Goal: Task Accomplishment & Management: Manage account settings

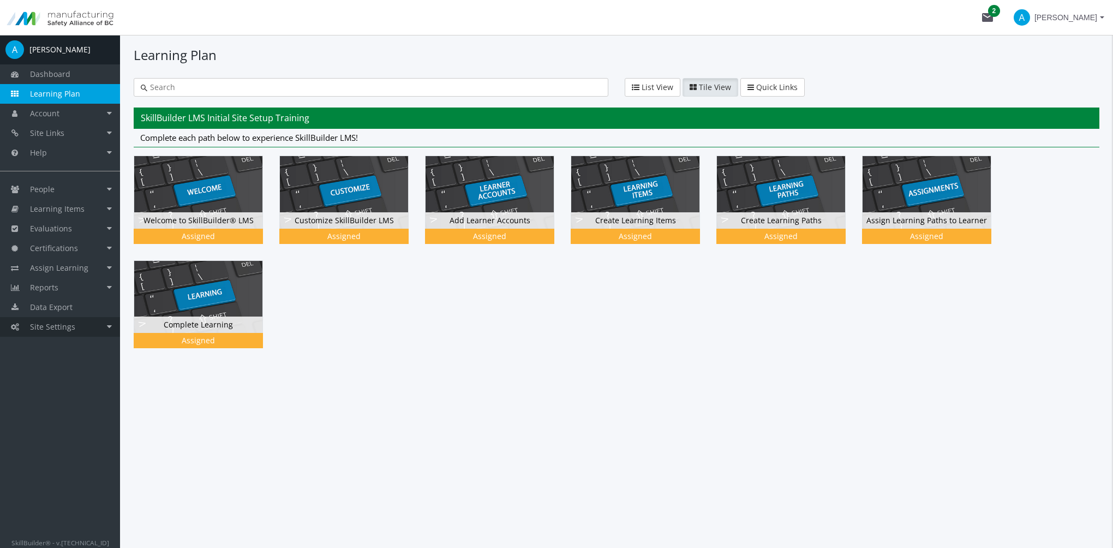
click at [61, 330] on span "Site Settings" at bounding box center [52, 326] width 45 height 10
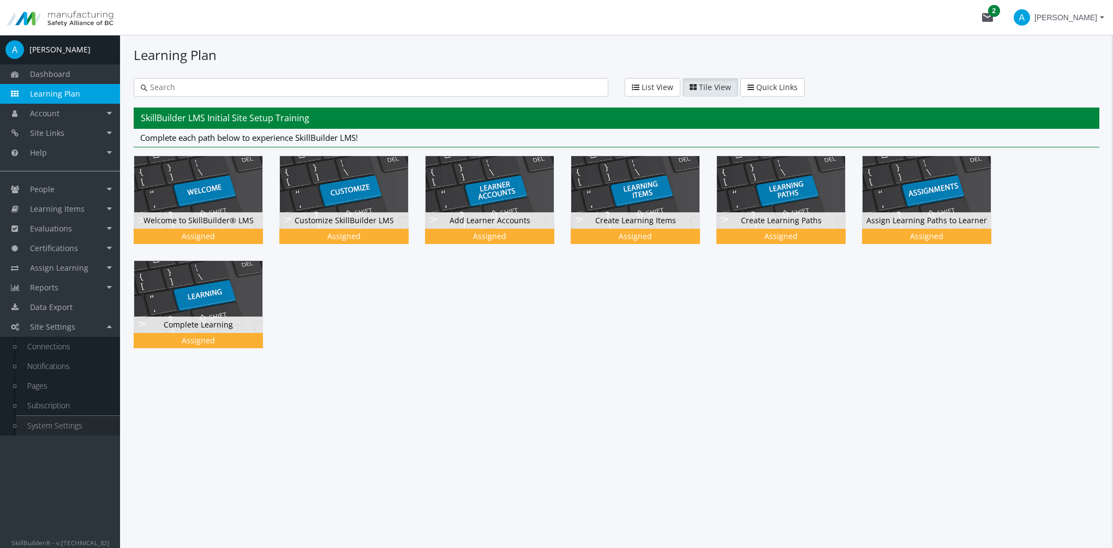
click at [74, 434] on link "System Settings" at bounding box center [68, 426] width 104 height 20
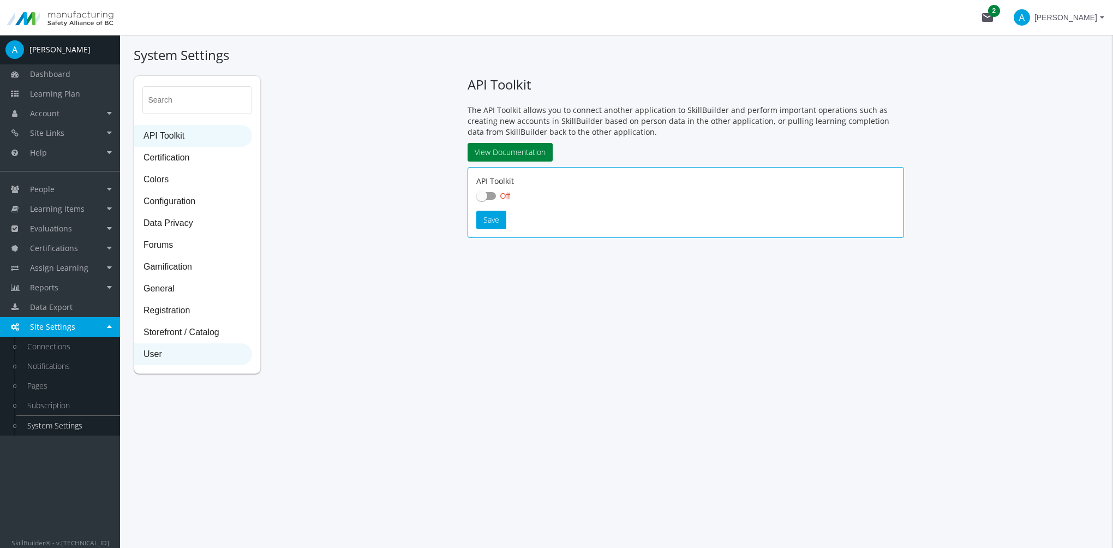
click at [148, 357] on span "User" at bounding box center [193, 355] width 117 height 22
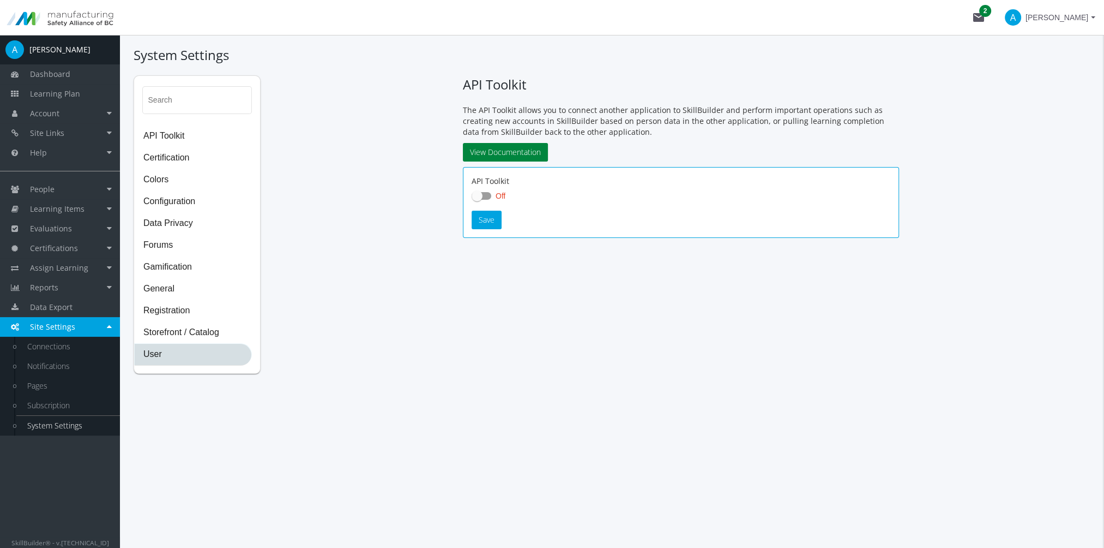
select select "2: 3"
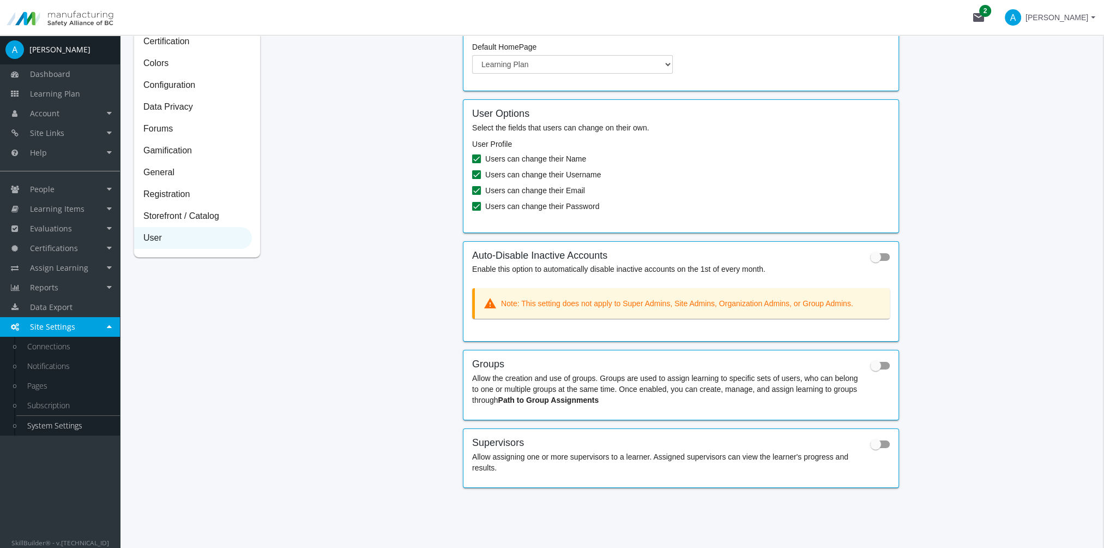
scroll to position [118, 0]
click at [874, 369] on label at bounding box center [880, 363] width 20 height 13
click at [871, 368] on input "checkbox" at bounding box center [870, 367] width 1 height 1
checkbox input "true"
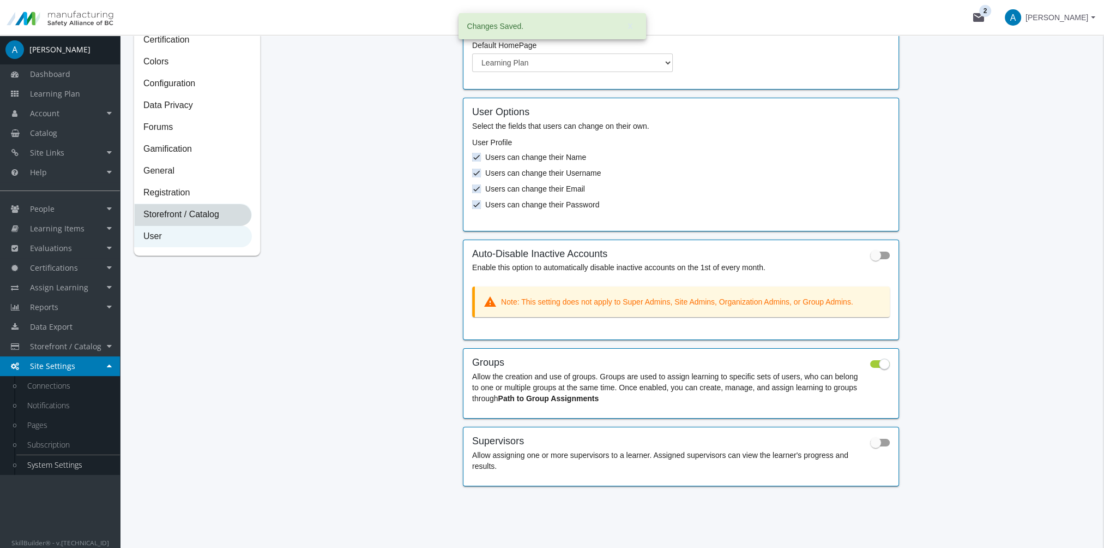
click at [203, 212] on span "Storefront / Catalog" at bounding box center [193, 215] width 117 height 22
select select "2: CAD"
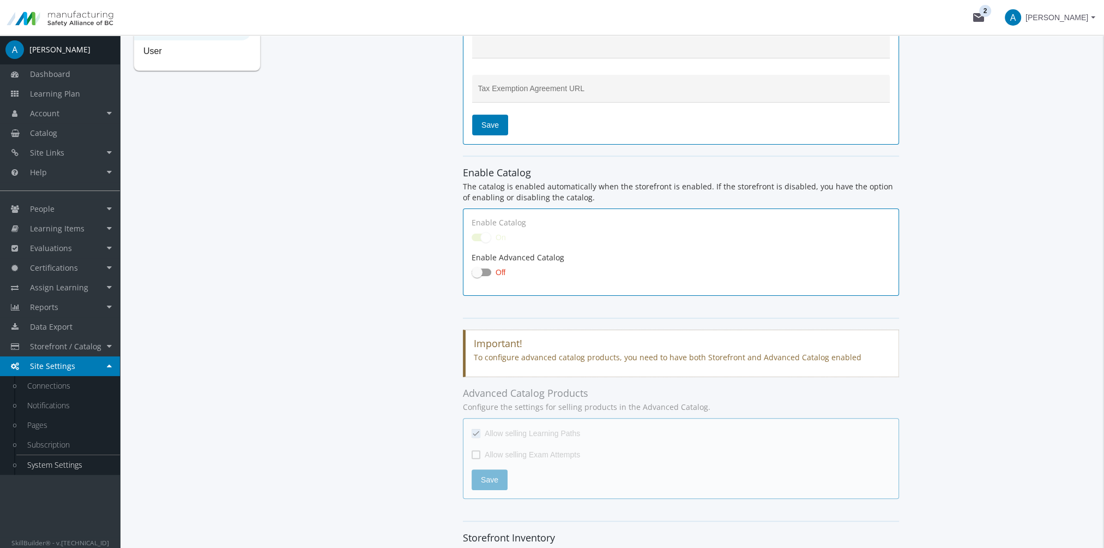
scroll to position [273, 0]
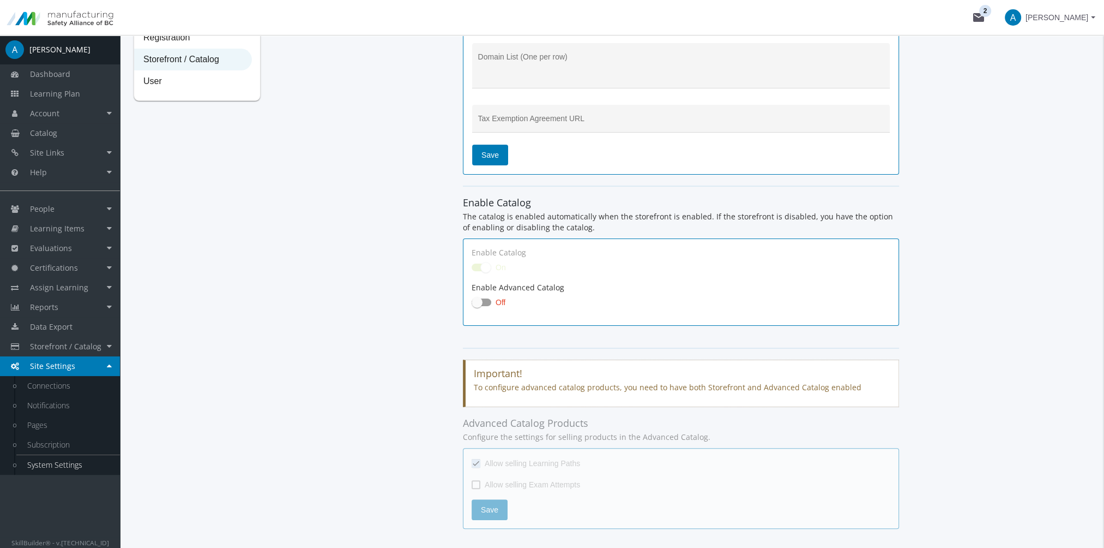
click at [475, 309] on div "Enable Catalog On Enable Advanced Catalog Off" at bounding box center [681, 281] width 436 height 87
click at [480, 302] on span at bounding box center [477, 302] width 11 height 11
click at [472, 305] on input "Off" at bounding box center [472, 305] width 1 height 1
checkbox input "true"
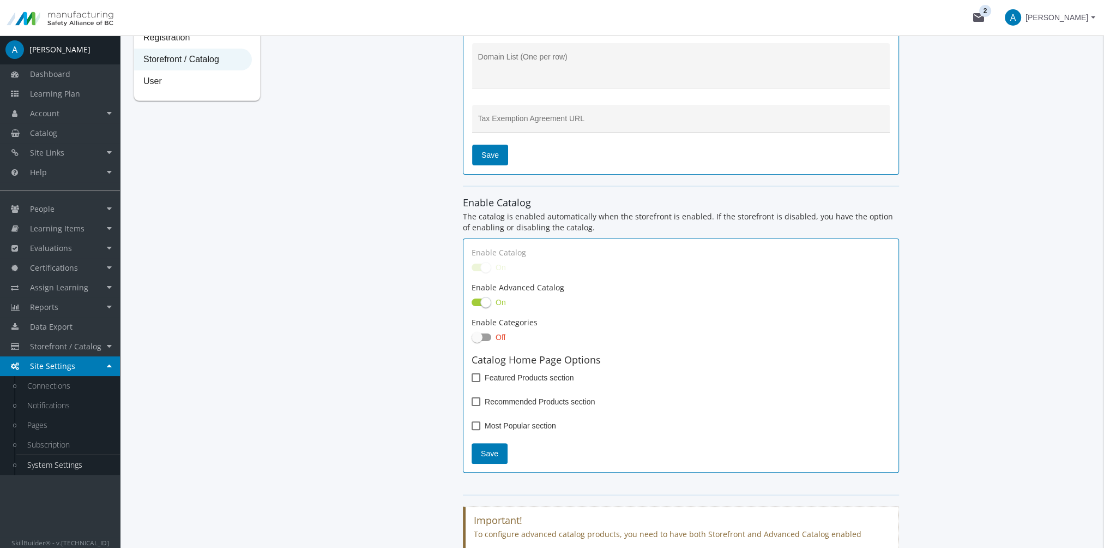
click at [476, 334] on span at bounding box center [477, 337] width 11 height 11
click at [472, 340] on input "Off" at bounding box center [472, 340] width 1 height 1
checkbox input "true"
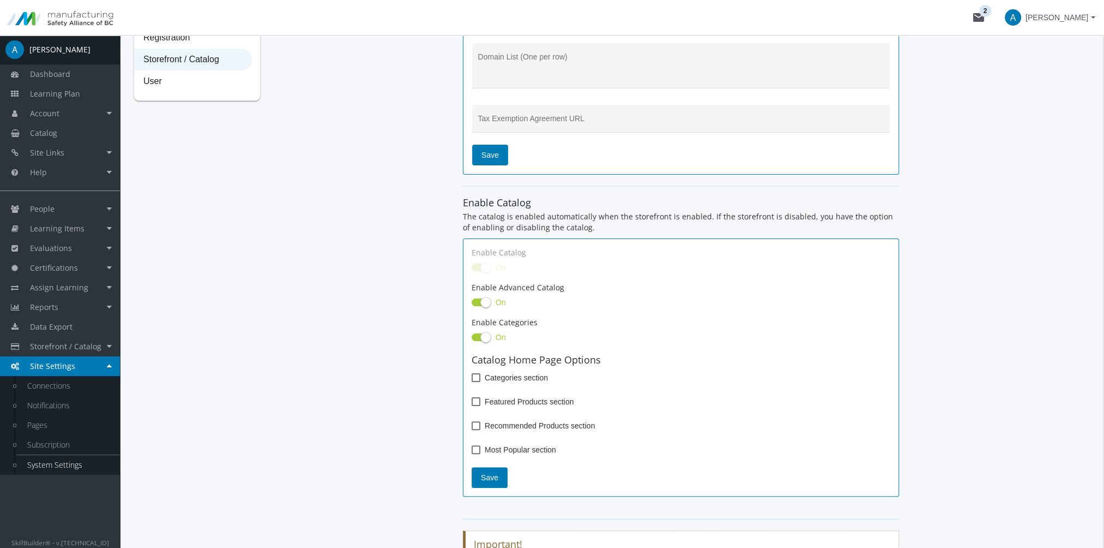
click at [475, 377] on span at bounding box center [476, 377] width 9 height 9
click at [472, 381] on input "Categories section" at bounding box center [472, 381] width 1 height 1
checkbox input "true"
click at [478, 400] on span at bounding box center [476, 401] width 9 height 9
click at [472, 405] on input "Featured Products section" at bounding box center [472, 405] width 1 height 1
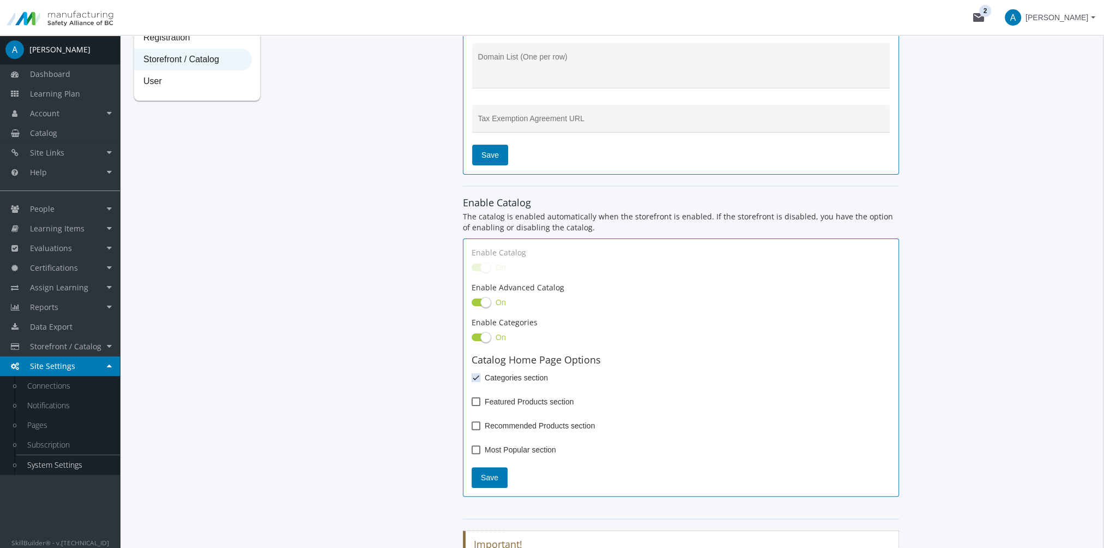
checkbox input "true"
click at [478, 425] on span at bounding box center [476, 425] width 9 height 9
click at [472, 429] on input "Recommended Products section" at bounding box center [472, 429] width 1 height 1
checkbox input "true"
click at [479, 447] on span at bounding box center [476, 449] width 9 height 9
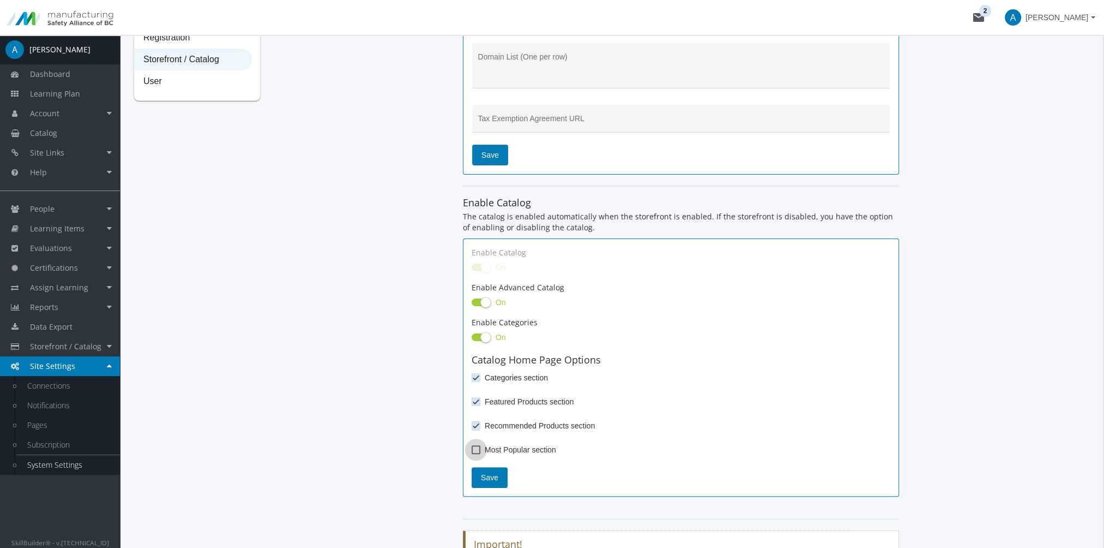
click at [472, 453] on input "Most Popular section" at bounding box center [472, 453] width 1 height 1
checkbox input "true"
click at [488, 476] on span "Save" at bounding box center [489, 477] width 17 height 20
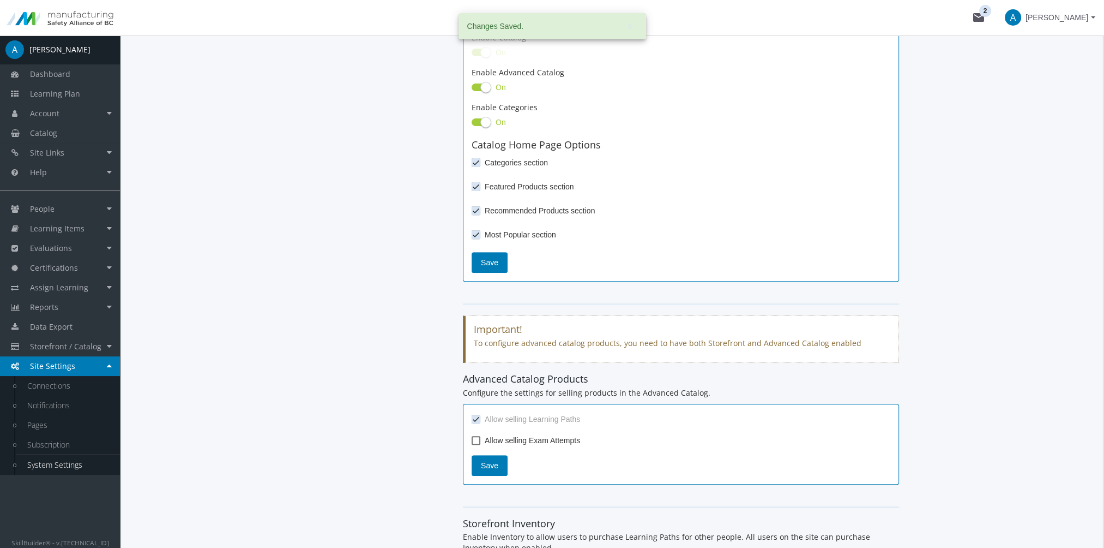
scroll to position [491, 0]
click at [478, 436] on span at bounding box center [476, 436] width 9 height 9
click at [472, 441] on input "Allow selling Exam Attempts" at bounding box center [472, 441] width 1 height 1
checkbox input "true"
click at [491, 468] on span "Save" at bounding box center [489, 462] width 17 height 20
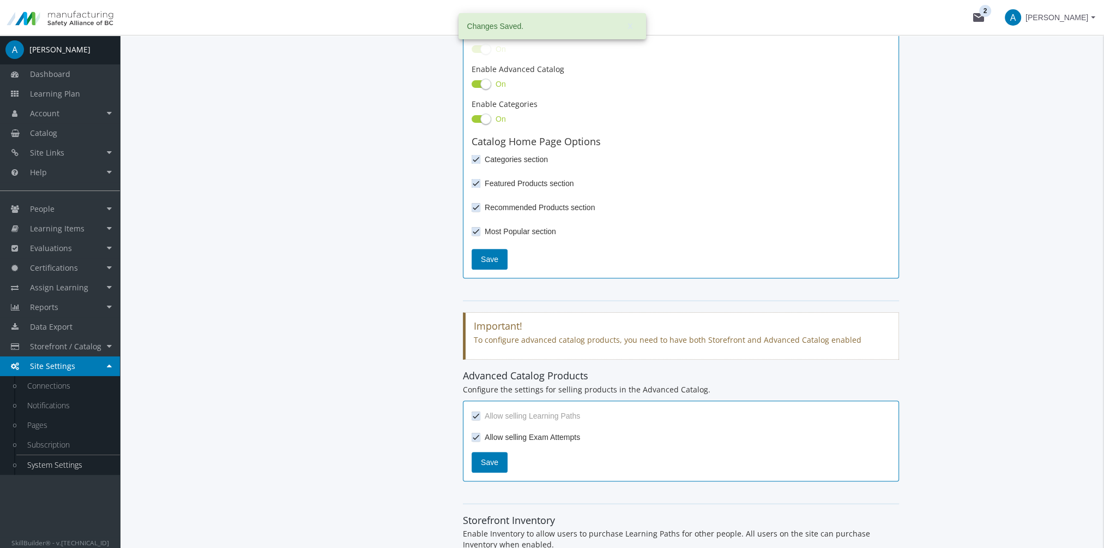
scroll to position [709, 0]
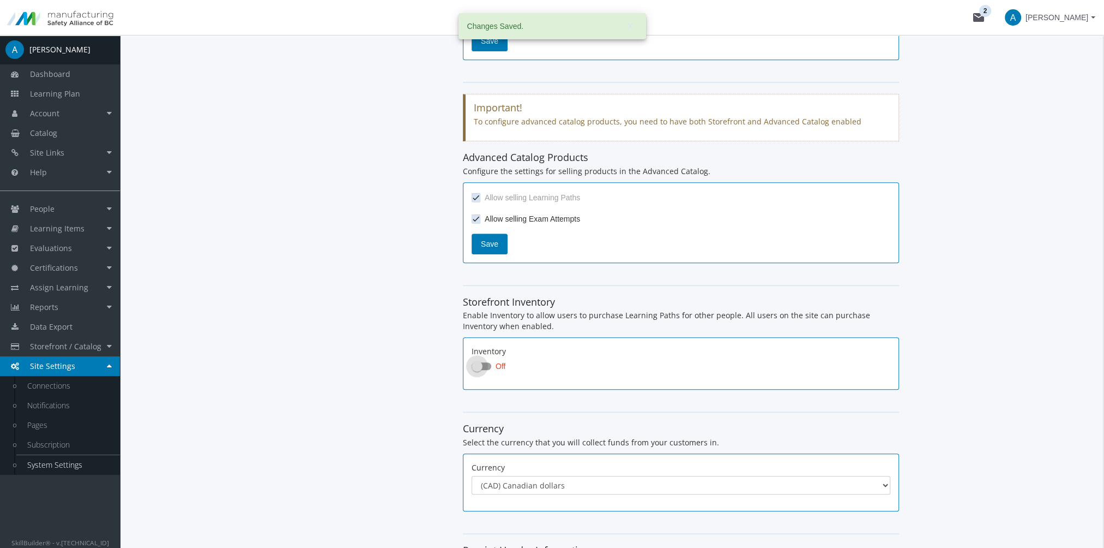
click at [480, 360] on span at bounding box center [477, 365] width 11 height 11
click at [472, 369] on input "Off" at bounding box center [472, 369] width 1 height 1
checkbox input "true"
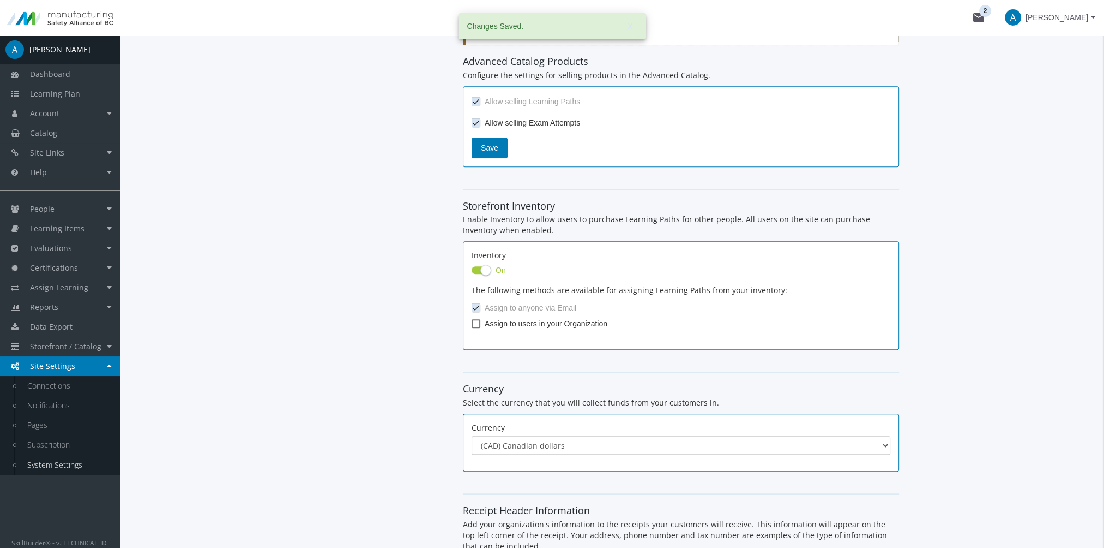
scroll to position [818, 0]
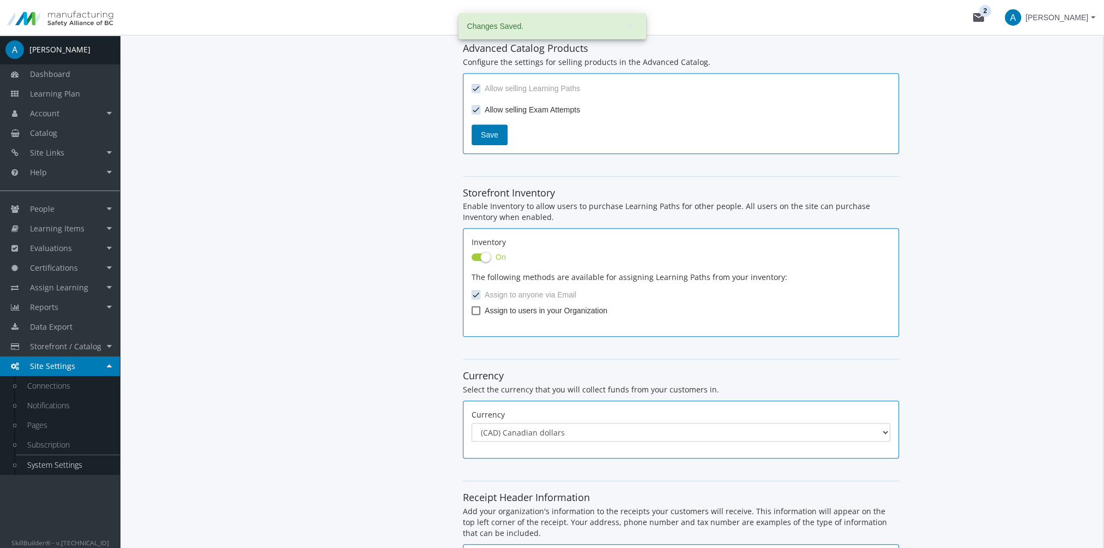
click at [472, 311] on span at bounding box center [476, 310] width 9 height 9
click at [472, 314] on input "Assign to users in your Organization" at bounding box center [472, 314] width 1 height 1
checkbox input "true"
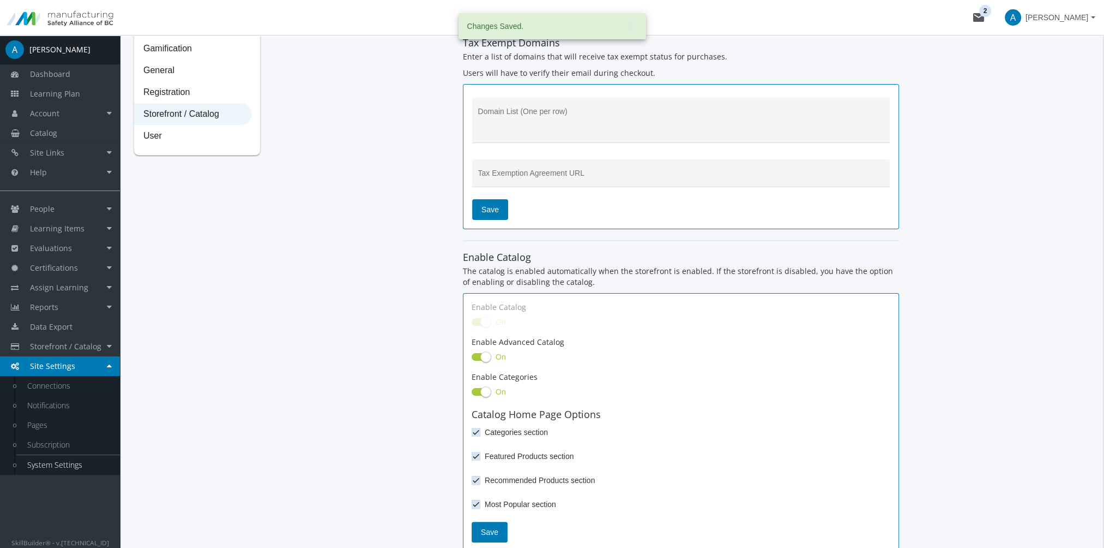
scroll to position [0, 0]
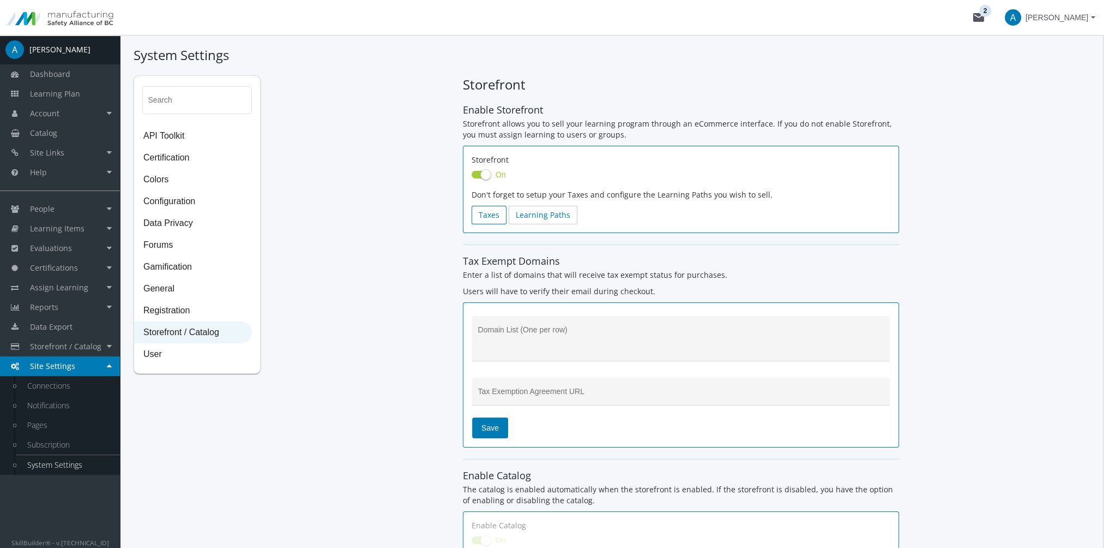
click at [491, 214] on link "Taxes" at bounding box center [489, 215] width 35 height 19
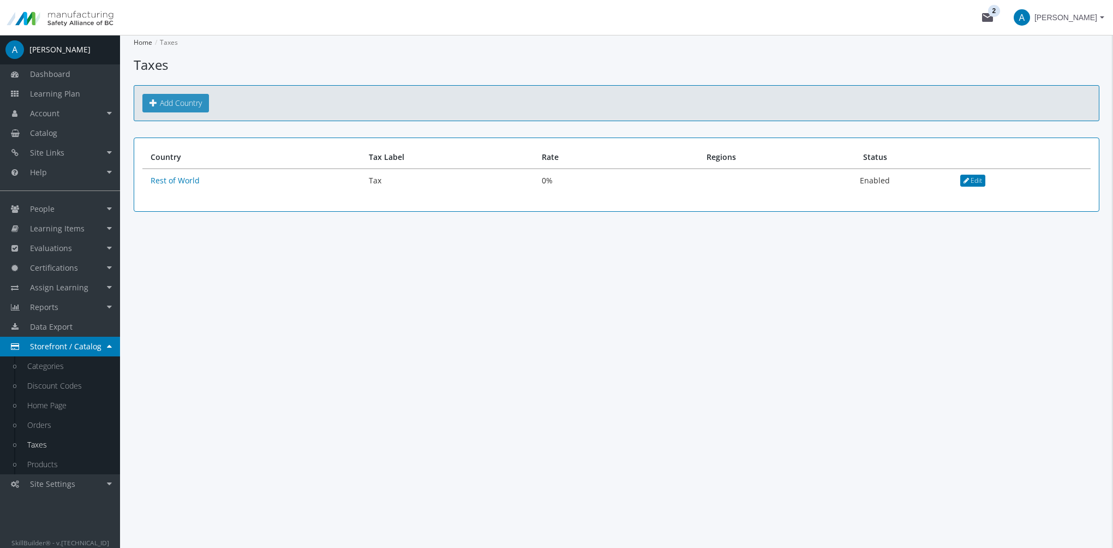
click at [203, 101] on link "Add Country" at bounding box center [175, 103] width 67 height 19
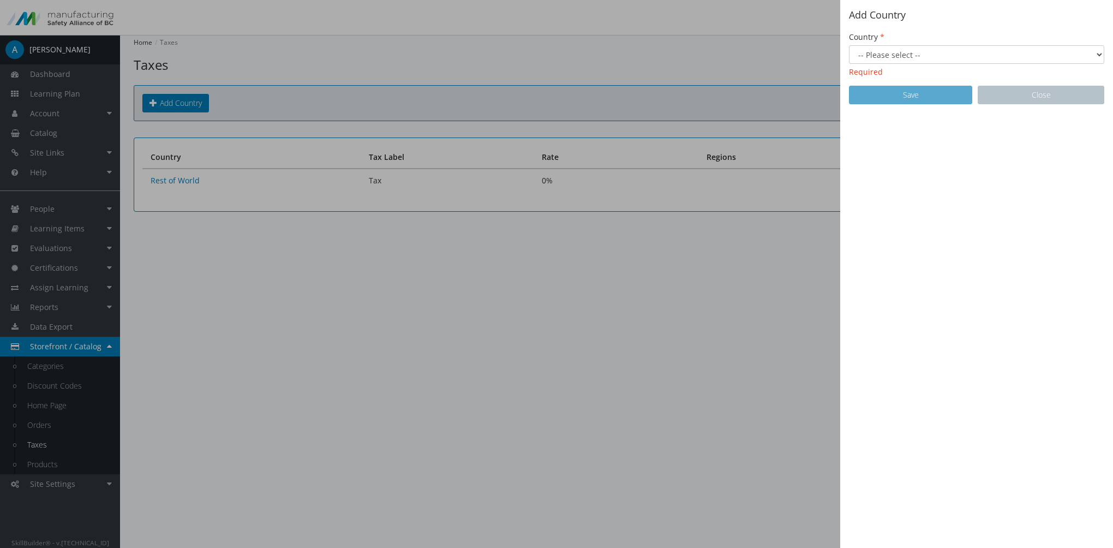
click at [910, 57] on select "-- Please select -- [GEOGRAPHIC_DATA] [GEOGRAPHIC_DATA] [GEOGRAPHIC_DATA] [GEOG…" at bounding box center [976, 54] width 255 height 19
select select "27: Object"
click at [849, 45] on select "-- Please select -- [GEOGRAPHIC_DATA] [GEOGRAPHIC_DATA] [GEOGRAPHIC_DATA] [GEOG…" at bounding box center [976, 54] width 255 height 19
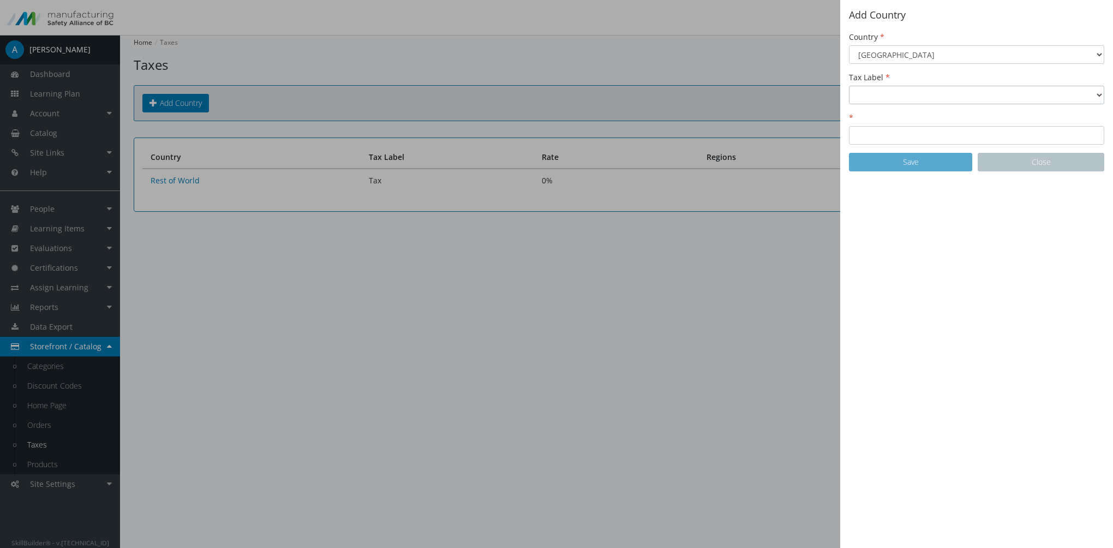
click at [971, 88] on select "GST Sales Tax Tax Taxes VAT" at bounding box center [976, 95] width 255 height 19
select select "0: GST"
click at [849, 86] on select "GST Sales Tax Tax Taxes VAT" at bounding box center [976, 95] width 255 height 19
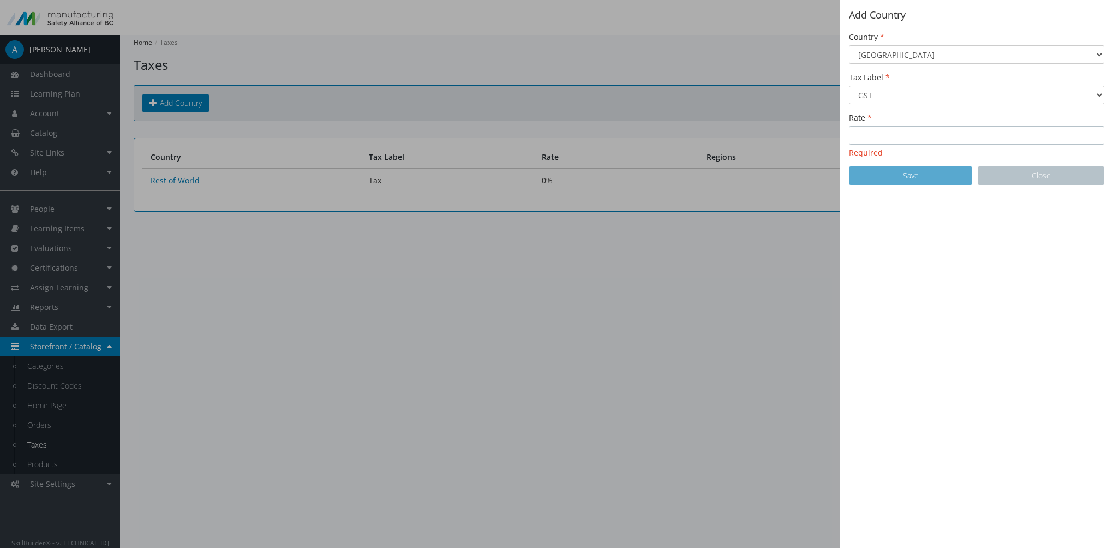
click at [882, 131] on input "Rate" at bounding box center [976, 135] width 255 height 19
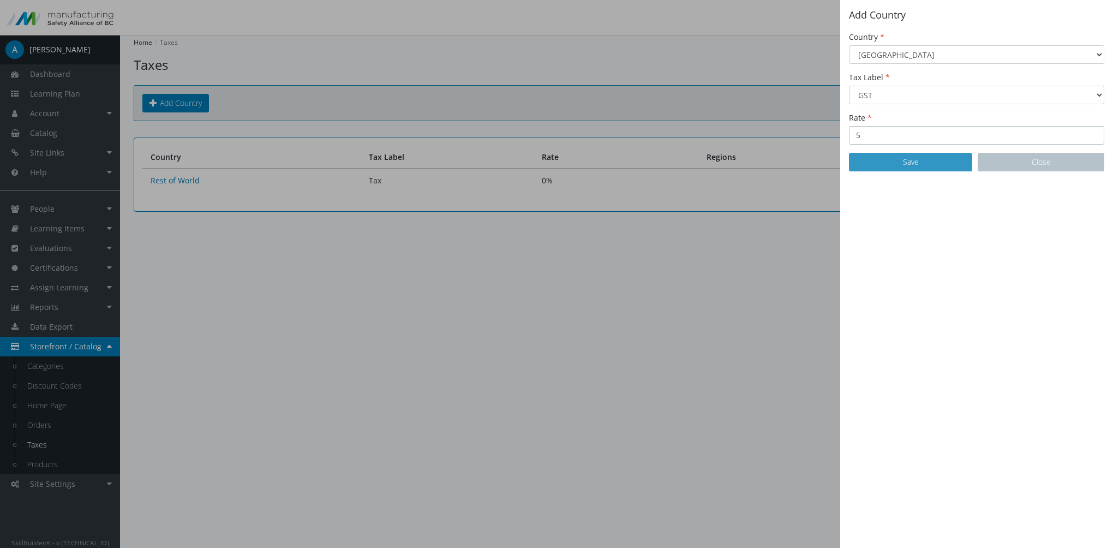
type input "5"
click at [903, 157] on button "Save" at bounding box center [910, 162] width 123 height 19
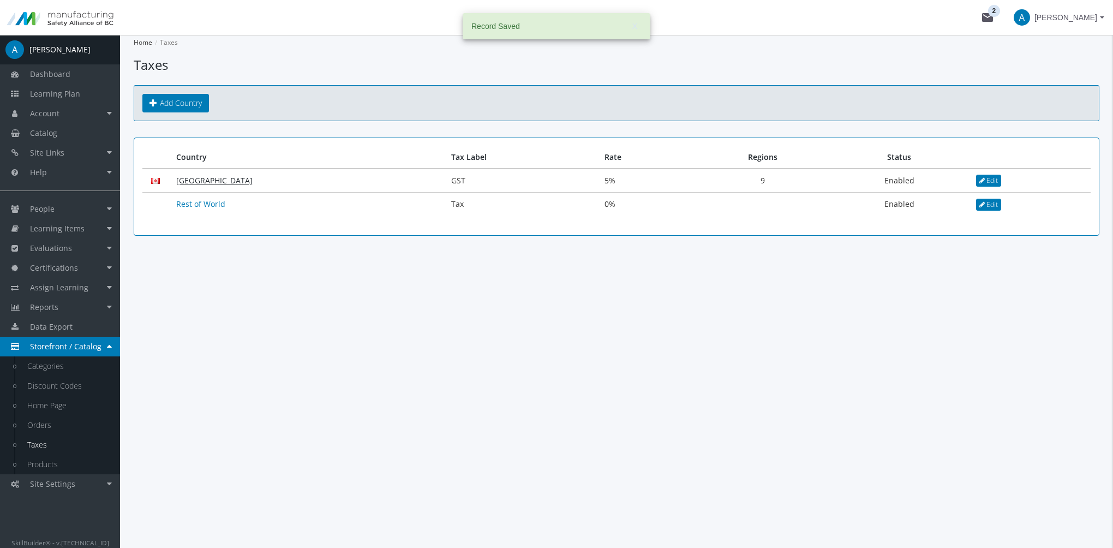
click at [197, 179] on link "[GEOGRAPHIC_DATA]" at bounding box center [214, 180] width 76 height 10
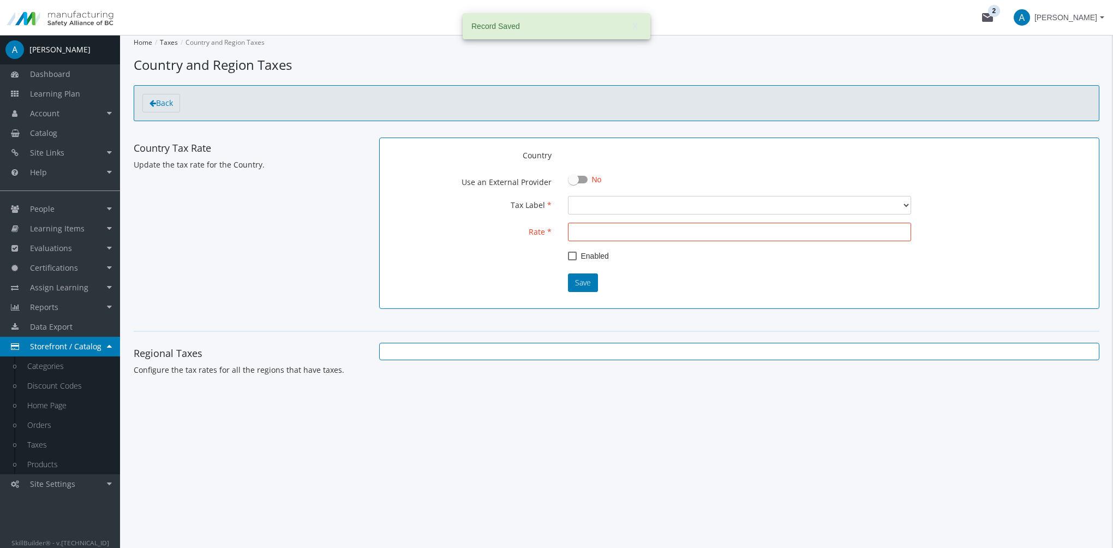
select select "0: GST"
type input "5"
checkbox input "true"
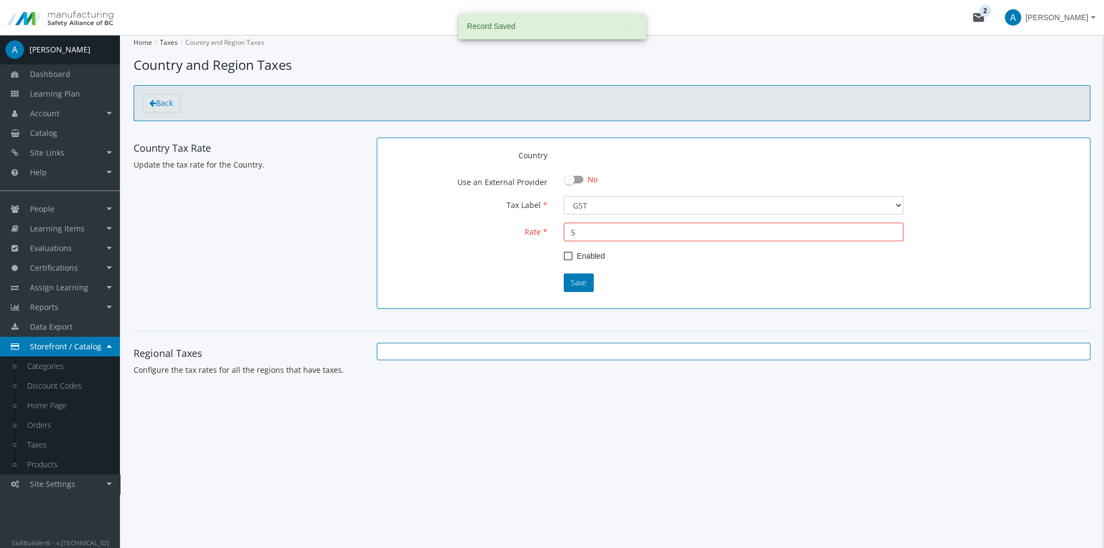
select select "1: PST"
select select "1: Added"
select select "1: PST"
select select "1: Added"
select select "2: QST"
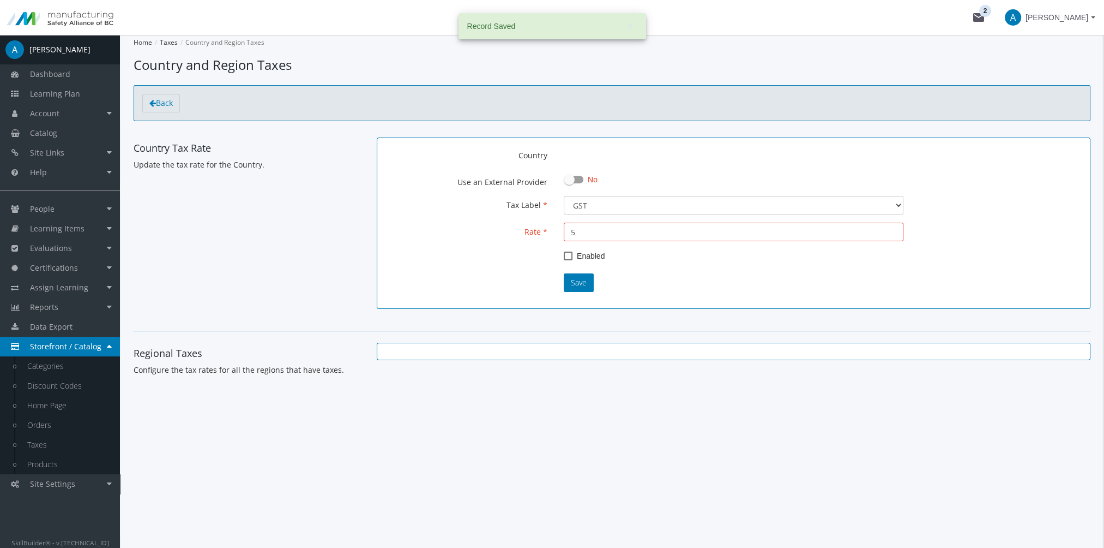
select select "1: Added"
select select "1: PST"
select select "1: Added"
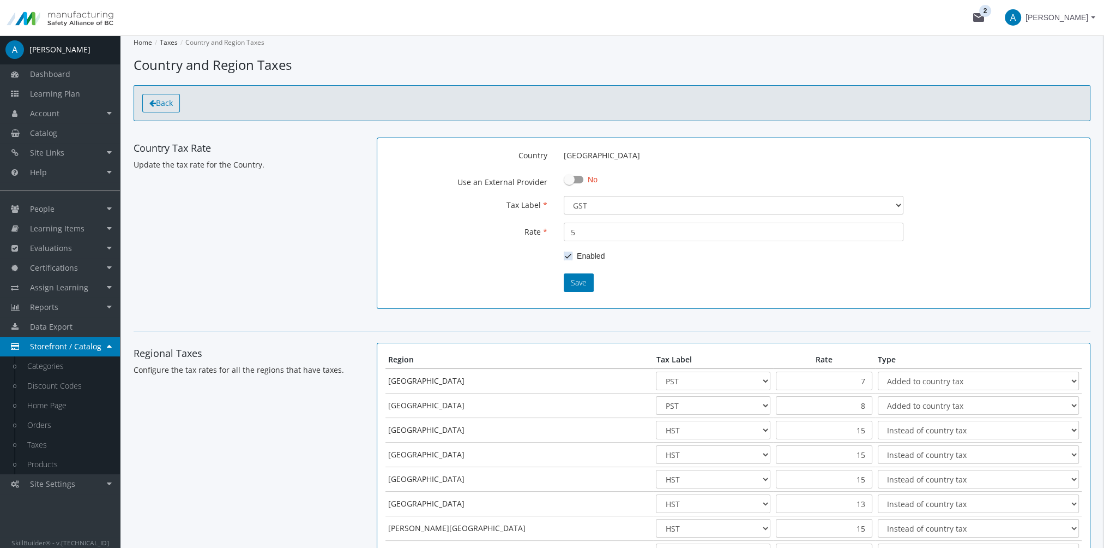
click at [161, 104] on span "Back" at bounding box center [164, 103] width 17 height 10
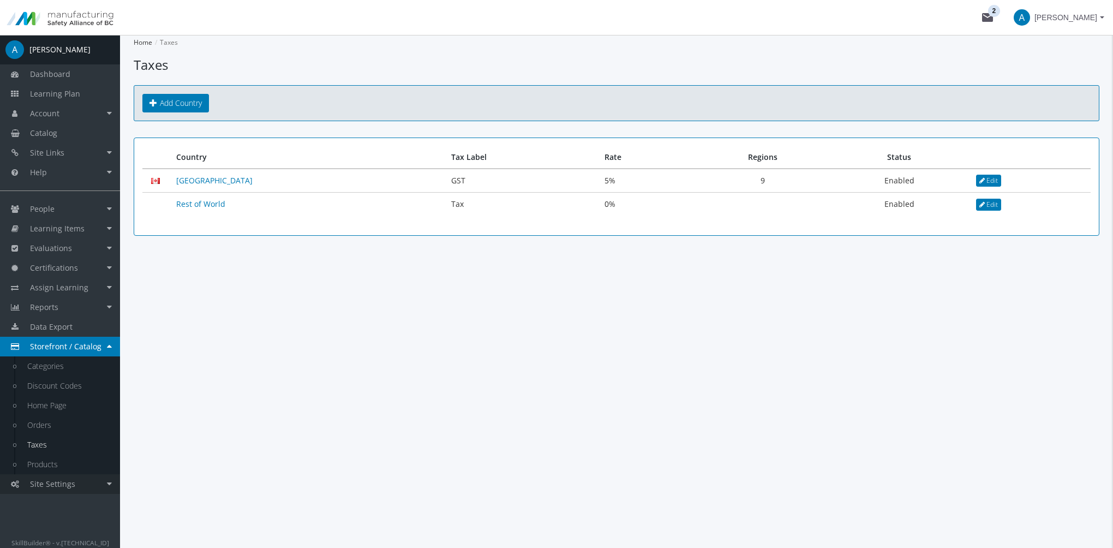
click at [71, 486] on span "Site Settings" at bounding box center [52, 483] width 45 height 10
click at [77, 469] on link "System Settings" at bounding box center [68, 465] width 104 height 20
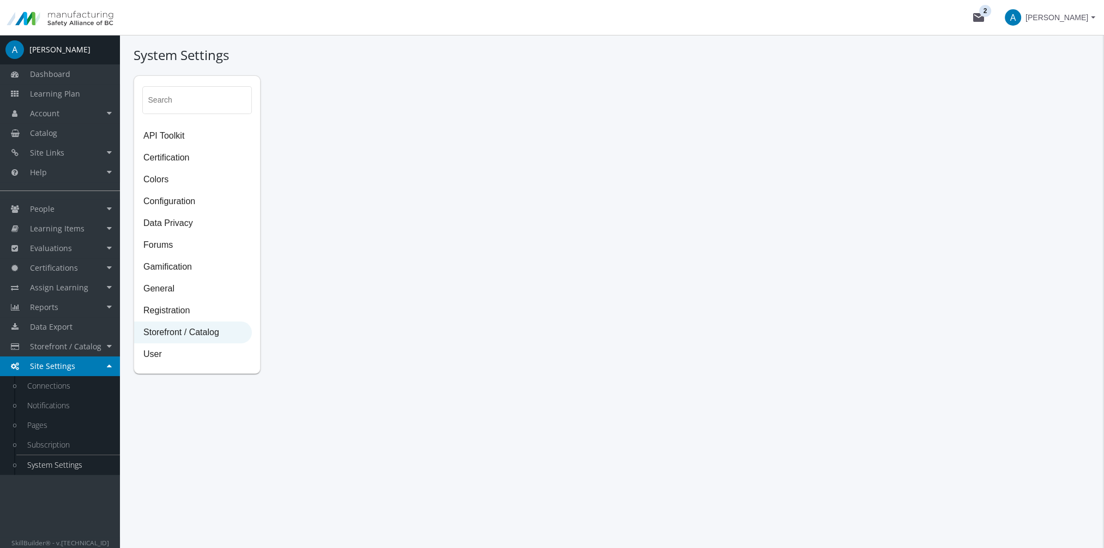
select select "2: CAD"
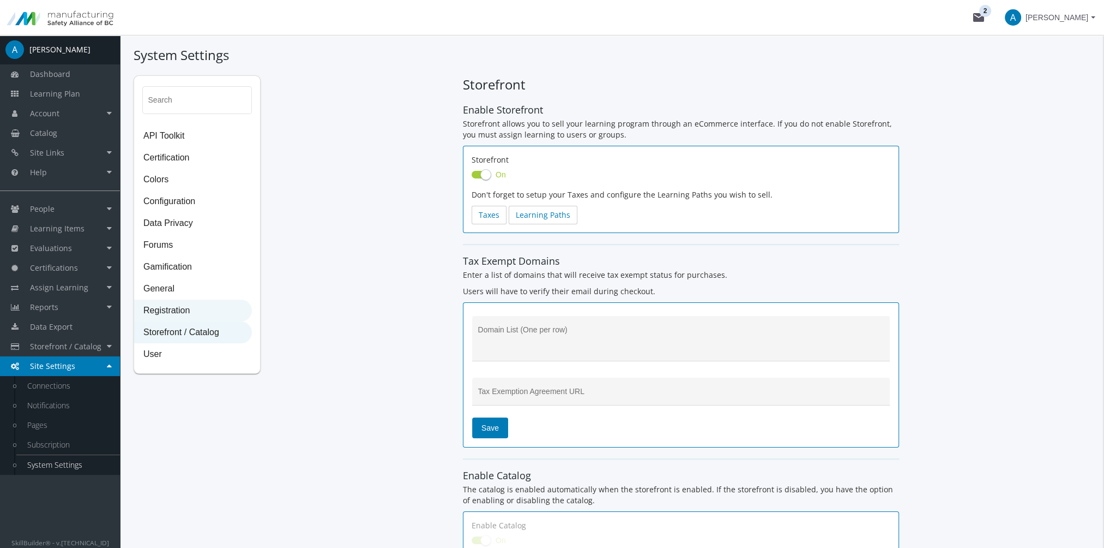
click at [176, 312] on span "Registration" at bounding box center [193, 311] width 117 height 22
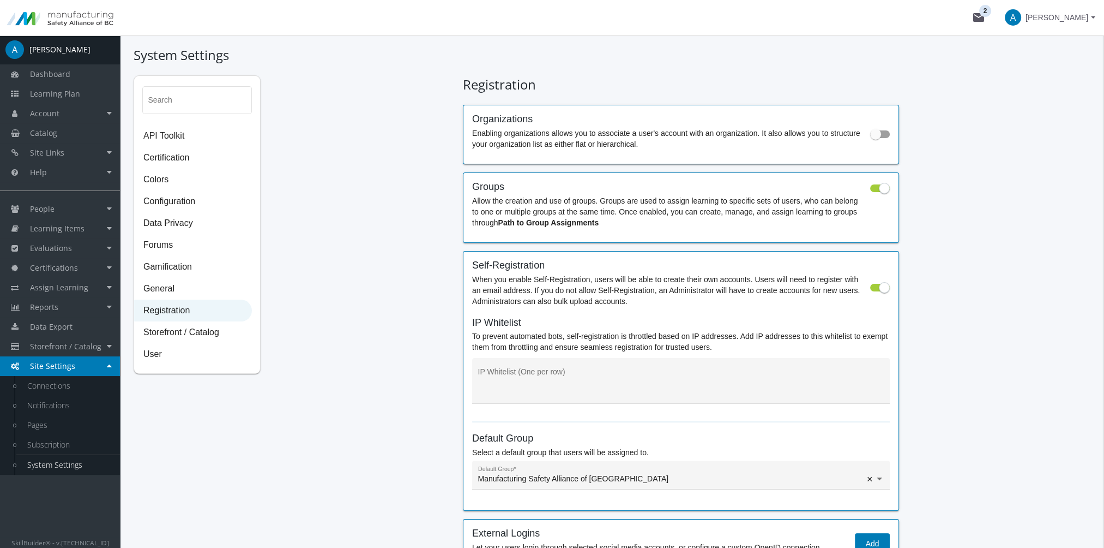
click at [879, 134] on span at bounding box center [875, 134] width 11 height 11
click at [871, 137] on input "checkbox" at bounding box center [870, 137] width 1 height 1
checkbox input "true"
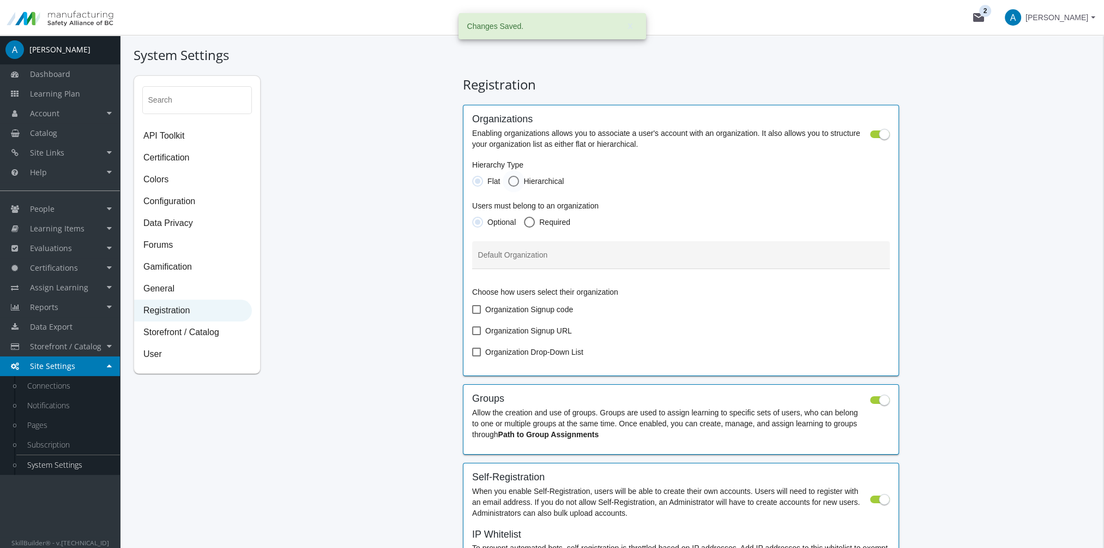
click at [512, 181] on span at bounding box center [513, 181] width 11 height 11
click at [512, 181] on input "Hierarchical" at bounding box center [513, 183] width 11 height 11
radio input "true"
click at [478, 183] on span at bounding box center [477, 181] width 11 height 11
click at [478, 183] on input "Flat" at bounding box center [477, 183] width 11 height 11
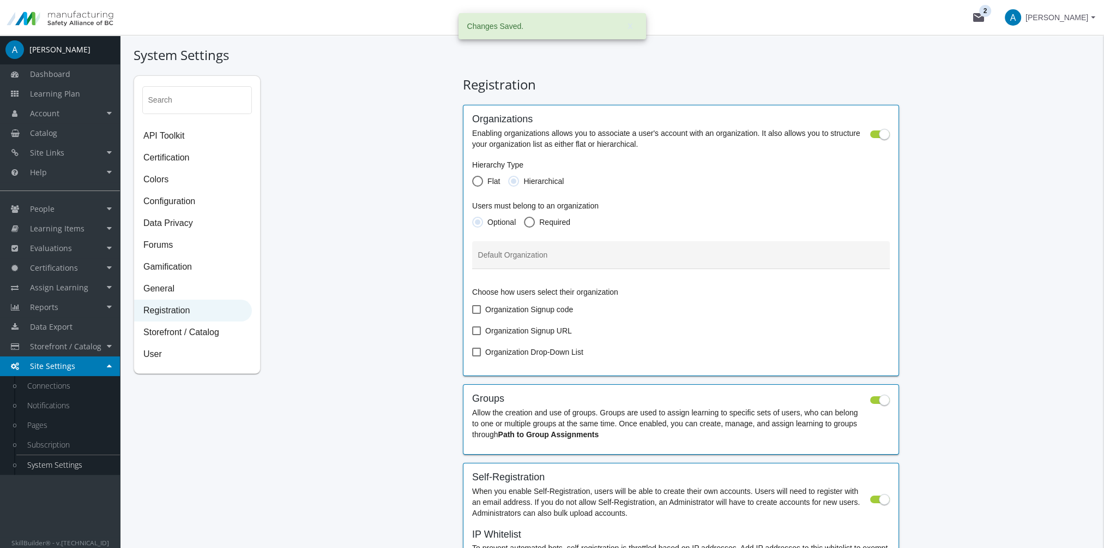
radio input "true"
click at [521, 348] on span "Organization Drop-Down List" at bounding box center [534, 351] width 98 height 13
click at [473, 356] on input "Organization Drop-Down List" at bounding box center [472, 356] width 1 height 1
checkbox input "true"
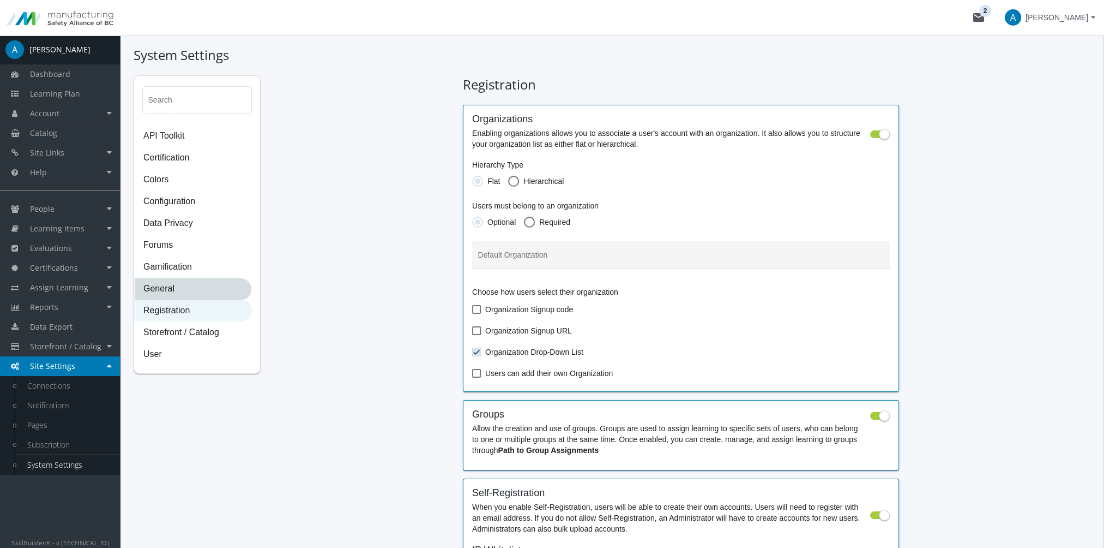
click at [205, 289] on span "General" at bounding box center [193, 289] width 117 height 22
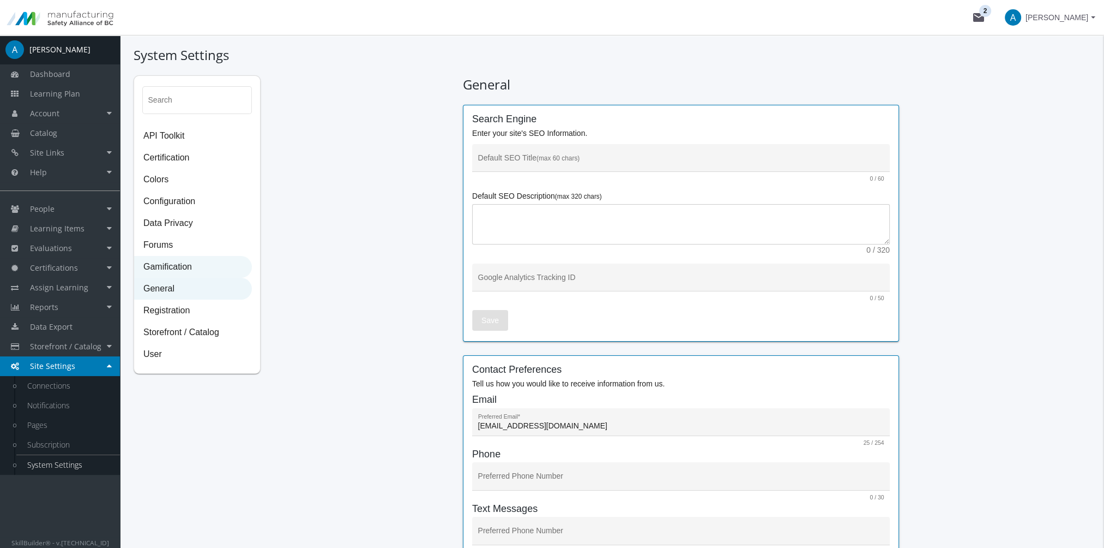
click at [173, 270] on span "Gamification" at bounding box center [193, 267] width 117 height 22
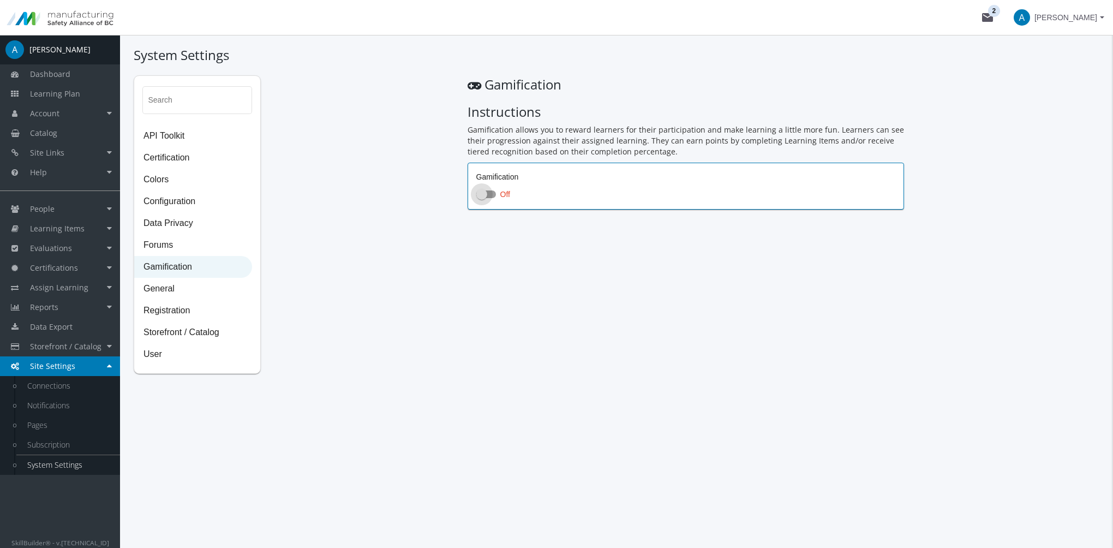
click at [483, 200] on label "Off" at bounding box center [685, 194] width 419 height 13
click at [477, 198] on input "Off" at bounding box center [476, 197] width 1 height 1
checkbox input "true"
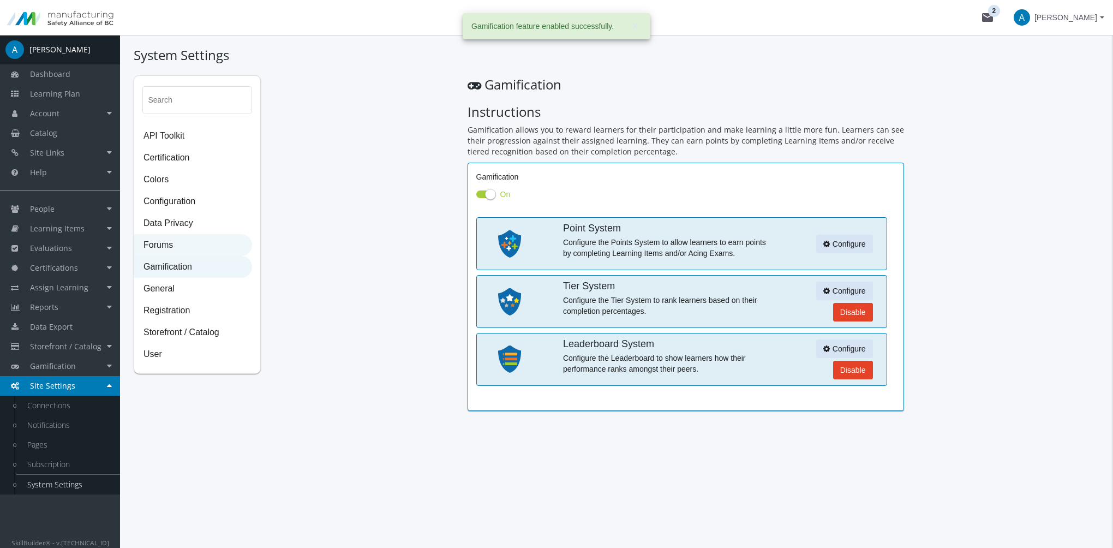
click at [192, 243] on span "Forums" at bounding box center [193, 246] width 117 height 22
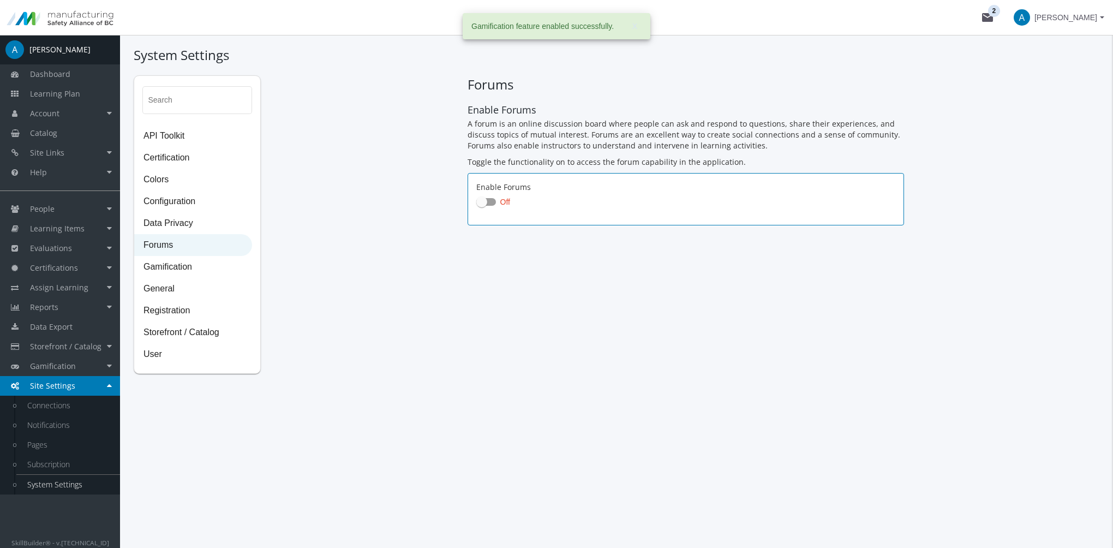
click at [487, 203] on span at bounding box center [486, 202] width 20 height 8
click at [477, 205] on input "Off" at bounding box center [476, 205] width 1 height 1
checkbox input "true"
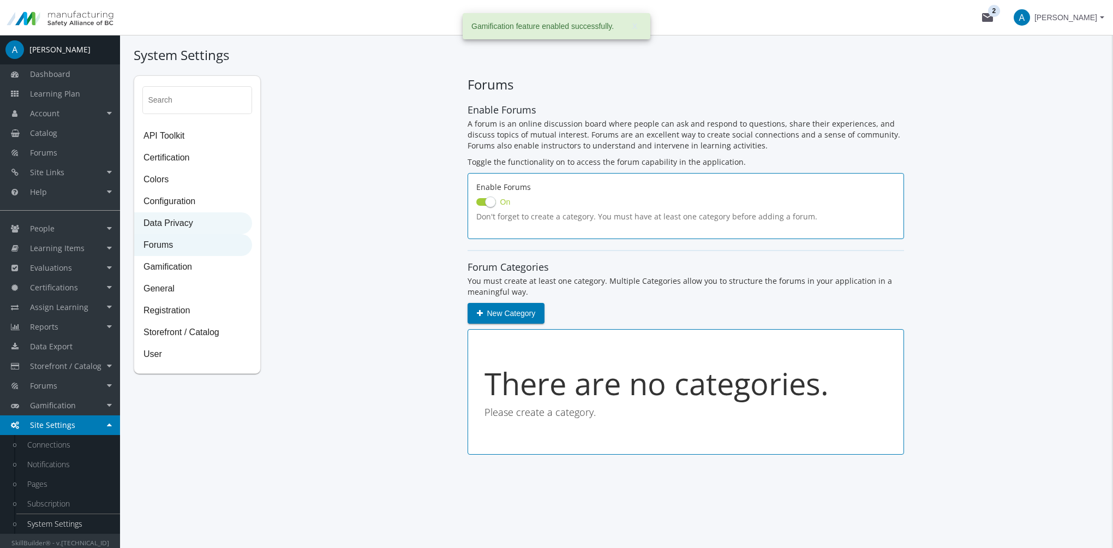
click at [178, 223] on span "Data Privacy" at bounding box center [193, 224] width 117 height 22
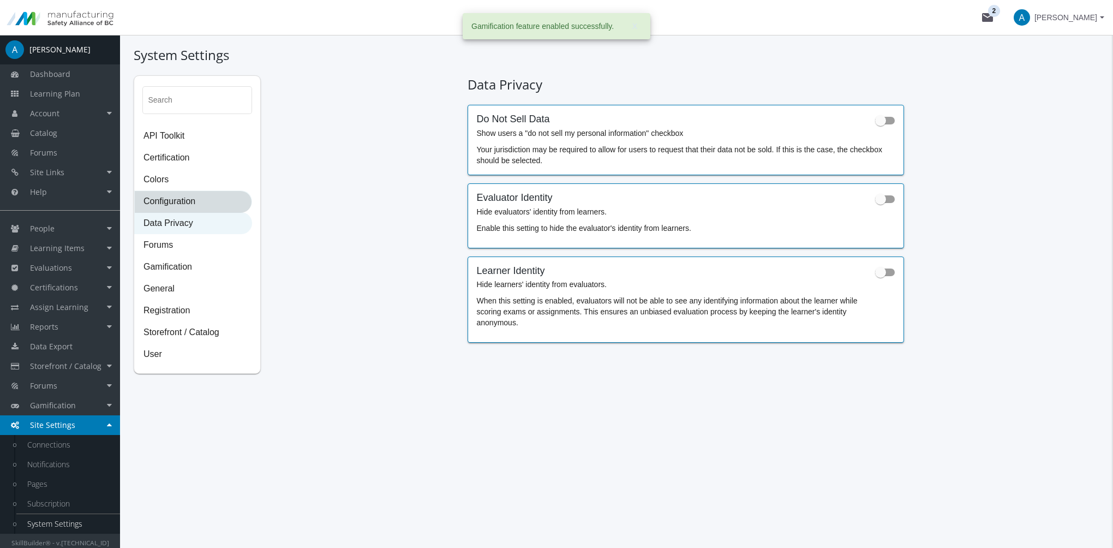
click at [166, 204] on span "Configuration" at bounding box center [193, 202] width 117 height 22
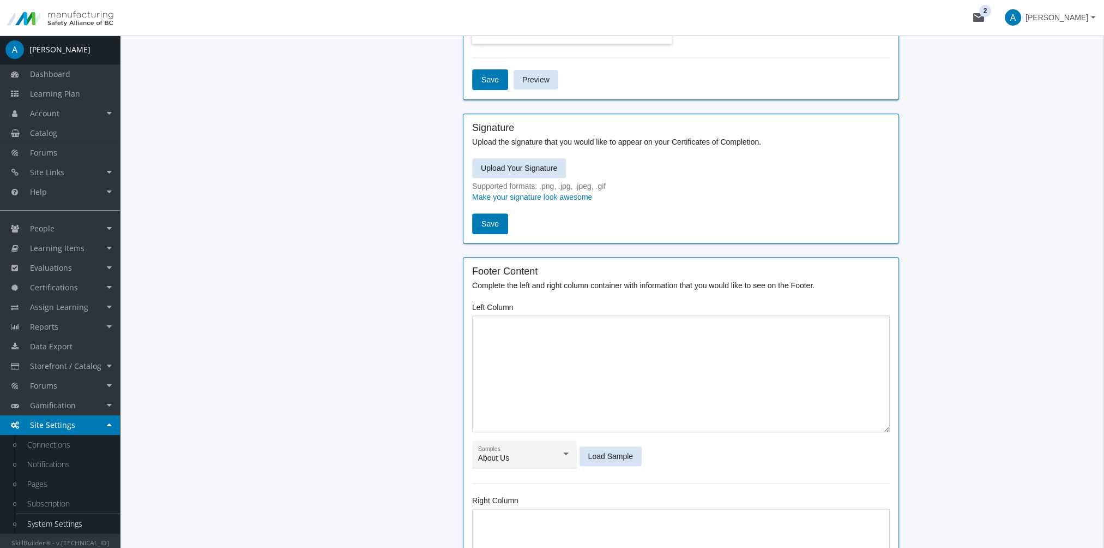
scroll to position [709, 0]
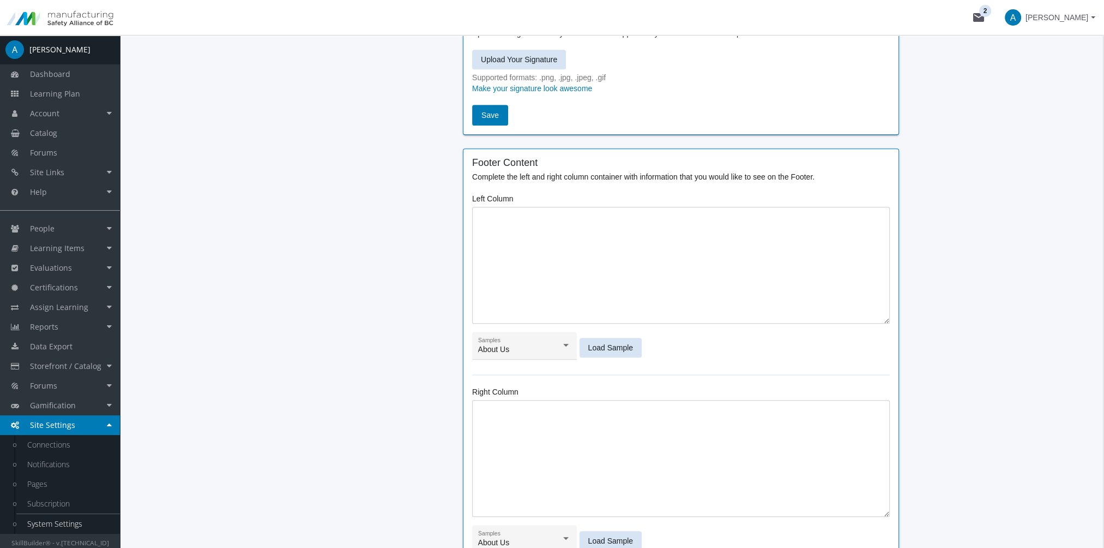
click at [618, 351] on span "Load Sample" at bounding box center [610, 348] width 45 height 20
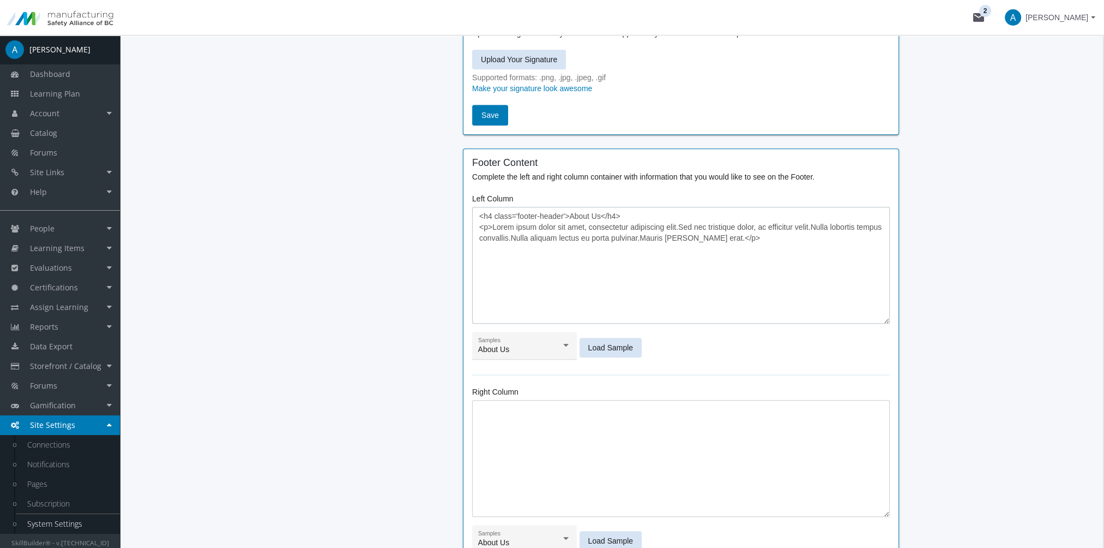
drag, startPoint x: 641, startPoint y: 268, endPoint x: 635, endPoint y: 268, distance: 6.0
click at [635, 268] on textarea "<h4 class='footer-header'>About Us</h4> <p>Lorem ipsum dolor sit amet, consecte…" at bounding box center [681, 265] width 418 height 117
drag, startPoint x: 491, startPoint y: 227, endPoint x: 753, endPoint y: 248, distance: 262.6
click at [753, 248] on textarea "<h4 class='footer-header'>About Us</h4> <p>Lorem ipsum dolor sit amet, consecte…" at bounding box center [681, 265] width 418 height 117
paste textarea "The Manufacturing Safety Alliance of BC is the industry-driven, not-for-profit …"
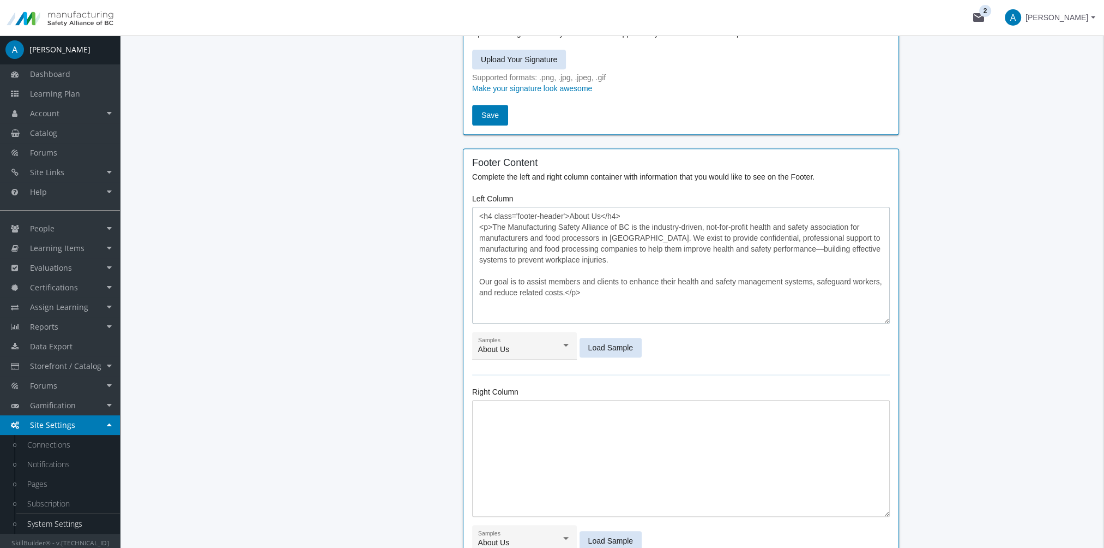
drag, startPoint x: 480, startPoint y: 279, endPoint x: 519, endPoint y: 286, distance: 39.3
click at [480, 280] on textarea "<h4 class='footer-header'>About Us</h4> <p>The Manufacturing Safety Alliance of…" at bounding box center [681, 265] width 418 height 117
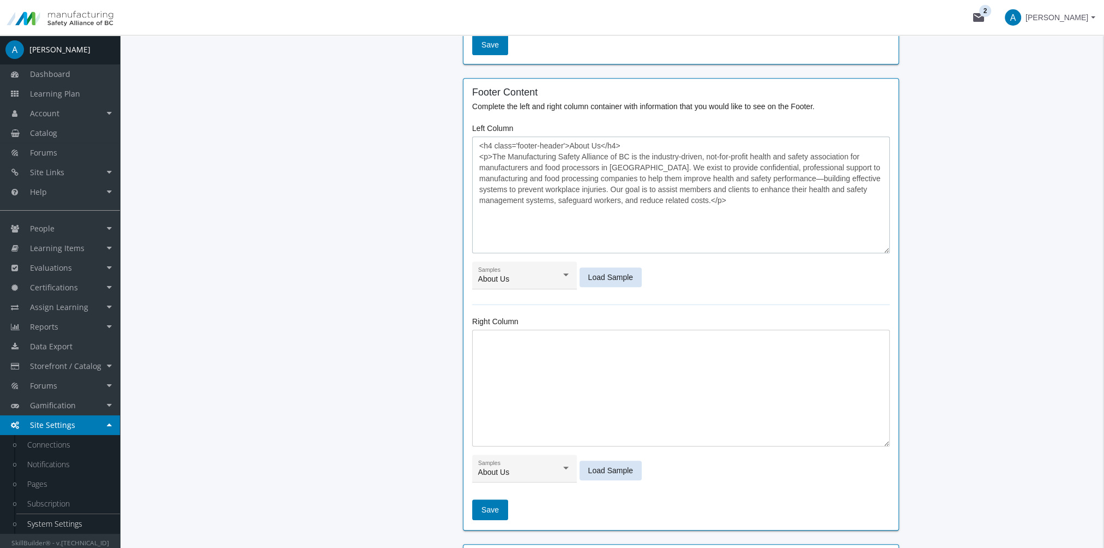
scroll to position [818, 0]
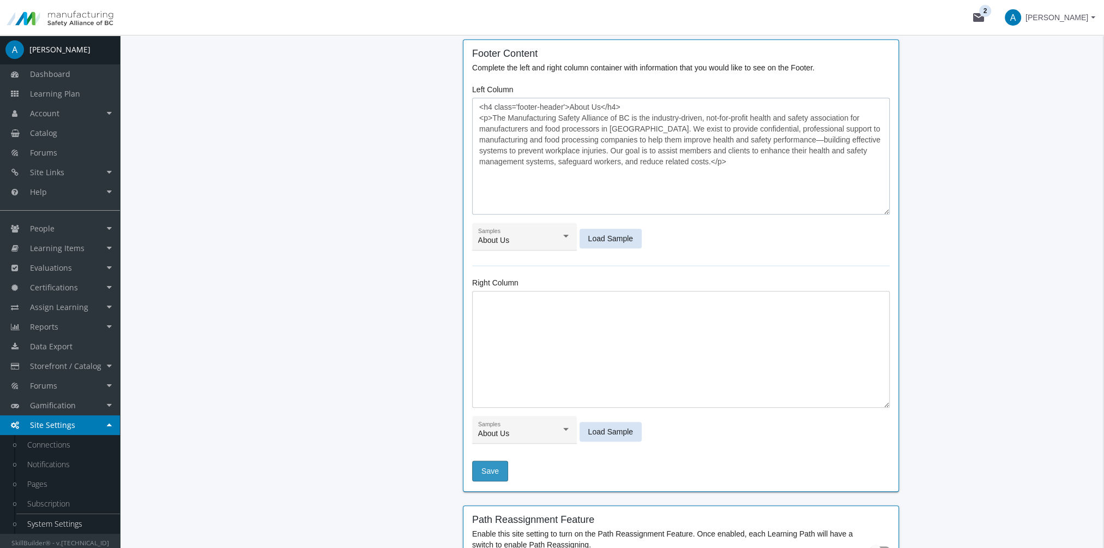
type textarea "<h4 class='footer-header'>About Us</h4> <p>The Manufacturing Safety Alliance of…"
click at [489, 468] on span "Save" at bounding box center [490, 471] width 17 height 20
click at [523, 436] on div "About Us" at bounding box center [519, 433] width 83 height 9
click at [512, 484] on span "Follow Us" at bounding box center [524, 484] width 93 height 23
click at [491, 470] on span "Save" at bounding box center [490, 471] width 17 height 20
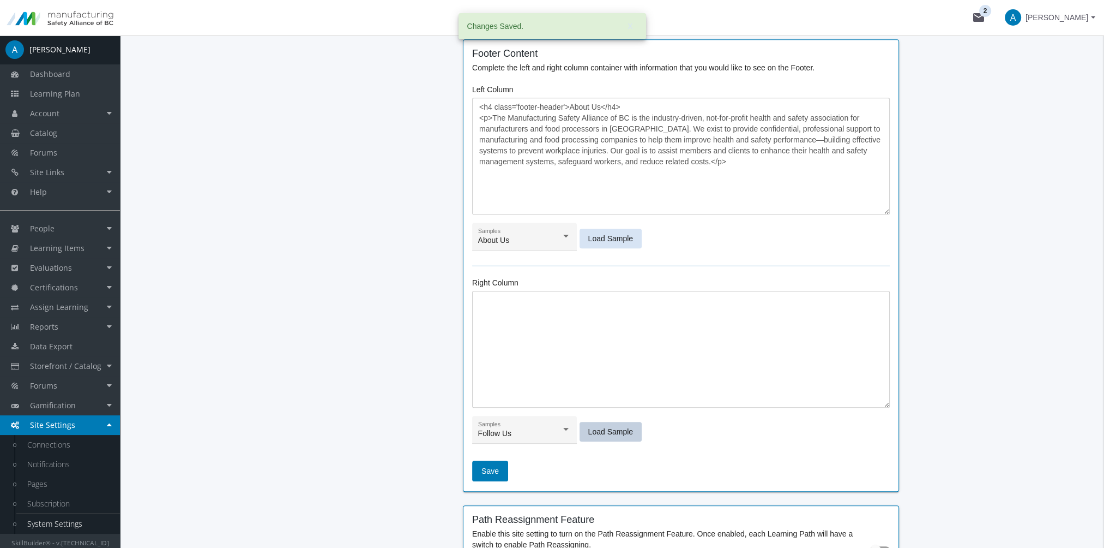
click at [615, 429] on span "Load Sample" at bounding box center [610, 432] width 45 height 20
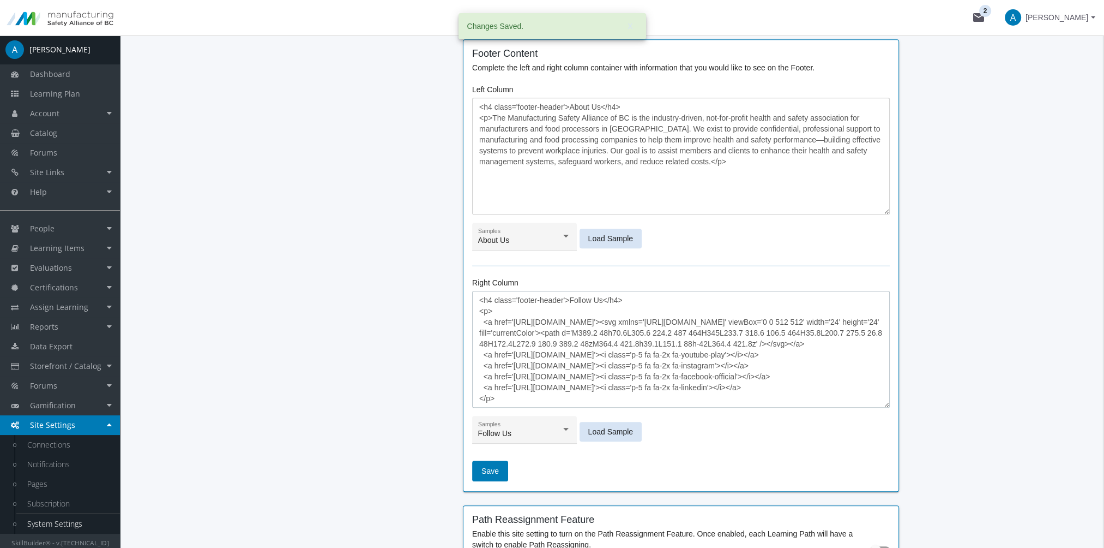
click at [545, 335] on textarea "<h4 class='footer-header'>Follow Us</h4> <p> <a href='[URL][DOMAIN_NAME]'><svg …" at bounding box center [681, 349] width 418 height 117
drag, startPoint x: 513, startPoint y: 373, endPoint x: 641, endPoint y: 382, distance: 129.0
click at [631, 374] on textarea "<h4 class='footer-header'>Follow Us</h4> <p> <a href='[URL][DOMAIN_NAME]'><svg …" at bounding box center [681, 349] width 418 height 117
click at [608, 376] on textarea "<h4 class='footer-header'>Follow Us</h4> <p> <a href='[URL][DOMAIN_NAME]'><svg …" at bounding box center [681, 349] width 418 height 117
drag, startPoint x: 513, startPoint y: 375, endPoint x: 630, endPoint y: 378, distance: 117.8
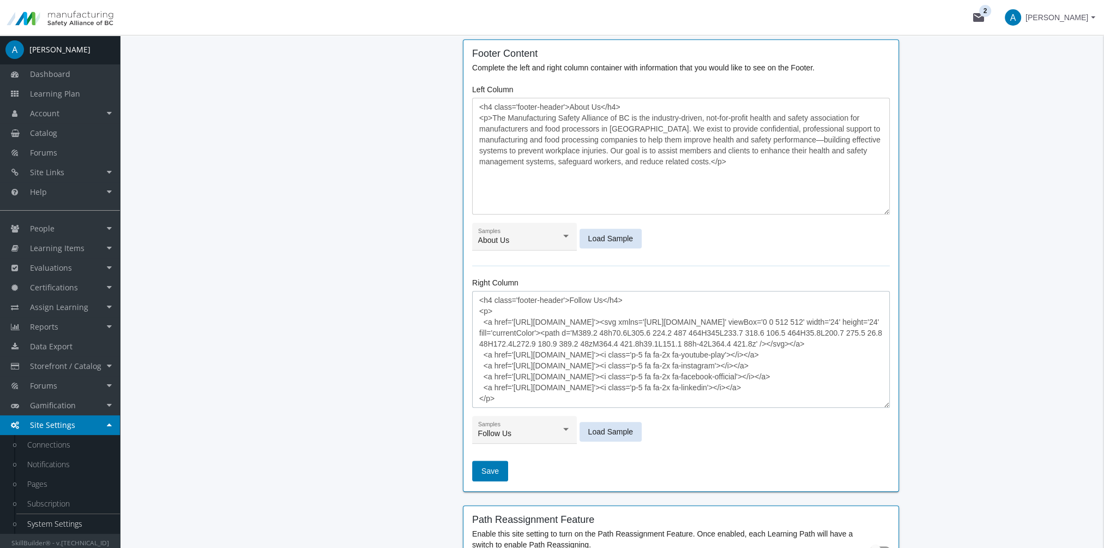
click at [630, 378] on textarea "<h4 class='footer-header'>Follow Us</h4> <p> <a href='[URL][DOMAIN_NAME]'><svg …" at bounding box center [681, 349] width 418 height 117
paste textarea "[DOMAIN_NAME][URL]"
click at [586, 371] on textarea "<h4 class='footer-header'>Follow Us</h4> <p> <a href='[URL][DOMAIN_NAME]'><svg …" at bounding box center [681, 349] width 418 height 117
drag, startPoint x: 513, startPoint y: 318, endPoint x: 601, endPoint y: 325, distance: 88.6
click at [601, 325] on textarea "<h4 class='footer-header'>Follow Us</h4> <p> <a href='[URL][DOMAIN_NAME]'><svg …" at bounding box center [681, 349] width 418 height 117
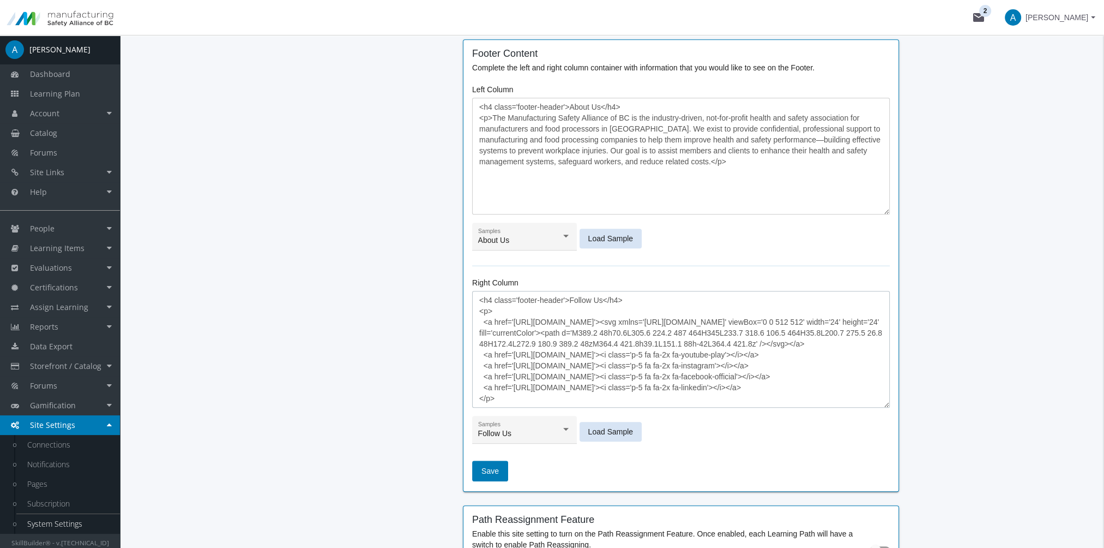
paste textarea "manusafebc"
click at [557, 350] on textarea "<h4 class='footer-header'>Follow Us</h4> <p> <a href='[URL][DOMAIN_NAME]'><svg …" at bounding box center [681, 349] width 418 height 117
click at [519, 353] on textarea "<h4 class='footer-header'>Follow Us</h4> <p> <a href='[URL][DOMAIN_NAME]'><svg …" at bounding box center [681, 349] width 418 height 117
drag, startPoint x: 513, startPoint y: 353, endPoint x: 625, endPoint y: 358, distance: 111.9
click at [625, 358] on textarea "<h4 class='footer-header'>Follow Us</h4> <p> <a href='[URL][DOMAIN_NAME]'><svg …" at bounding box center [681, 349] width 418 height 117
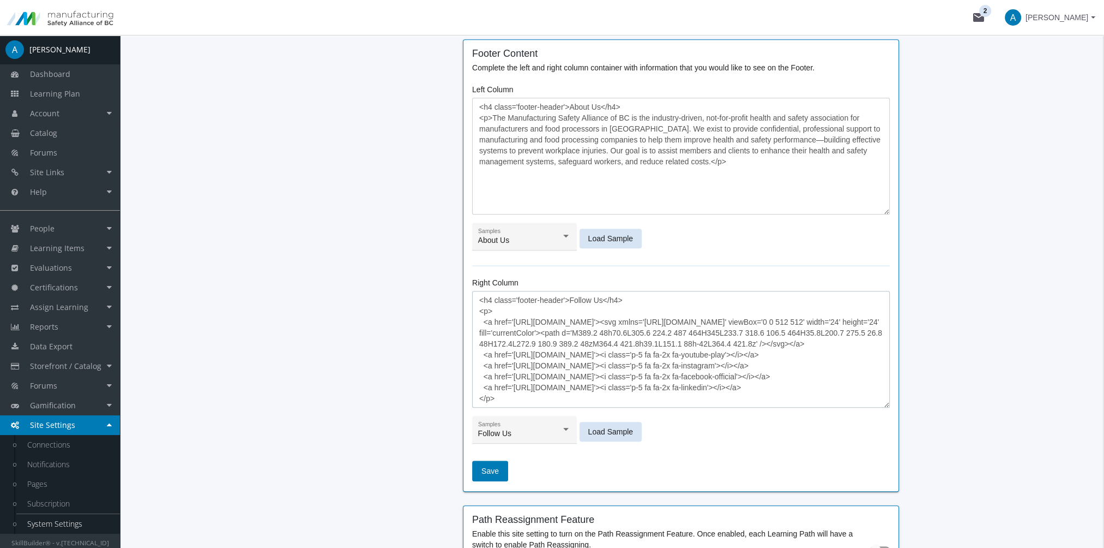
paste textarea "[DOMAIN_NAME][URL]"
click at [572, 361] on textarea "<h4 class='footer-header'>Follow Us</h4> <p> <a href='[URL][DOMAIN_NAME]'><svg …" at bounding box center [681, 349] width 418 height 117
drag, startPoint x: 512, startPoint y: 364, endPoint x: 633, endPoint y: 364, distance: 120.5
click at [633, 364] on textarea "<h4 class='footer-header'>Follow Us</h4> <p> <a href='[URL][DOMAIN_NAME]'><svg …" at bounding box center [681, 349] width 418 height 117
paste textarea "[DOMAIN_NAME][URL]"
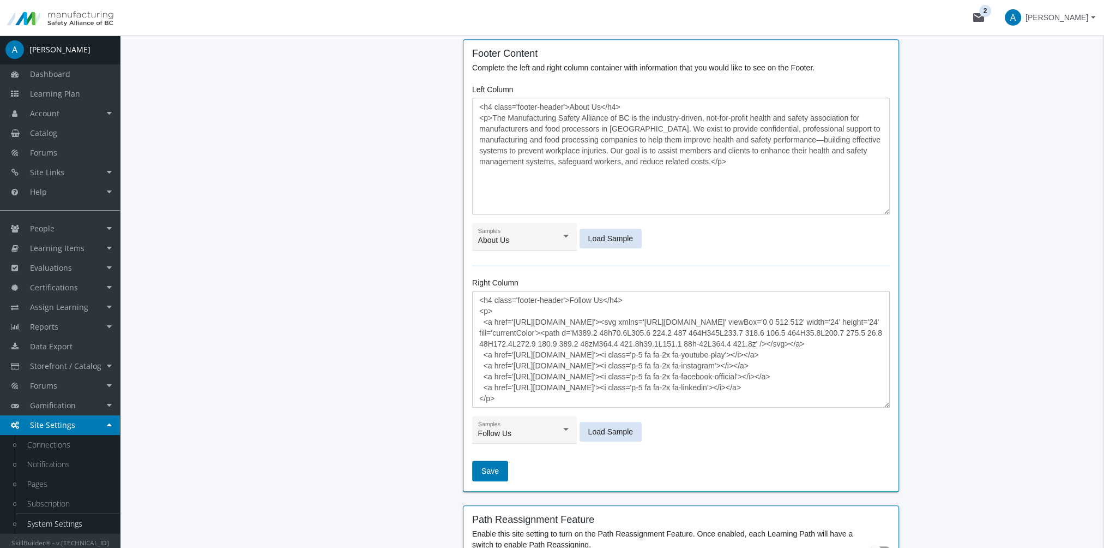
click at [553, 388] on textarea "<h4 class='footer-header'>Follow Us</h4> <p> <a href='[URL][DOMAIN_NAME]'><svg …" at bounding box center [681, 349] width 418 height 117
drag, startPoint x: 510, startPoint y: 386, endPoint x: 527, endPoint y: 384, distance: 16.5
click at [527, 384] on textarea "<h4 class='footer-header'>Follow Us</h4> <p> <a href='[URL][DOMAIN_NAME]'><svg …" at bounding box center [681, 349] width 418 height 117
click at [524, 384] on textarea "<h4 class='footer-header'>Follow Us</h4> <p> <a href='[URL][DOMAIN_NAME]'><svg …" at bounding box center [681, 349] width 418 height 117
drag, startPoint x: 513, startPoint y: 385, endPoint x: 634, endPoint y: 389, distance: 120.6
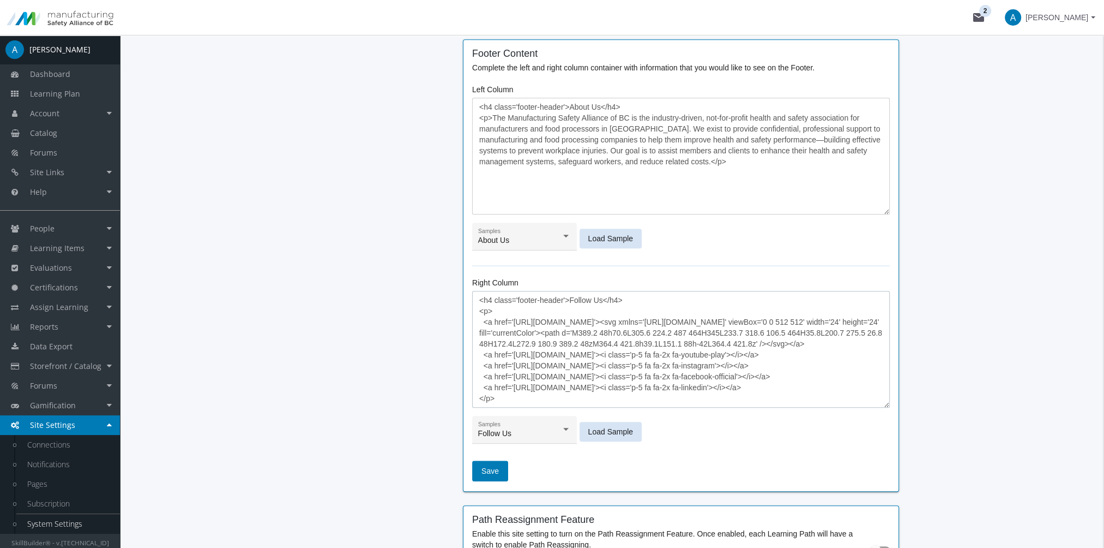
click at [634, 389] on textarea "<h4 class='footer-header'>Follow Us</h4> <p> <a href='[URL][DOMAIN_NAME]'><svg …" at bounding box center [681, 349] width 418 height 117
paste textarea "[DOMAIN_NAME][URL]"
type textarea "<h4 class='footer-header'>Follow Us</h4> <p> <a href='[URL][DOMAIN_NAME]'><svg …"
click at [494, 468] on span "Save" at bounding box center [490, 471] width 17 height 20
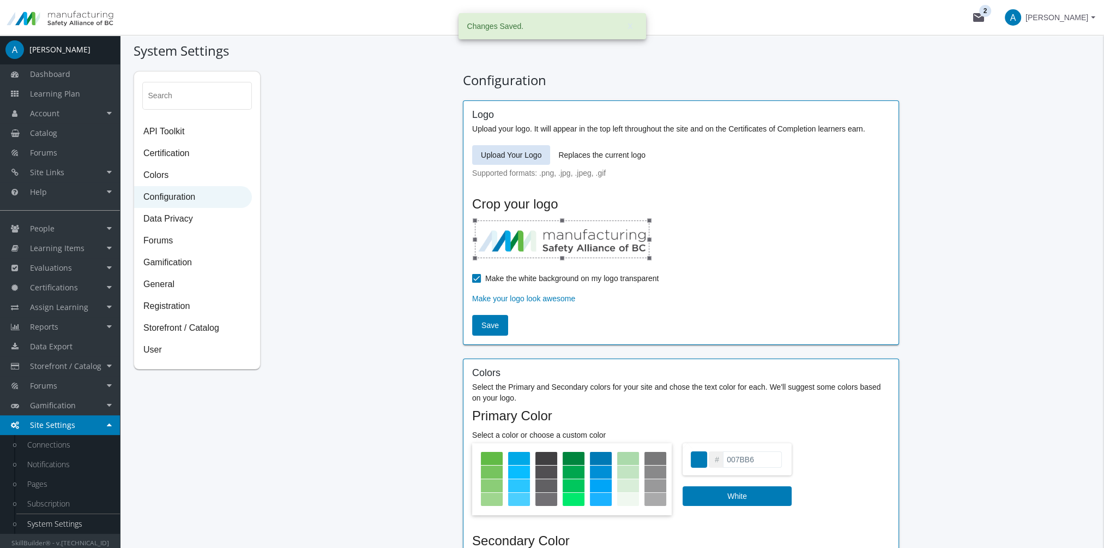
scroll to position [0, 0]
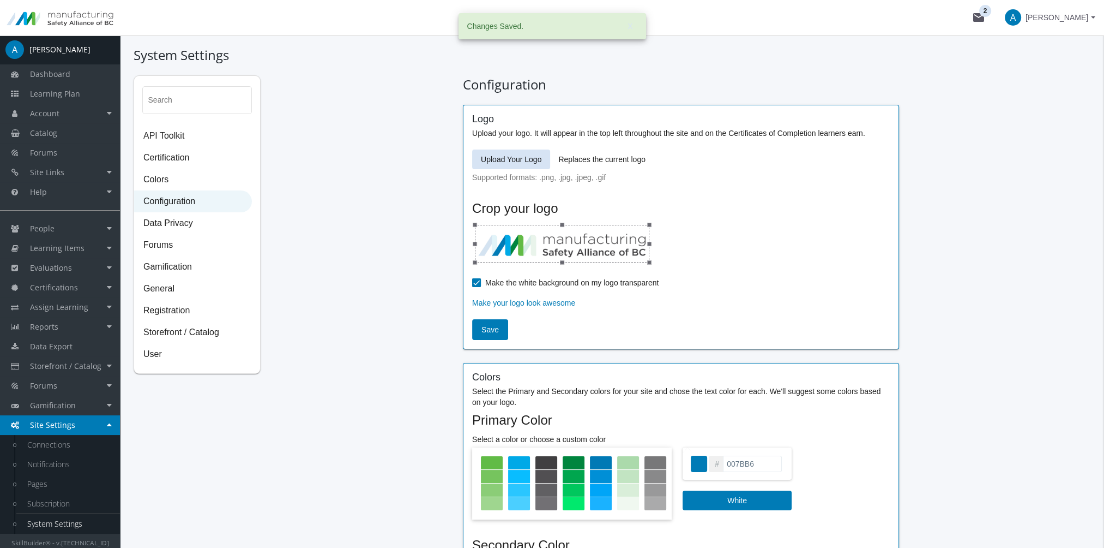
click at [1067, 27] on span "[PERSON_NAME]" at bounding box center [1057, 18] width 63 height 20
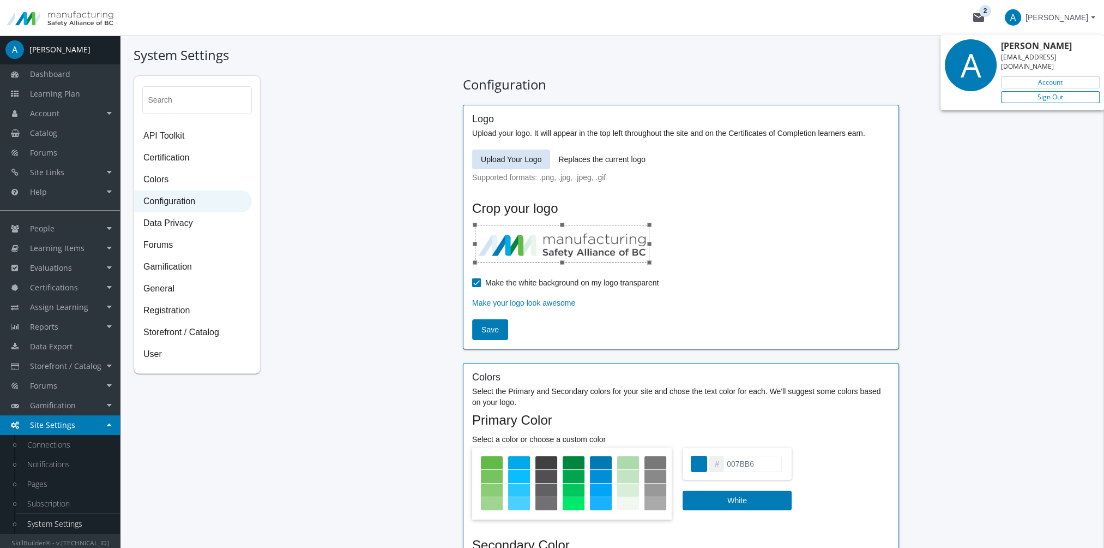
click at [1052, 91] on link "Sign Out" at bounding box center [1050, 97] width 99 height 12
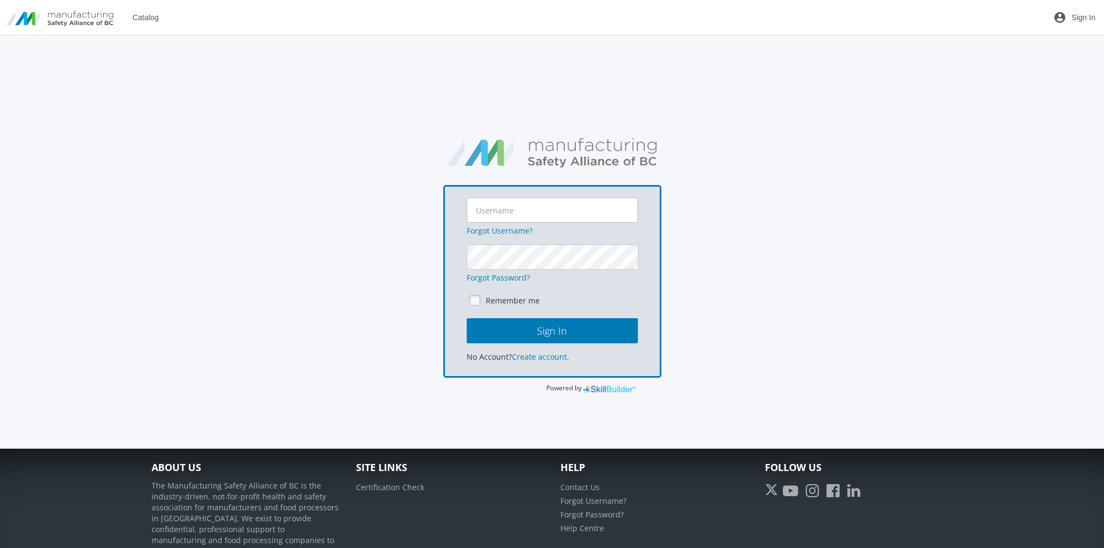
click at [540, 211] on input "text" at bounding box center [552, 209] width 171 height 25
type input "[EMAIL_ADDRESS][DOMAIN_NAME]"
click at [467, 318] on button "Sign In" at bounding box center [552, 330] width 171 height 25
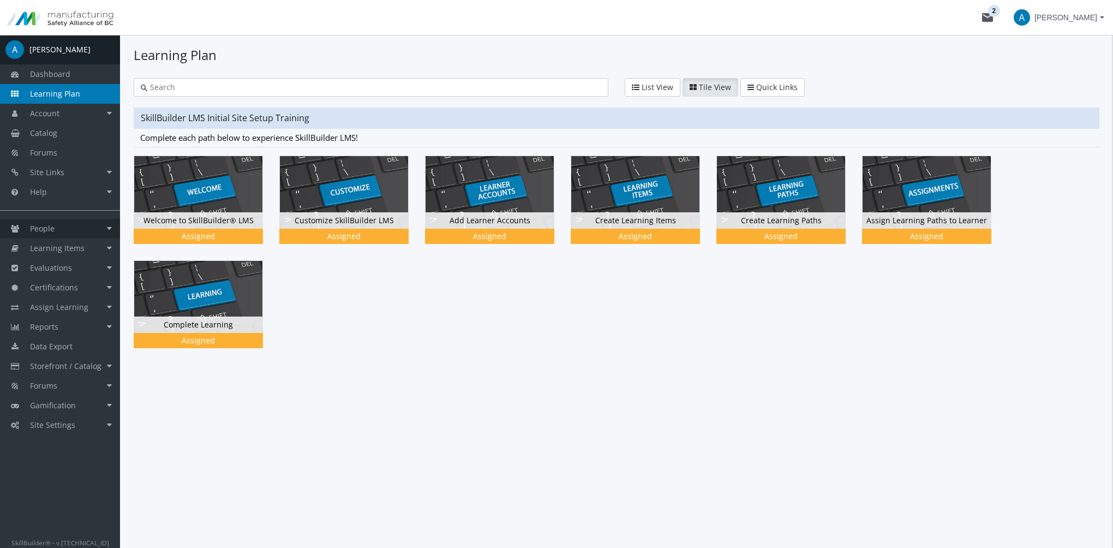
click at [78, 231] on link "People" at bounding box center [60, 229] width 120 height 20
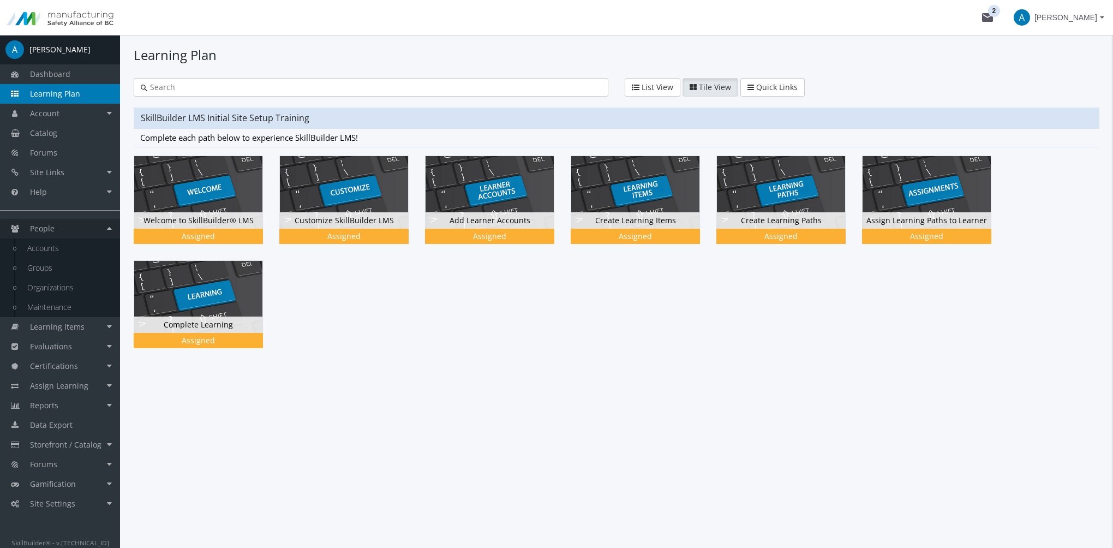
click at [75, 227] on link "People" at bounding box center [60, 229] width 120 height 20
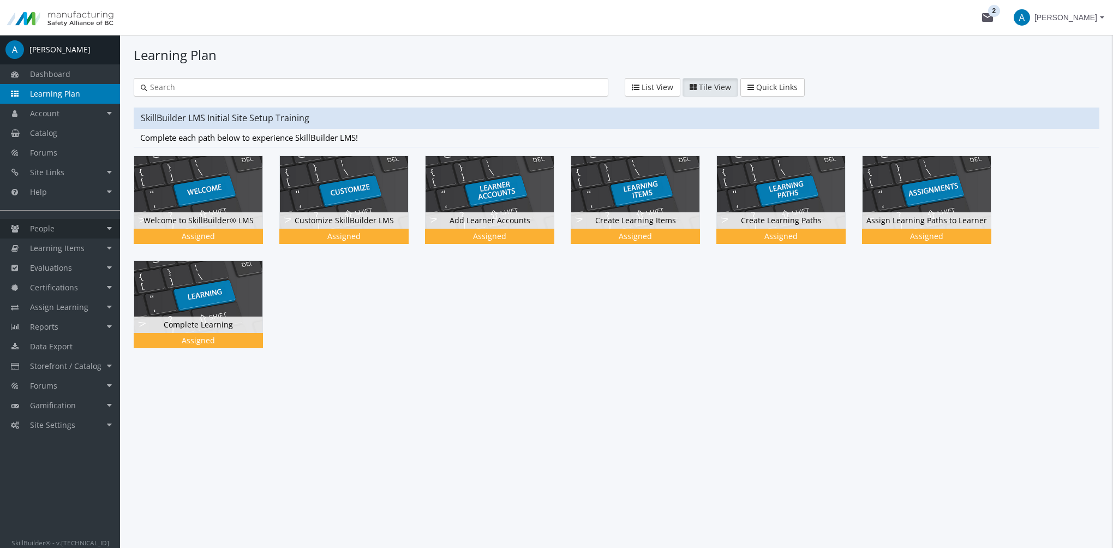
click at [75, 227] on link "People" at bounding box center [60, 229] width 120 height 20
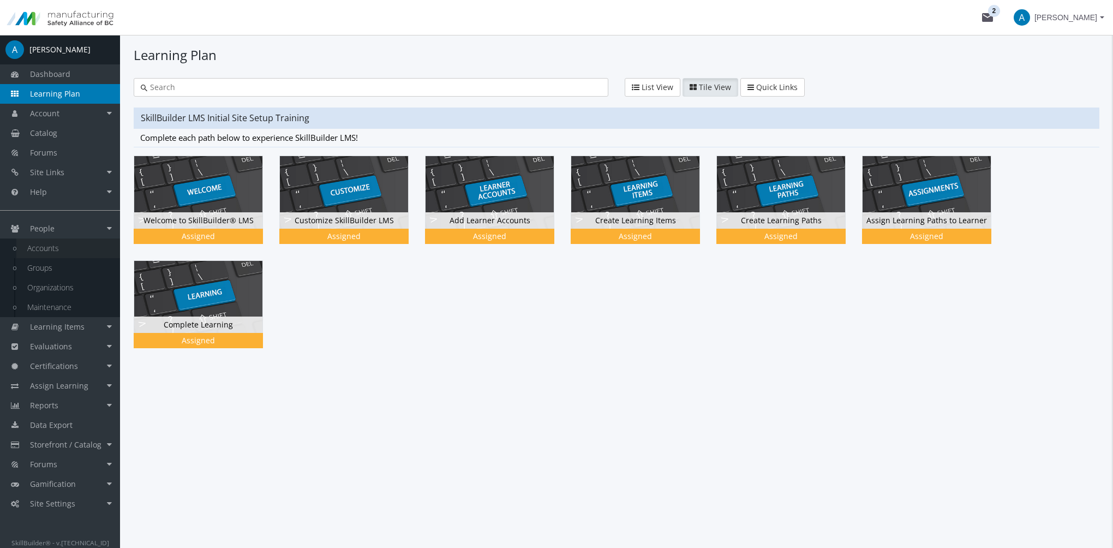
click at [65, 251] on link "Accounts" at bounding box center [68, 248] width 104 height 20
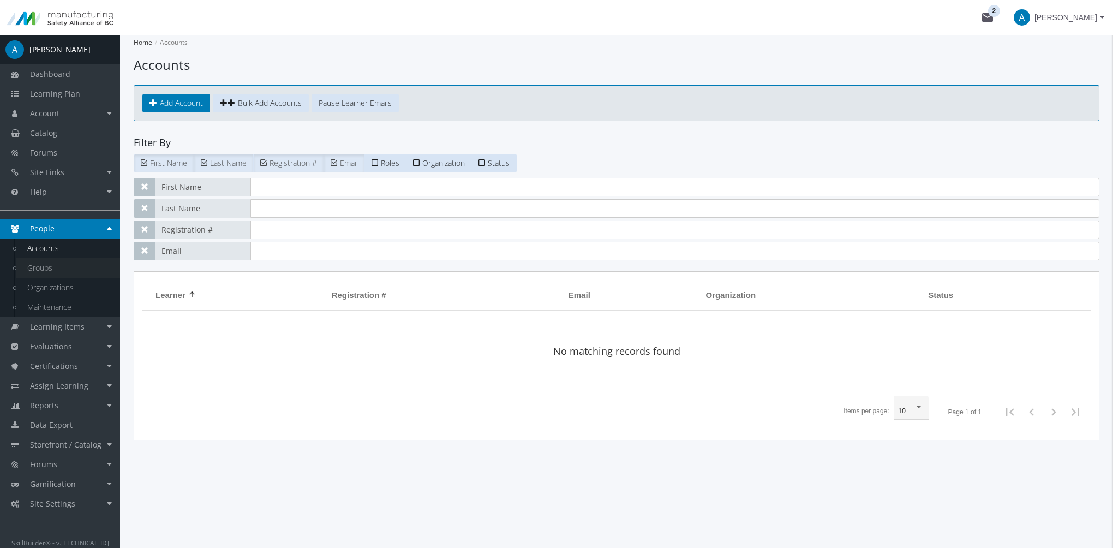
click at [64, 266] on link "Groups" at bounding box center [68, 268] width 104 height 20
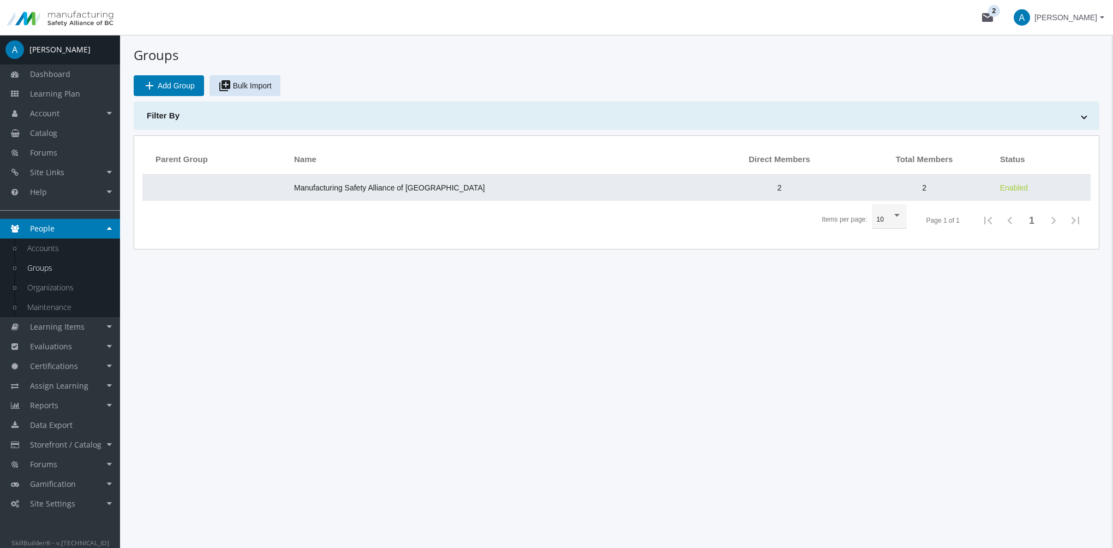
click at [356, 184] on span "Manufacturing Safety Alliance of [GEOGRAPHIC_DATA]" at bounding box center [389, 187] width 191 height 9
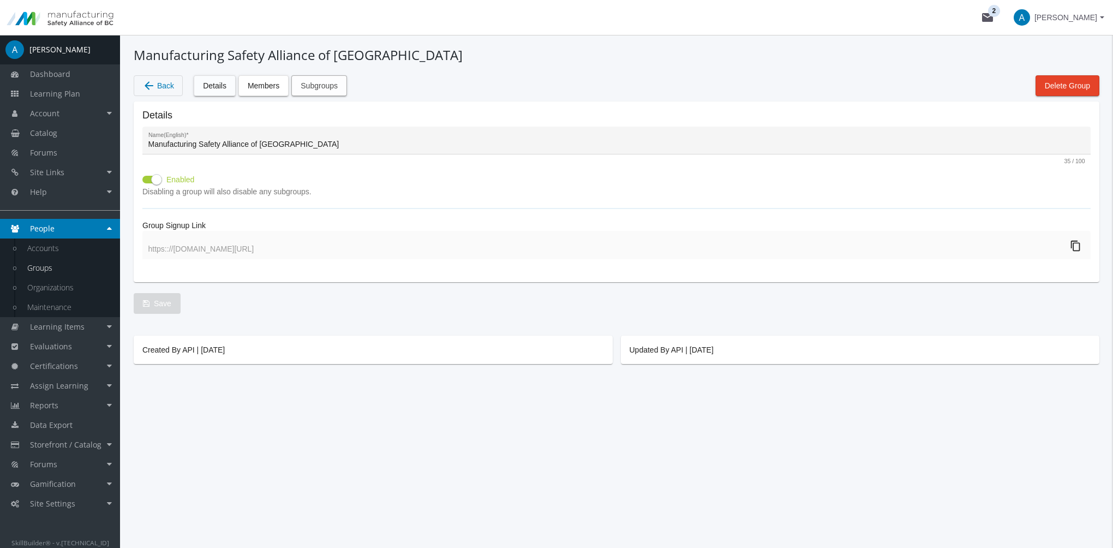
click at [318, 88] on span "Subgroups" at bounding box center [318, 86] width 37 height 20
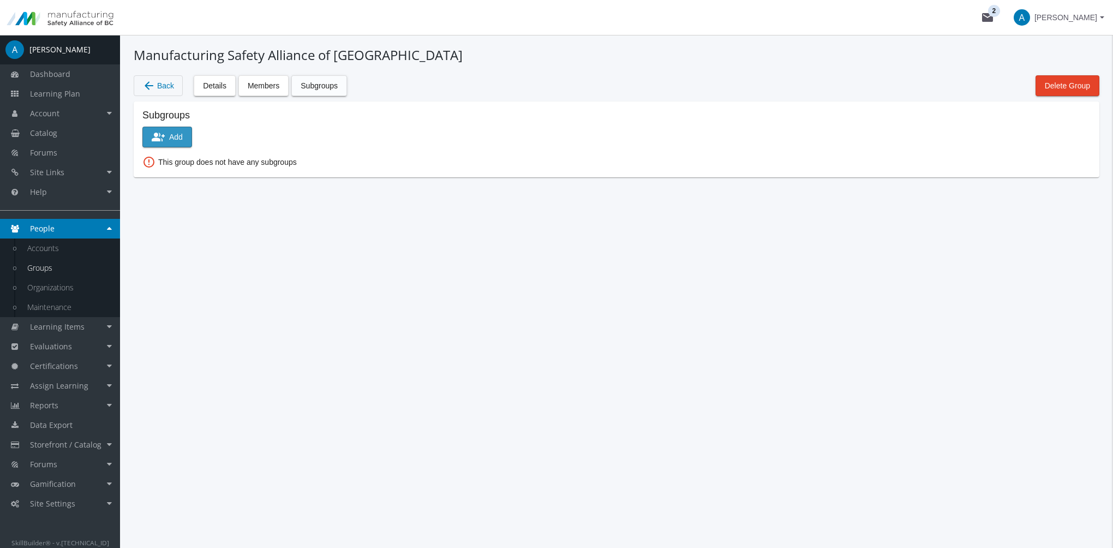
click at [161, 138] on mat-icon "group_add" at bounding box center [158, 136] width 13 height 13
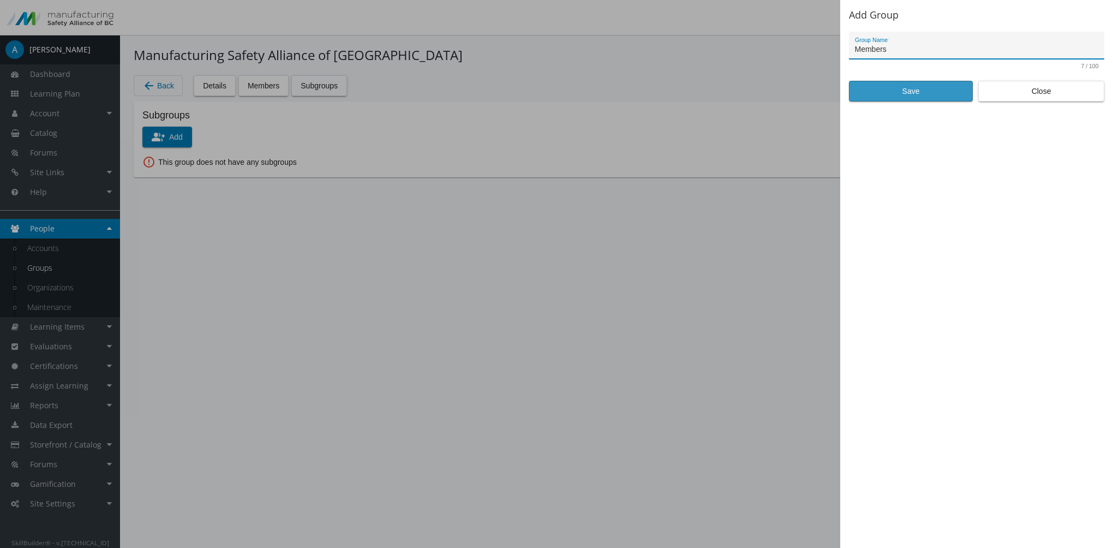
type input "Members"
click at [886, 84] on span "Save" at bounding box center [910, 91] width 105 height 20
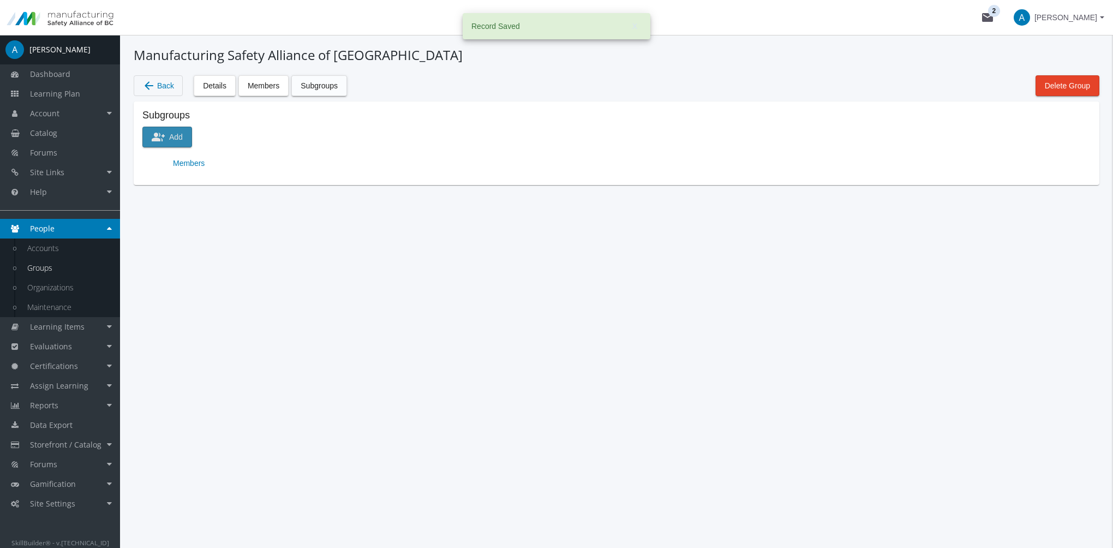
click at [175, 134] on span "group_add Add" at bounding box center [167, 137] width 31 height 20
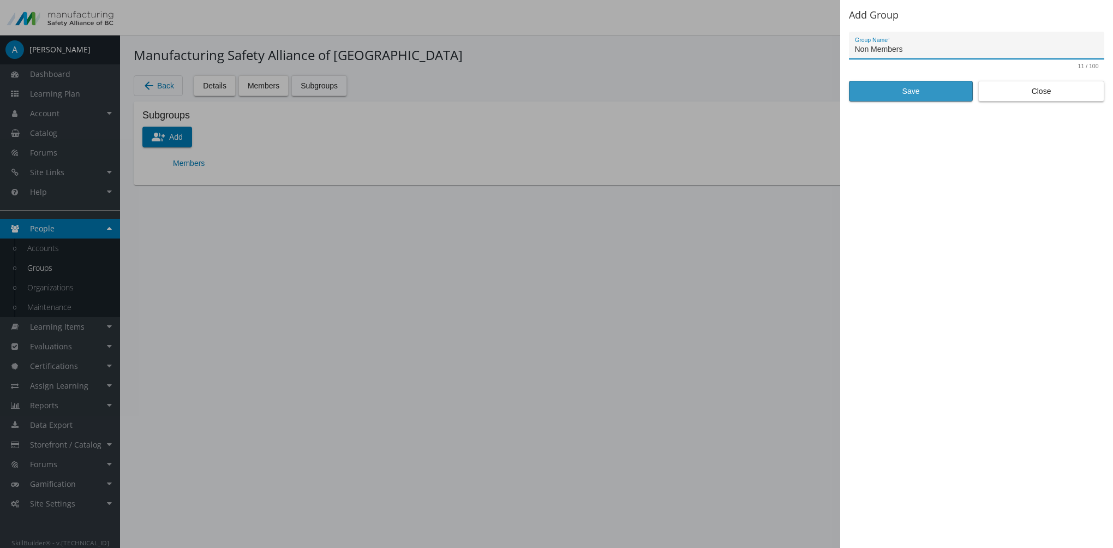
type input "Non Members"
click at [894, 85] on span "Save" at bounding box center [910, 91] width 105 height 20
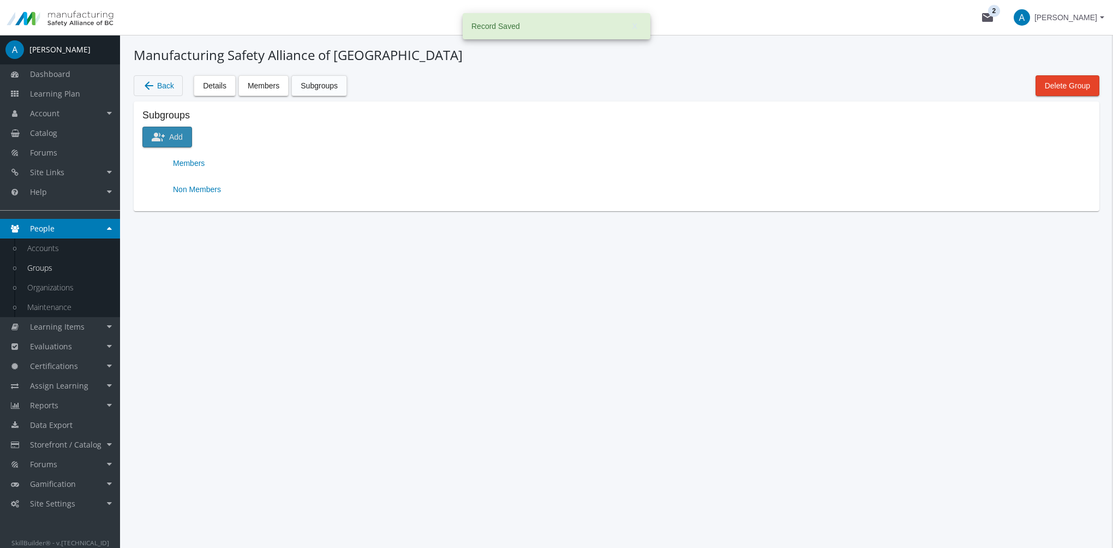
click at [164, 135] on mat-icon "group_add" at bounding box center [158, 136] width 13 height 13
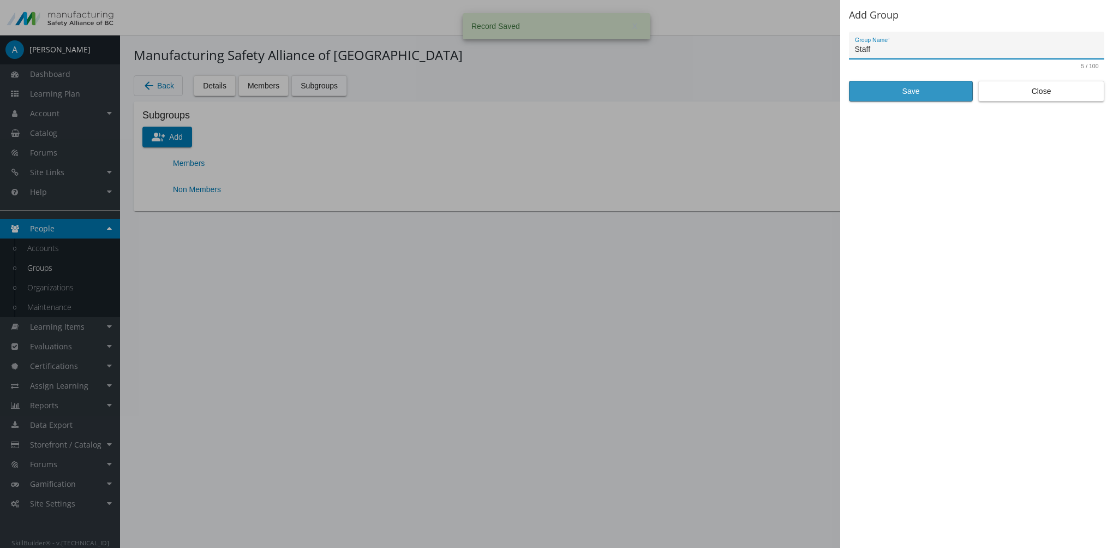
type input "Staff"
click at [931, 87] on span "Save" at bounding box center [910, 91] width 105 height 20
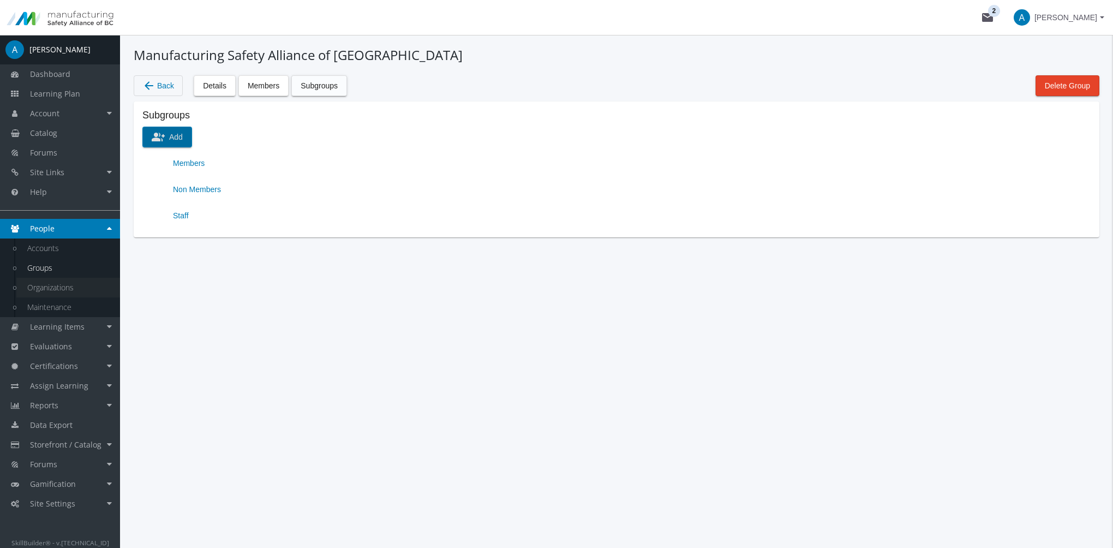
click at [57, 295] on link "Organizations" at bounding box center [68, 288] width 104 height 20
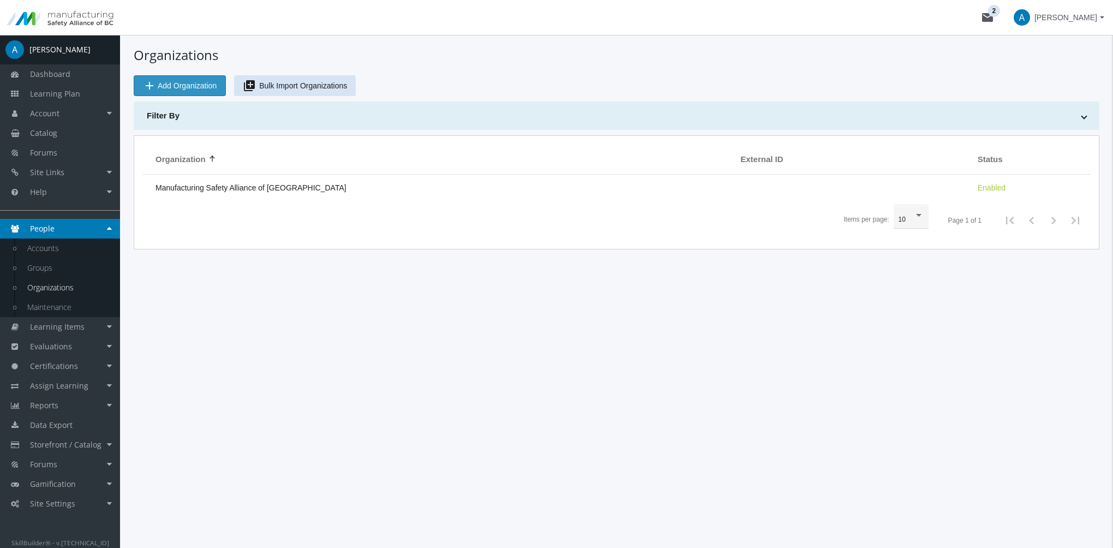
click at [207, 87] on span "Add Organization" at bounding box center [187, 86] width 59 height 20
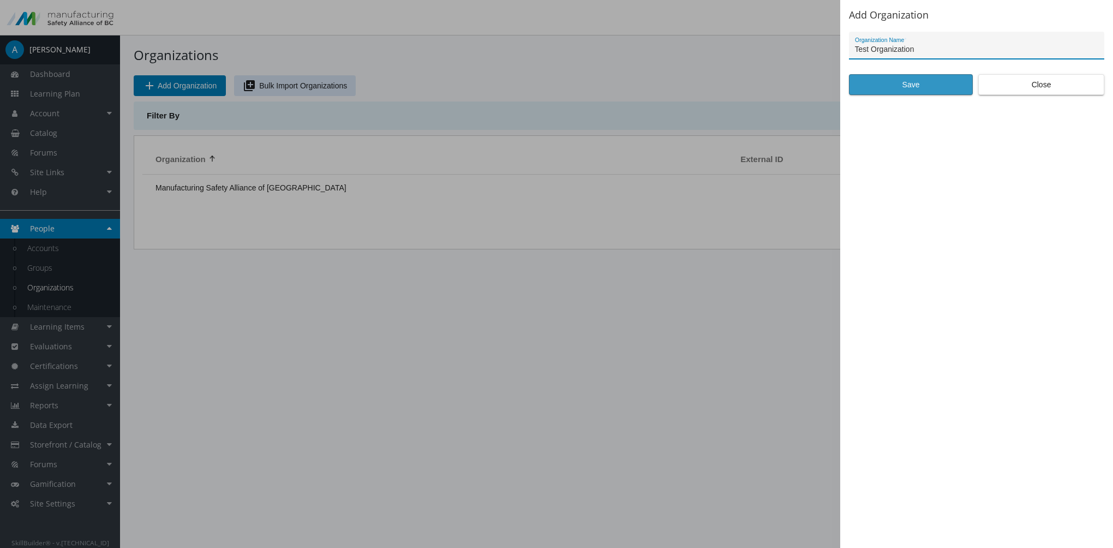
type input "Test Organization"
click at [942, 85] on span "Save" at bounding box center [910, 85] width 105 height 20
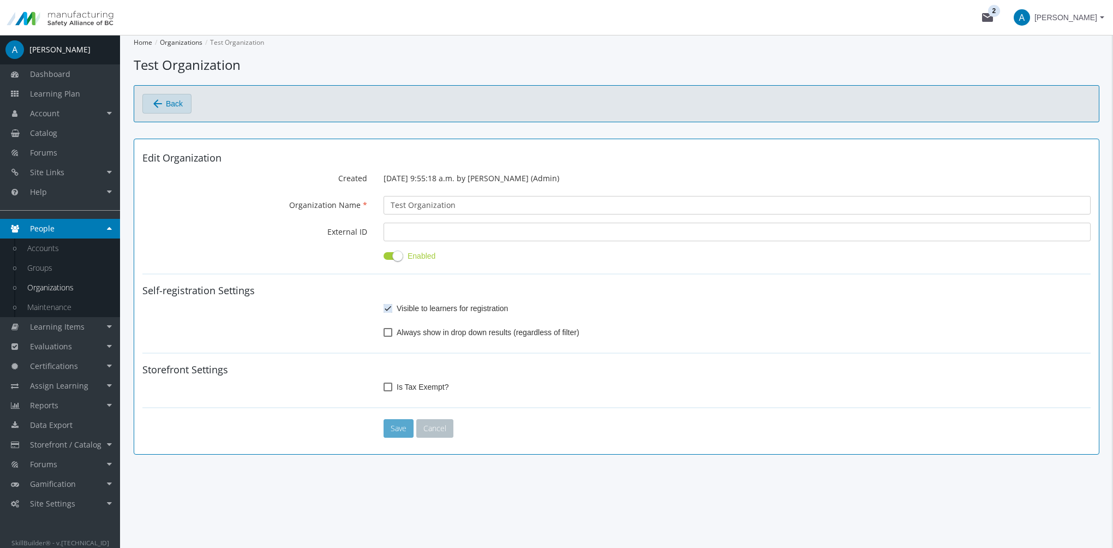
click at [190, 103] on button "arrow_back Back" at bounding box center [166, 104] width 49 height 20
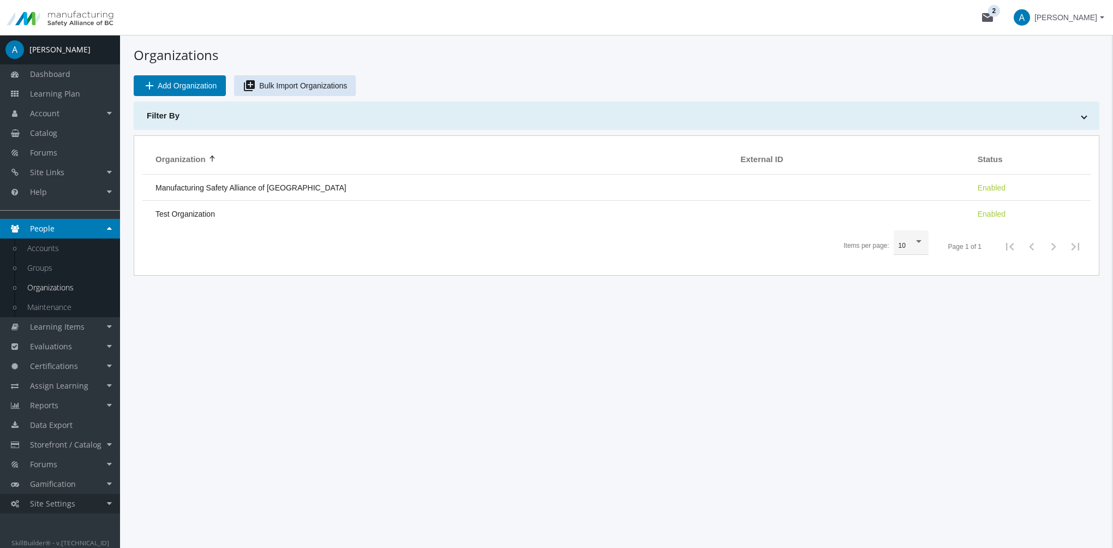
click at [75, 509] on link "Site Settings" at bounding box center [60, 504] width 120 height 20
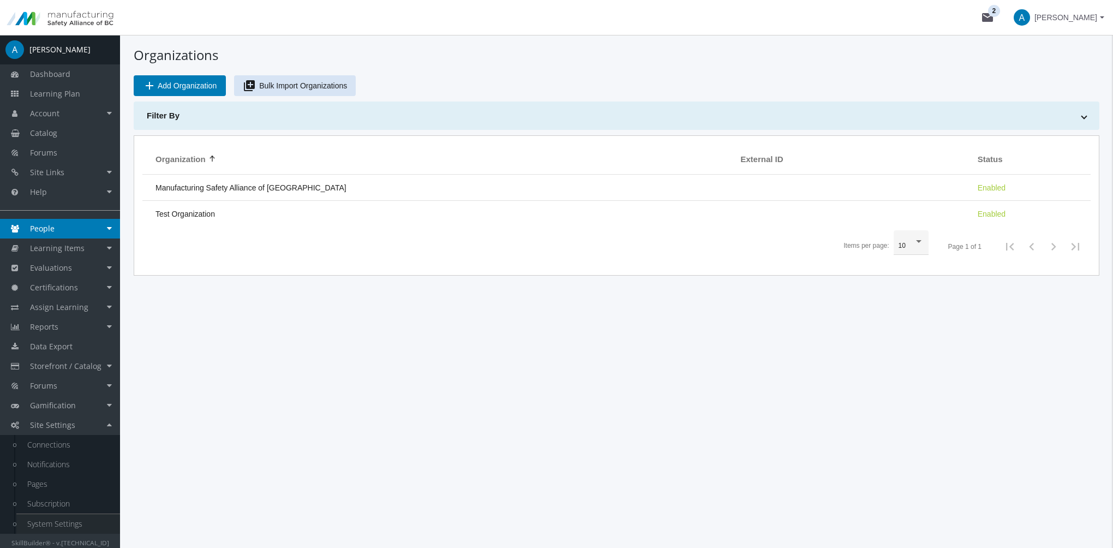
click at [79, 527] on link "System Settings" at bounding box center [68, 524] width 104 height 20
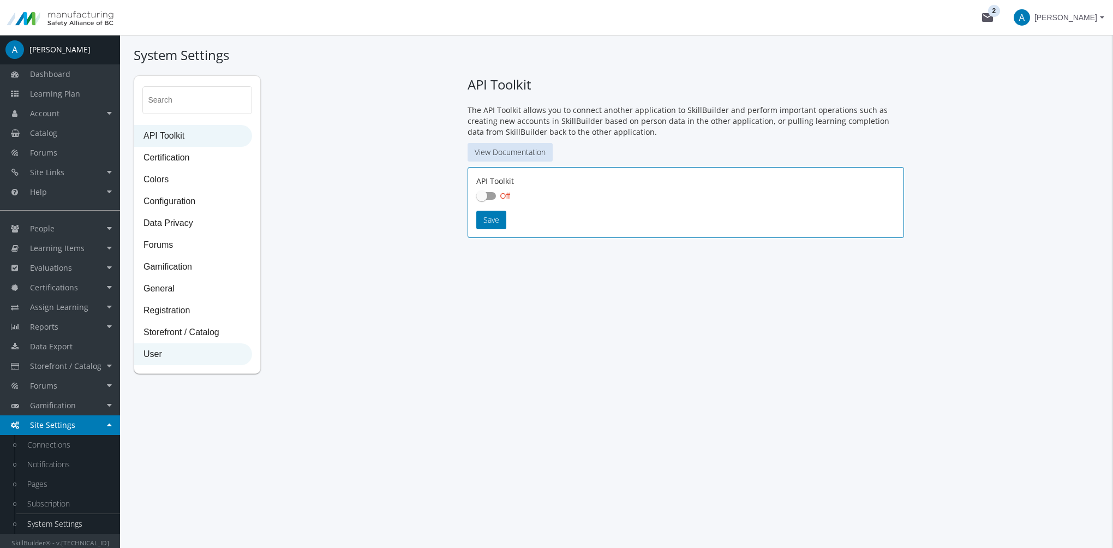
click at [165, 358] on span "User" at bounding box center [193, 355] width 117 height 22
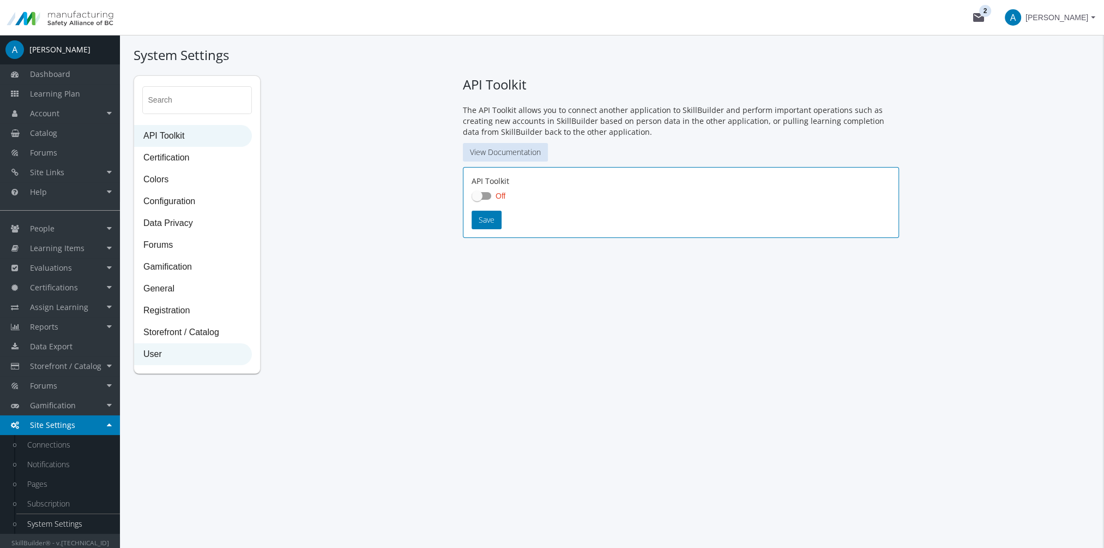
select select "2: 3"
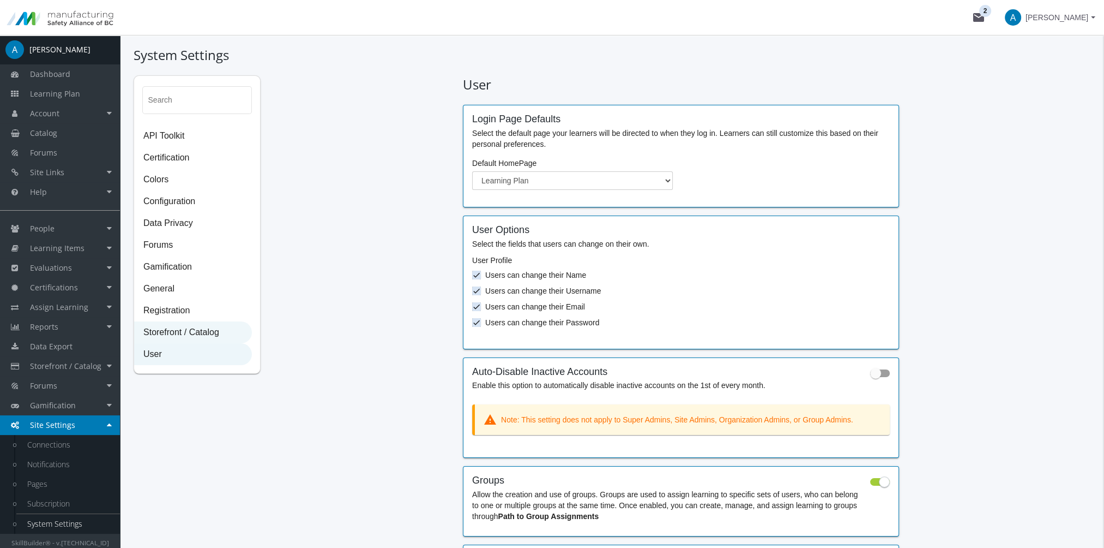
click at [179, 335] on span "Storefront / Catalog" at bounding box center [193, 333] width 117 height 22
select select "2: CAD"
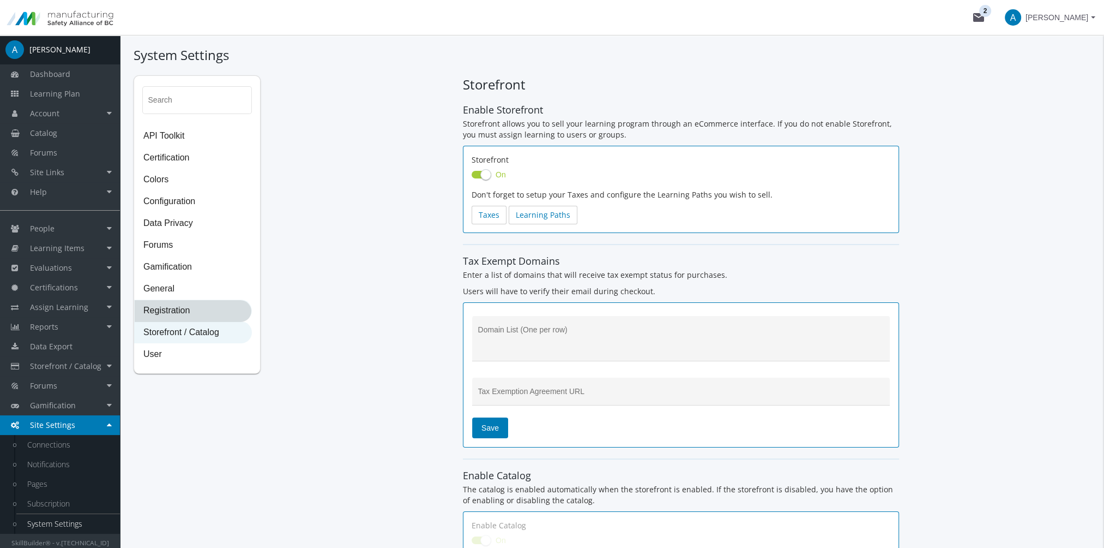
click at [177, 305] on span "Registration" at bounding box center [193, 311] width 117 height 22
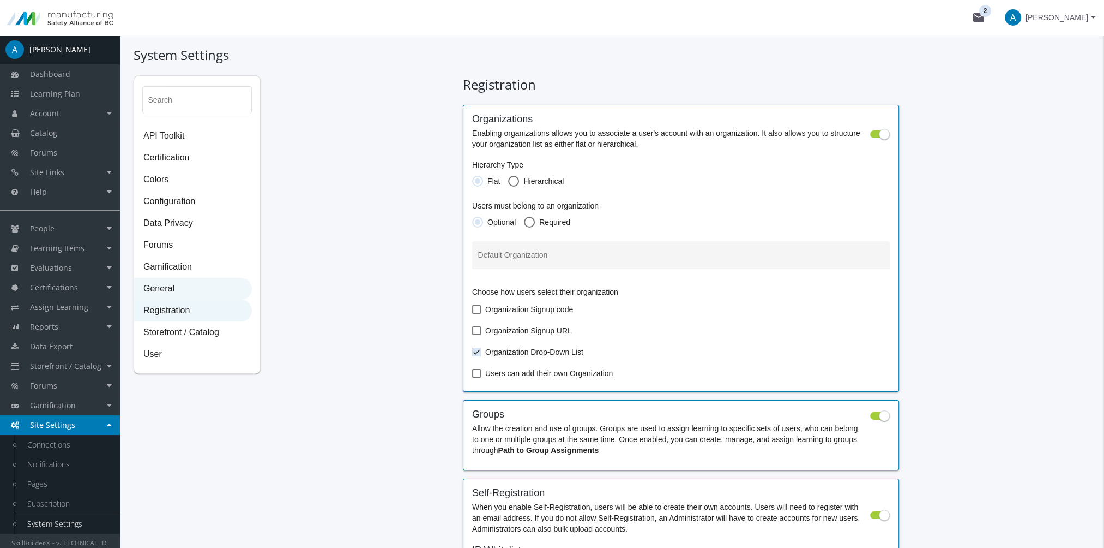
click at [173, 293] on span "General" at bounding box center [193, 289] width 117 height 22
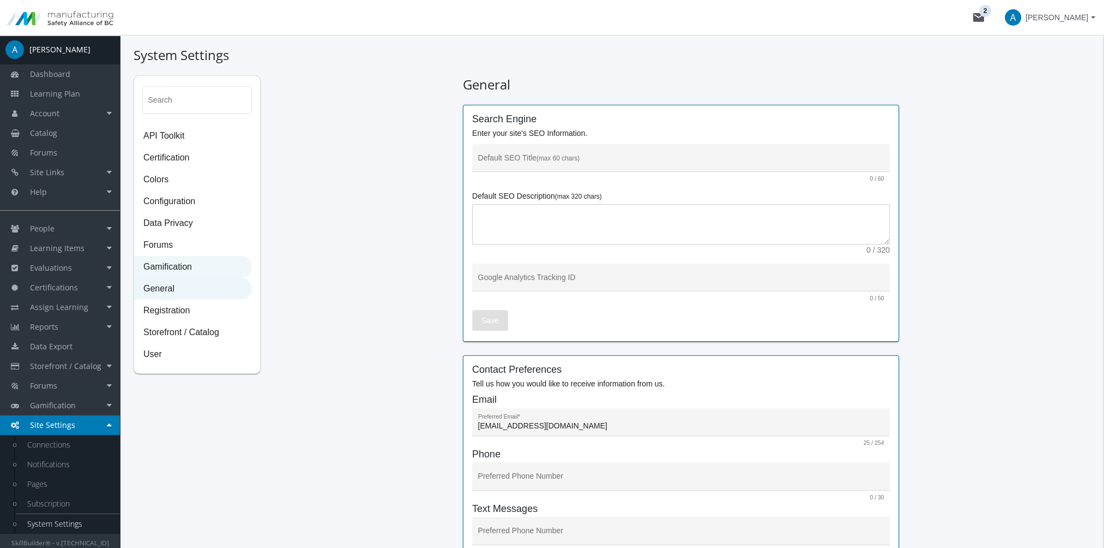
click at [175, 268] on span "Gamification" at bounding box center [193, 267] width 117 height 22
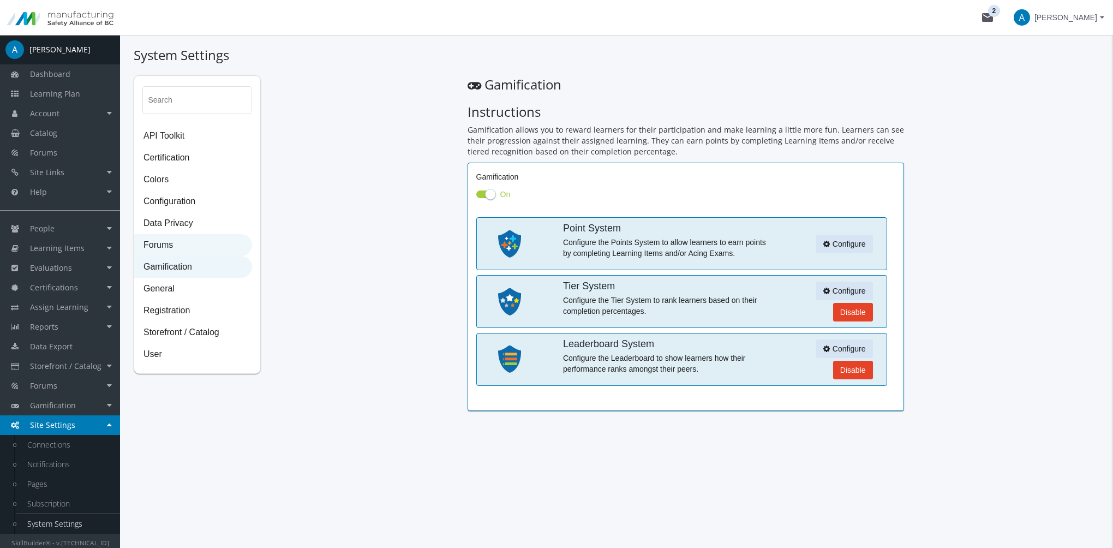
click at [177, 247] on span "Forums" at bounding box center [193, 246] width 117 height 22
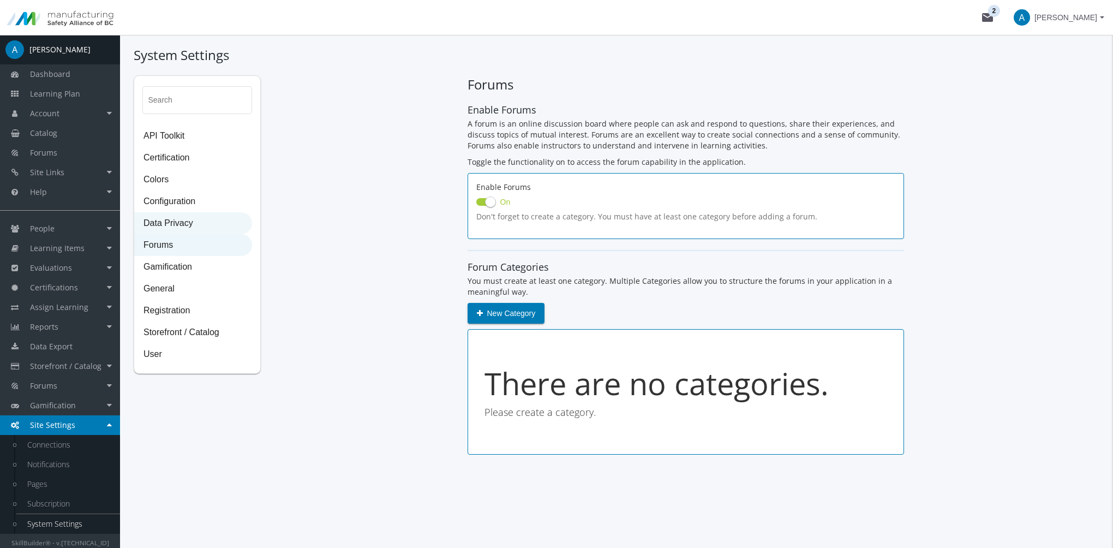
click at [182, 220] on span "Data Privacy" at bounding box center [193, 224] width 117 height 22
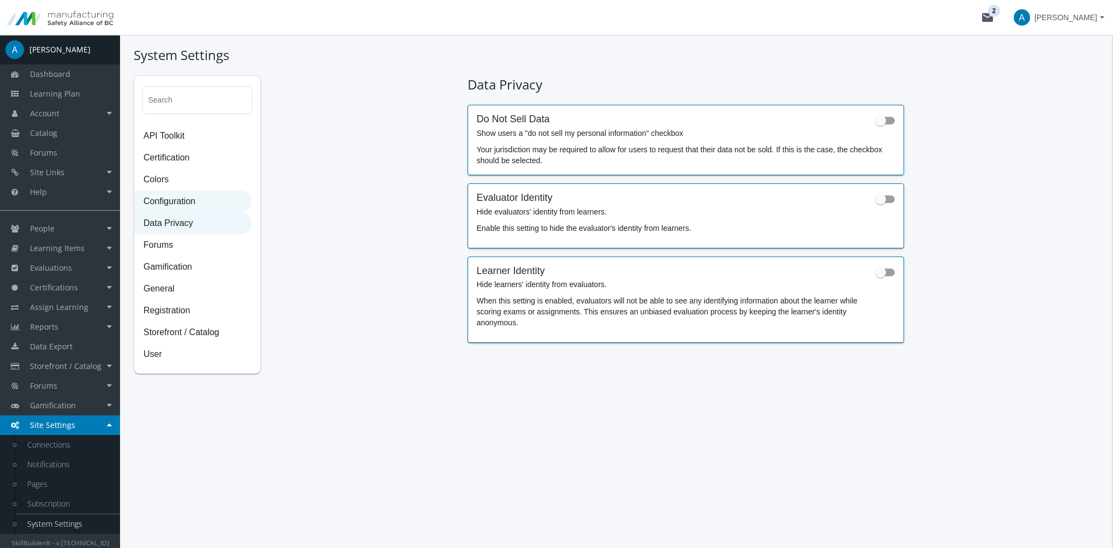
click at [188, 199] on span "Configuration" at bounding box center [193, 202] width 117 height 22
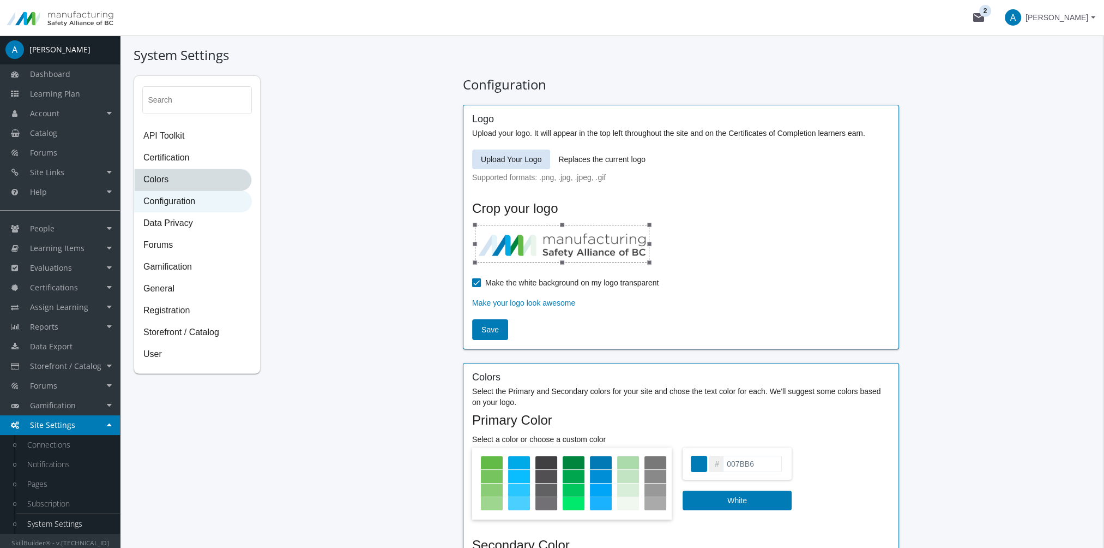
click at [176, 181] on span "Colors" at bounding box center [193, 180] width 117 height 22
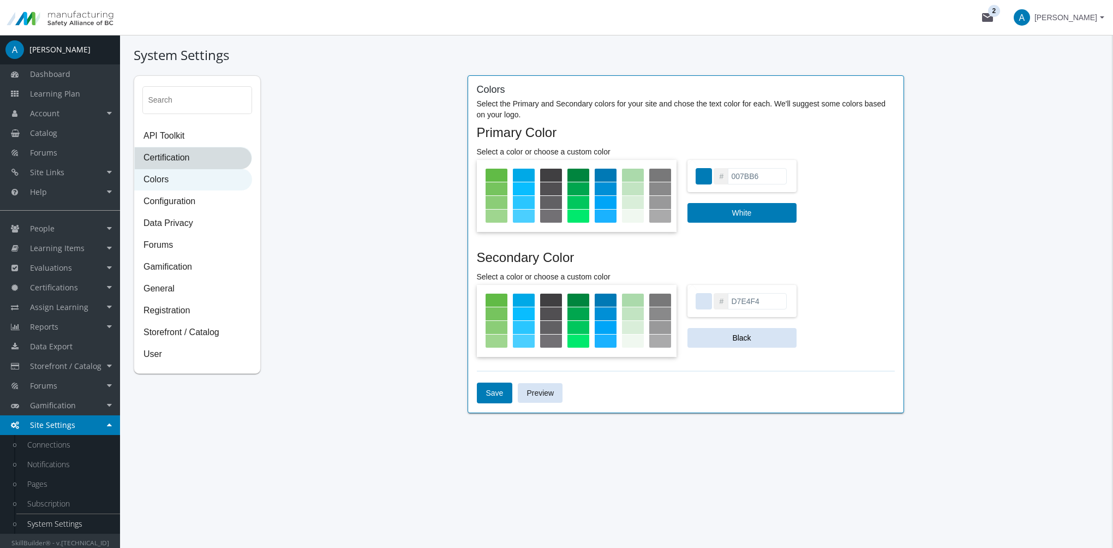
click at [177, 161] on span "Certification" at bounding box center [193, 158] width 117 height 22
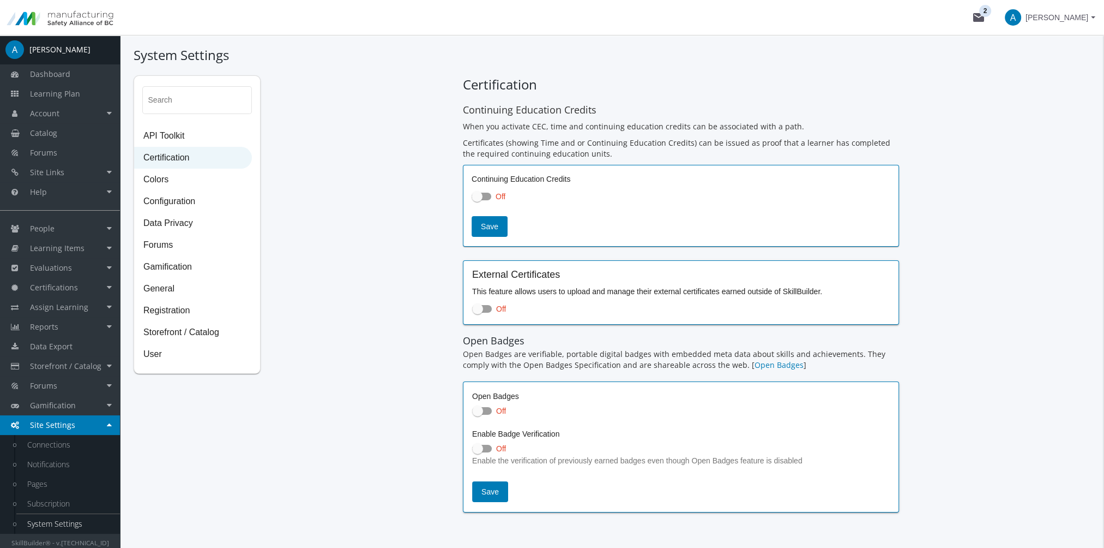
scroll to position [32, 0]
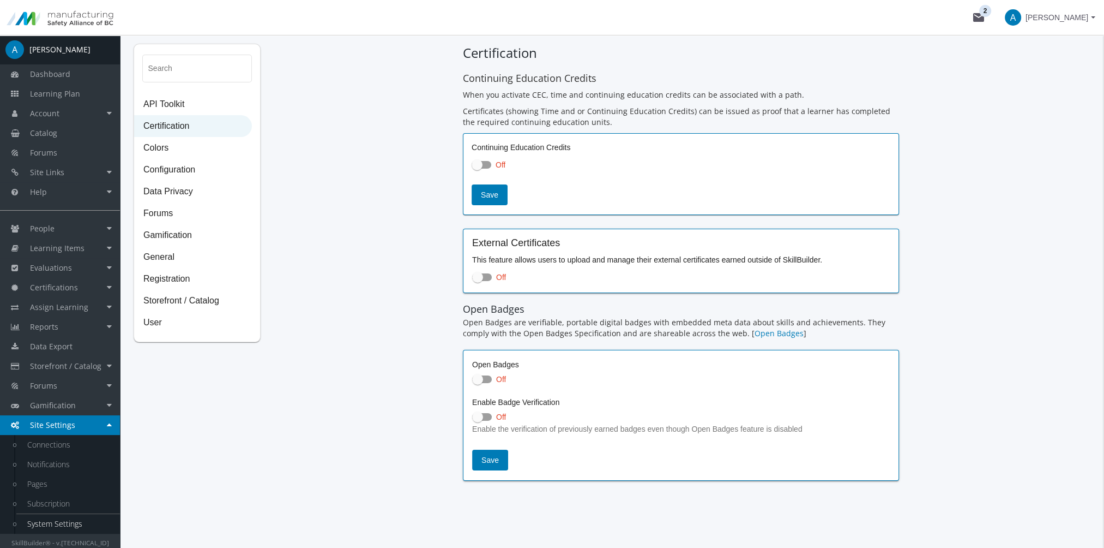
click at [478, 380] on span at bounding box center [477, 379] width 11 height 11
click at [473, 382] on input "Off" at bounding box center [472, 382] width 1 height 1
checkbox input "true"
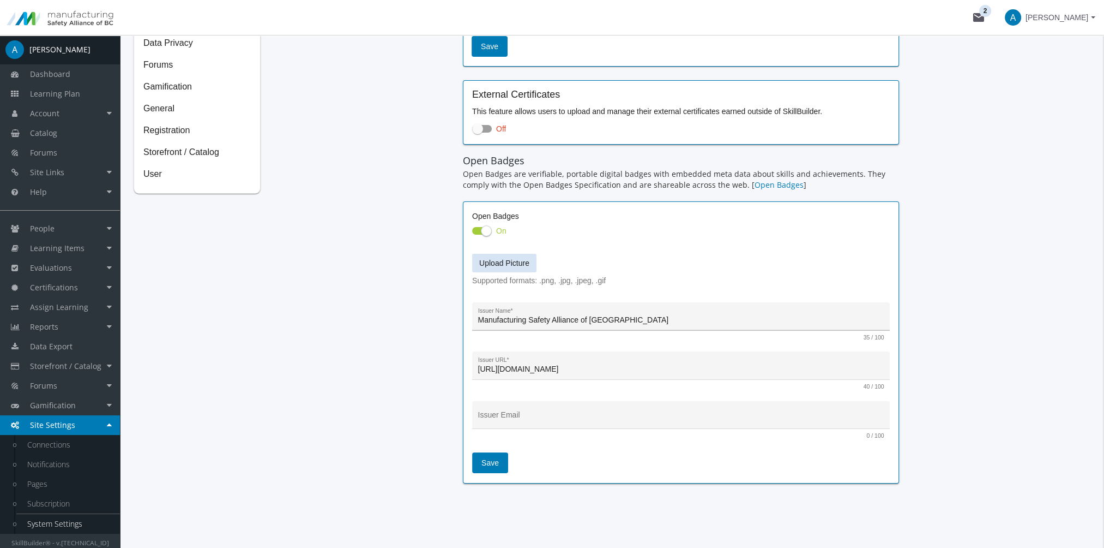
scroll to position [182, 0]
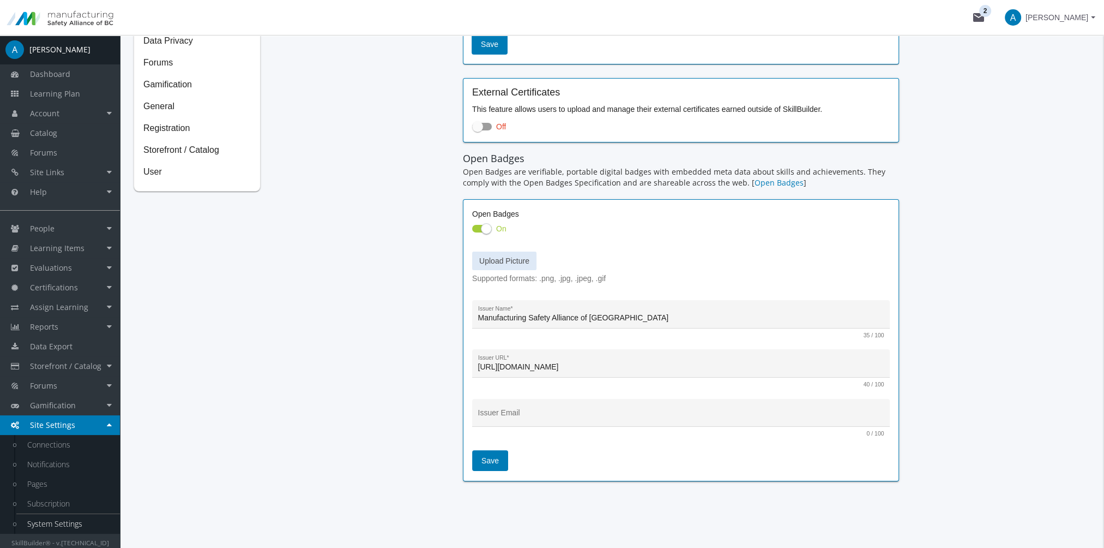
click at [495, 263] on span "Upload Picture" at bounding box center [504, 260] width 50 height 9
click at [0, 0] on input "Upload Picture" at bounding box center [0, 0] width 0 height 0
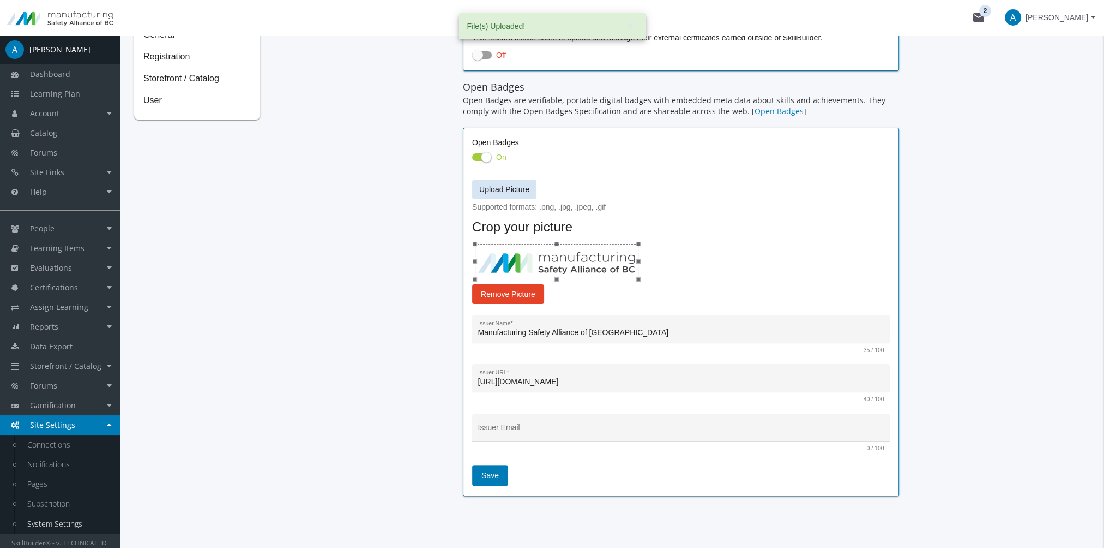
scroll to position [268, 0]
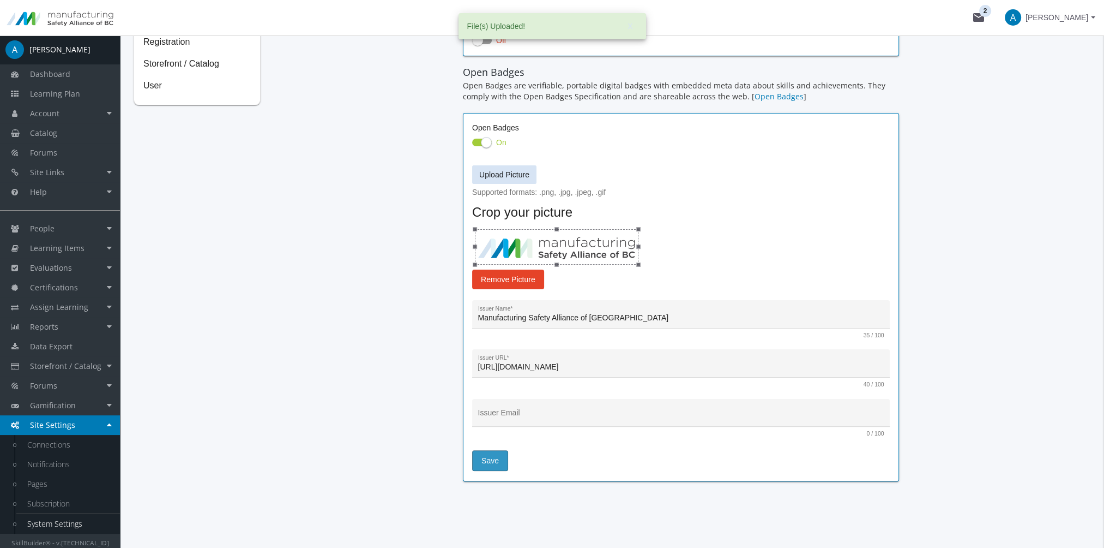
click at [498, 460] on button "Save" at bounding box center [490, 460] width 36 height 21
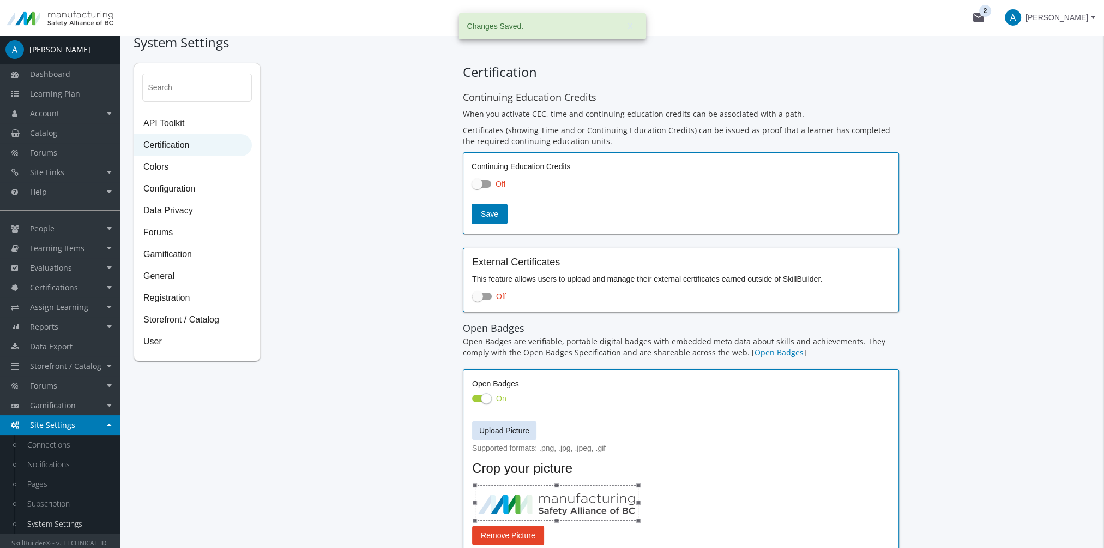
scroll to position [0, 0]
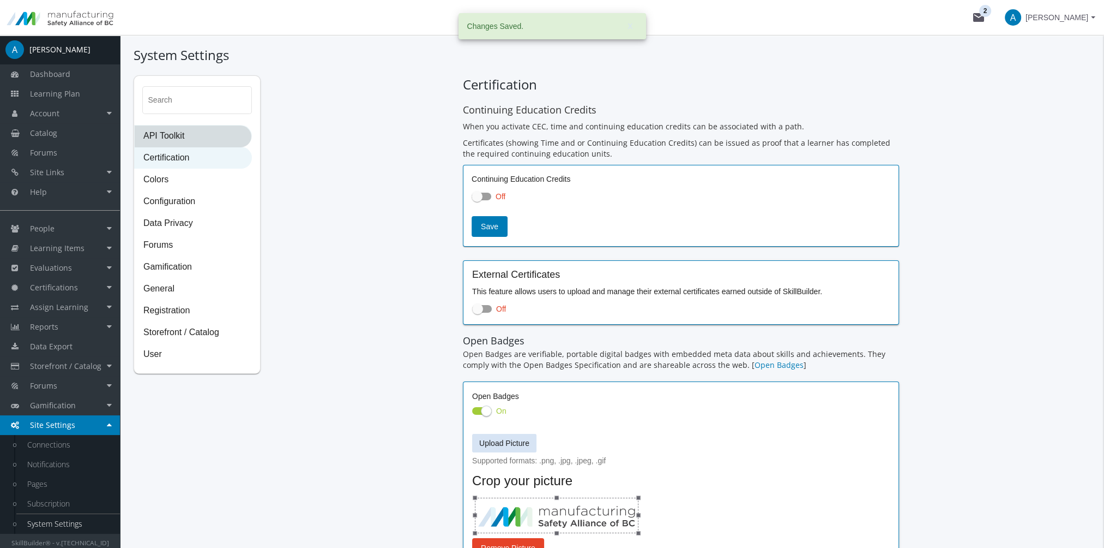
click at [193, 130] on span "API Toolkit" at bounding box center [193, 136] width 117 height 22
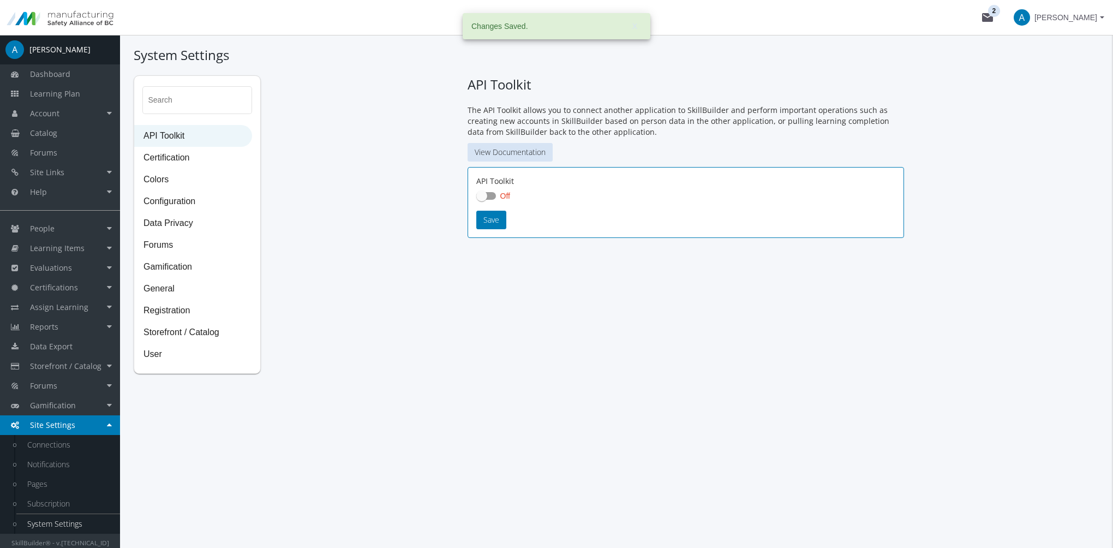
click at [488, 200] on label "Off" at bounding box center [493, 195] width 34 height 13
click at [477, 200] on input "Off" at bounding box center [476, 199] width 1 height 1
checkbox input "true"
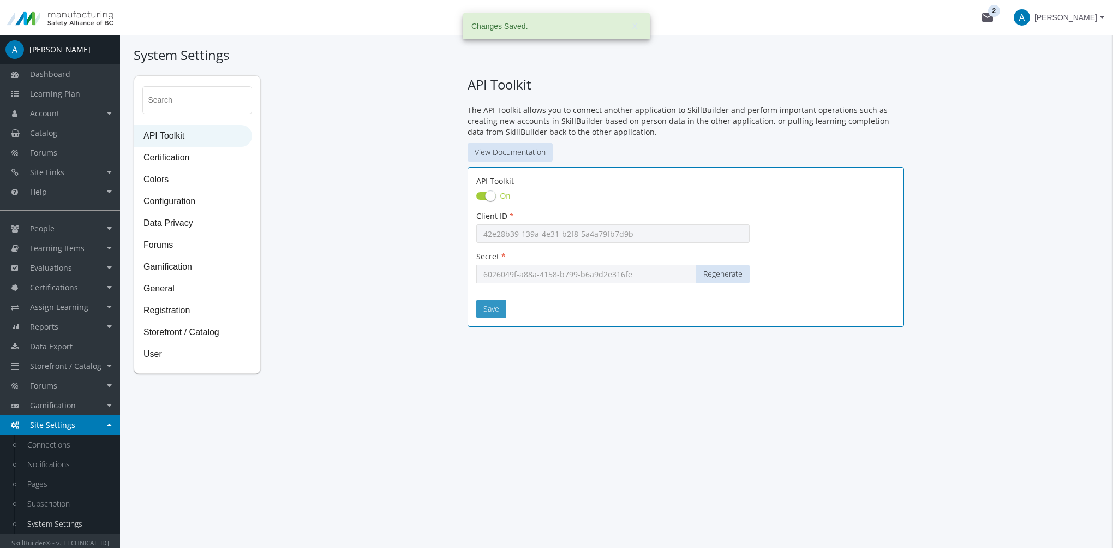
click at [494, 309] on button "Save" at bounding box center [491, 308] width 30 height 19
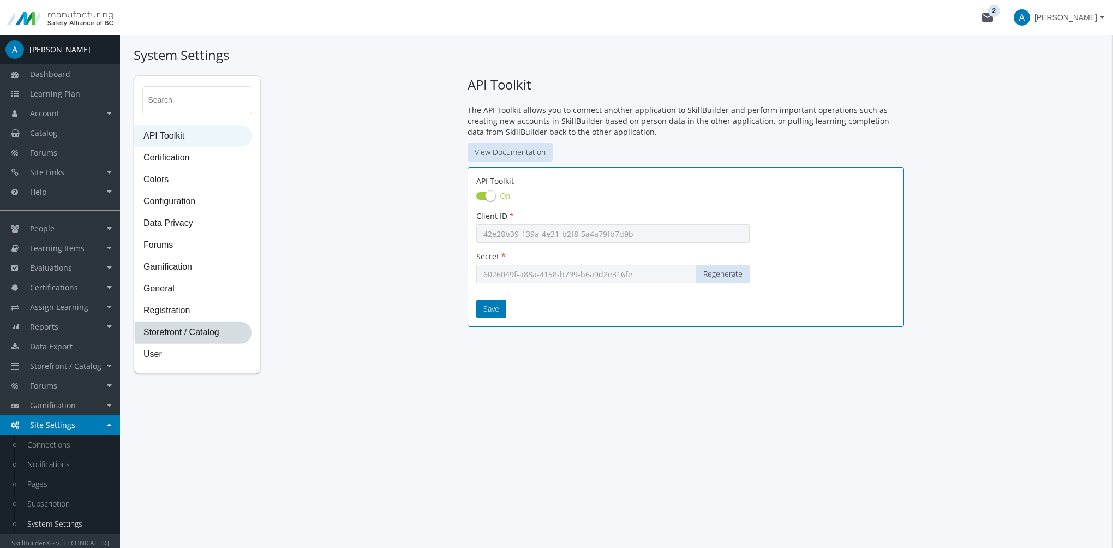
click at [188, 332] on span "Storefront / Catalog" at bounding box center [193, 333] width 117 height 22
select select "2: CAD"
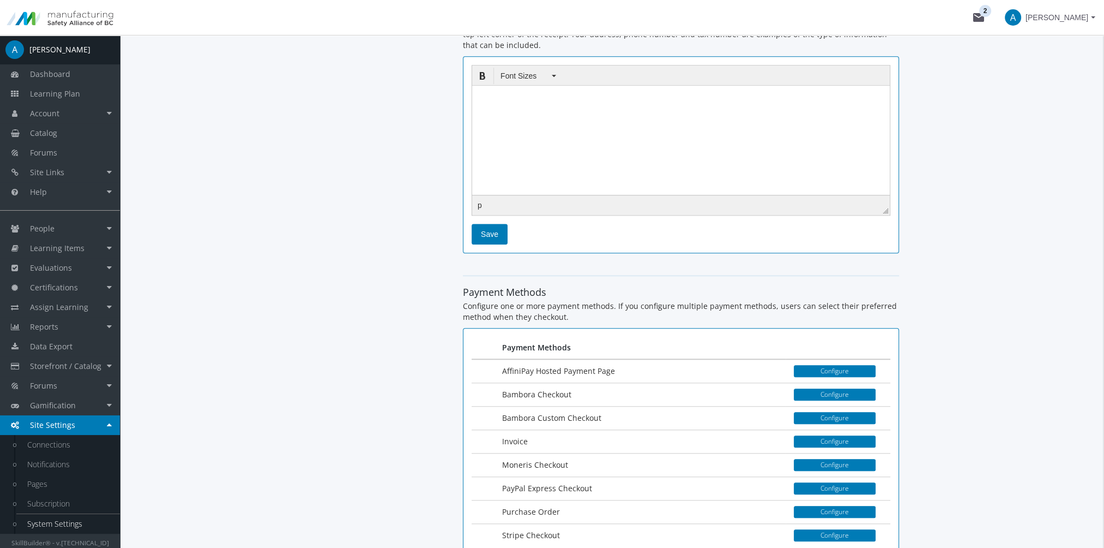
scroll to position [1570, 0]
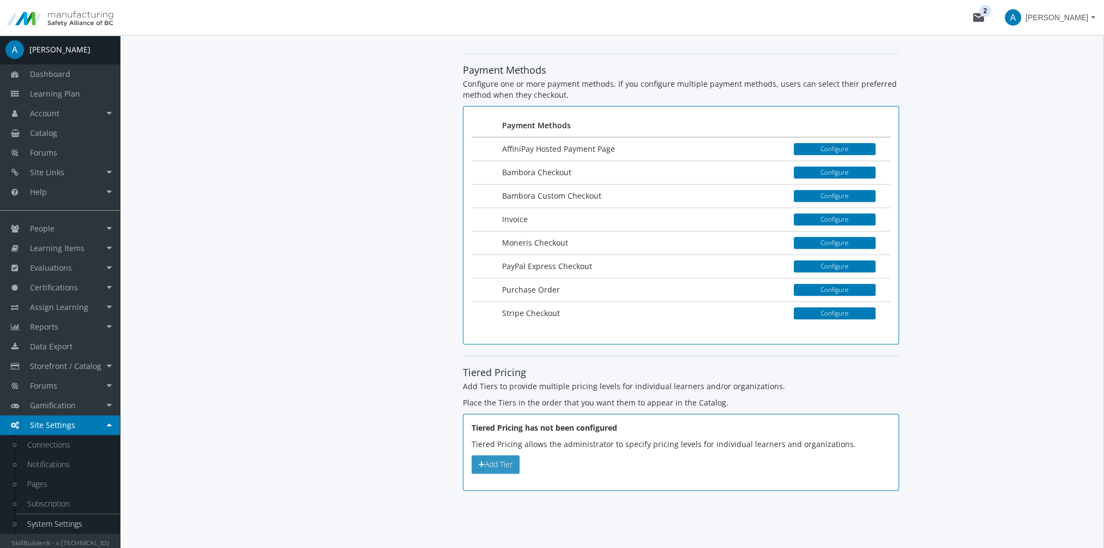
click at [485, 455] on button "Add Tier" at bounding box center [496, 464] width 48 height 19
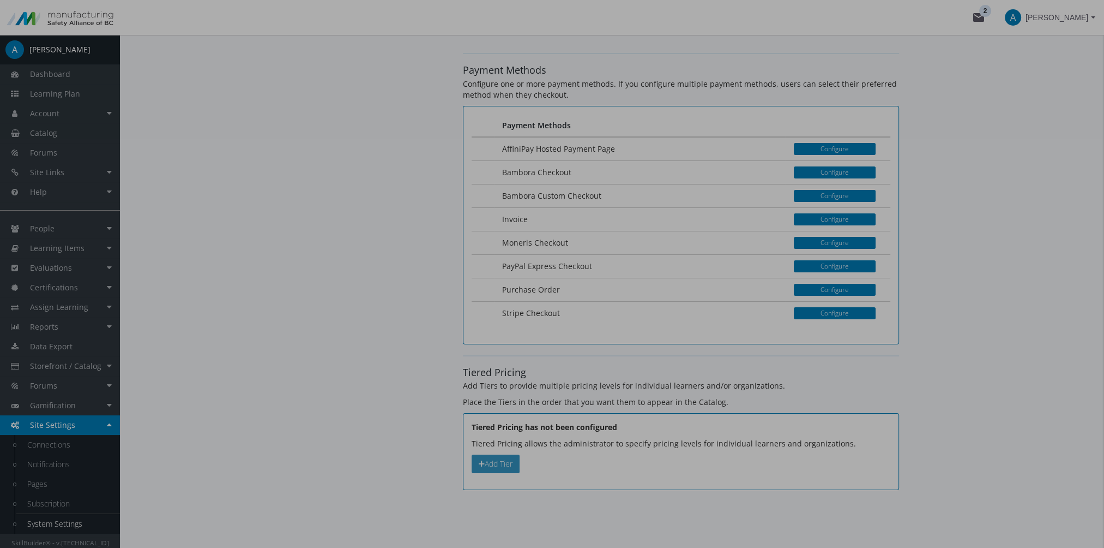
scroll to position [0, 0]
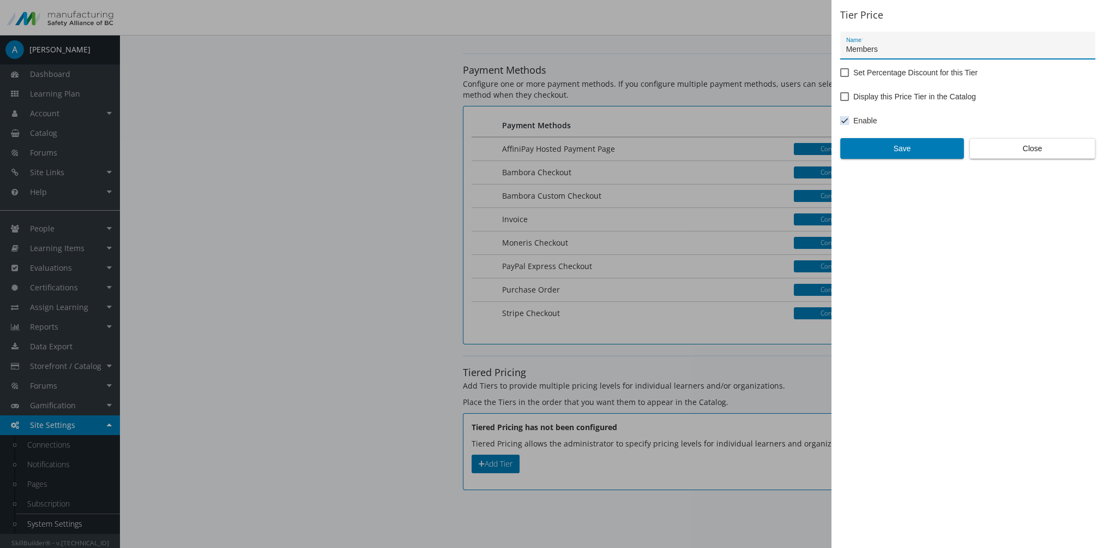
type input "Members"
click at [883, 73] on span "Set Percentage Discount for this Tier" at bounding box center [915, 72] width 124 height 13
click at [841, 76] on input "Set Percentage Discount for this Tier" at bounding box center [840, 76] width 1 height 1
checkbox input "true"
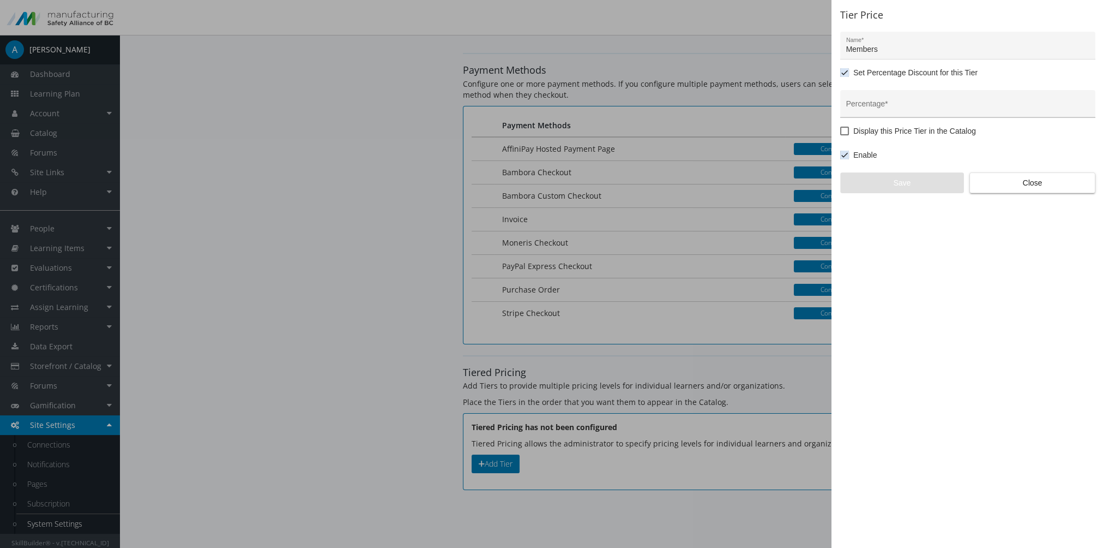
click at [881, 105] on input "Percentage *" at bounding box center [968, 108] width 244 height 9
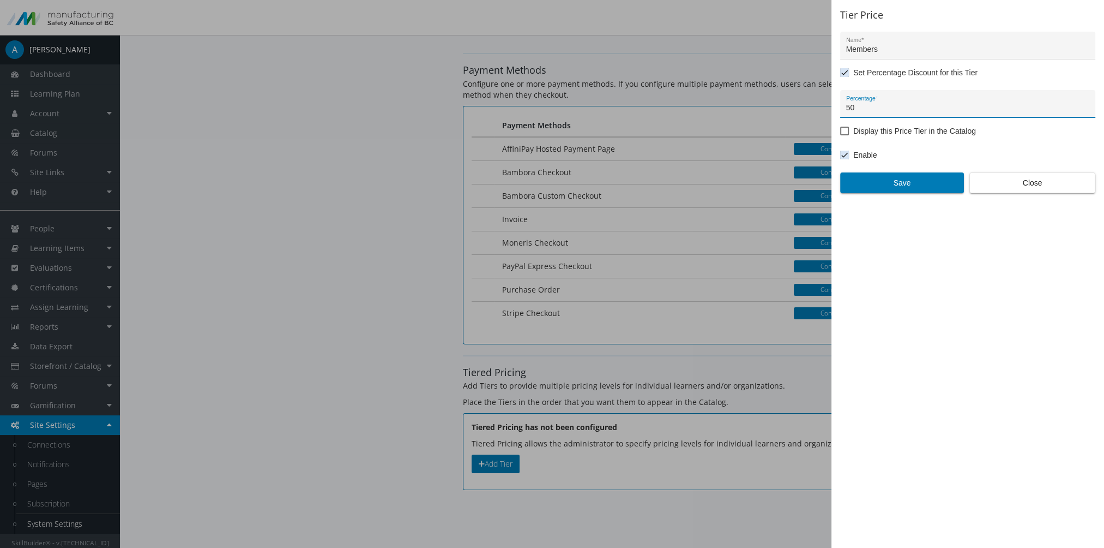
type input "50"
click at [887, 130] on span "Display this Price Tier in the Catalog" at bounding box center [914, 130] width 123 height 13
click at [841, 135] on input "Display this Price Tier in the Catalog" at bounding box center [840, 135] width 1 height 1
checkbox input "true"
click at [886, 181] on span "Save" at bounding box center [902, 183] width 105 height 20
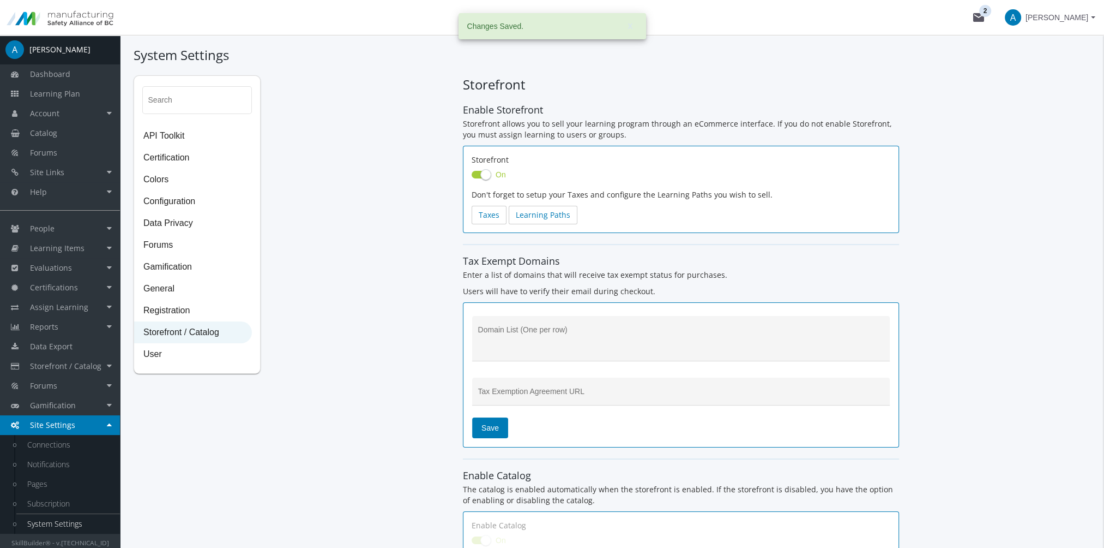
scroll to position [1568, 0]
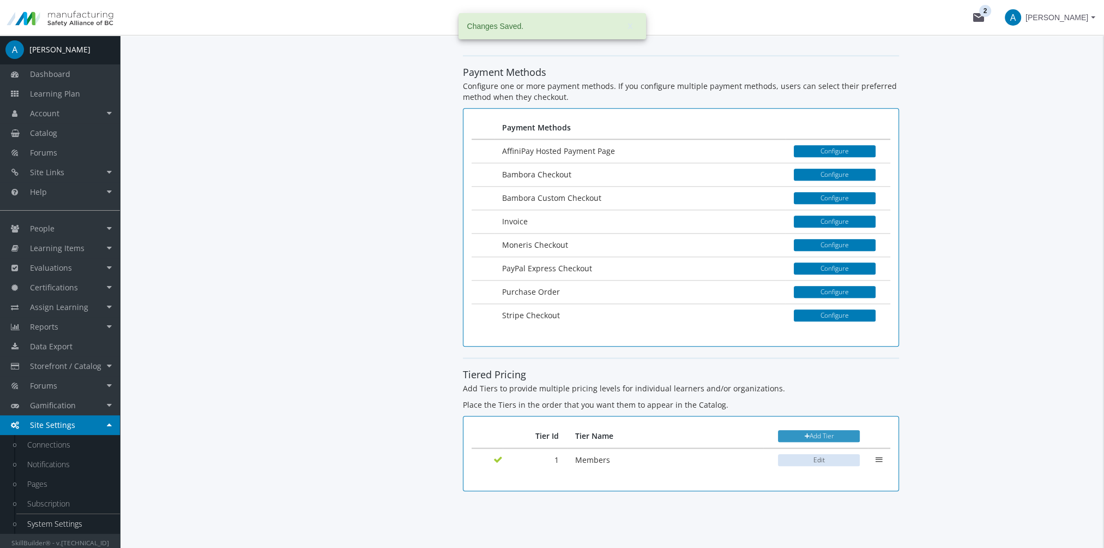
click at [816, 430] on button "Add Tier" at bounding box center [819, 436] width 82 height 12
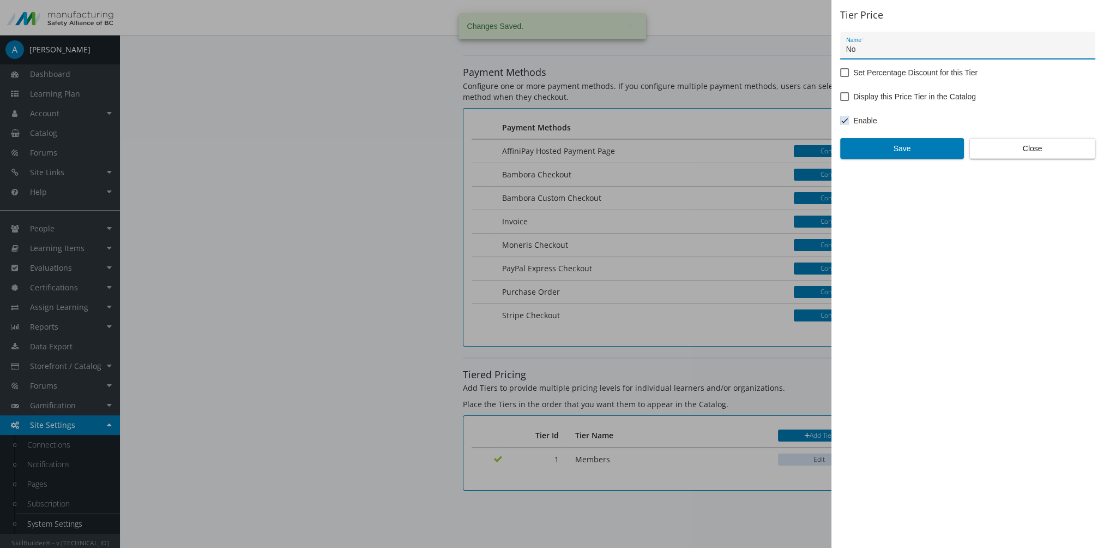
type input "N"
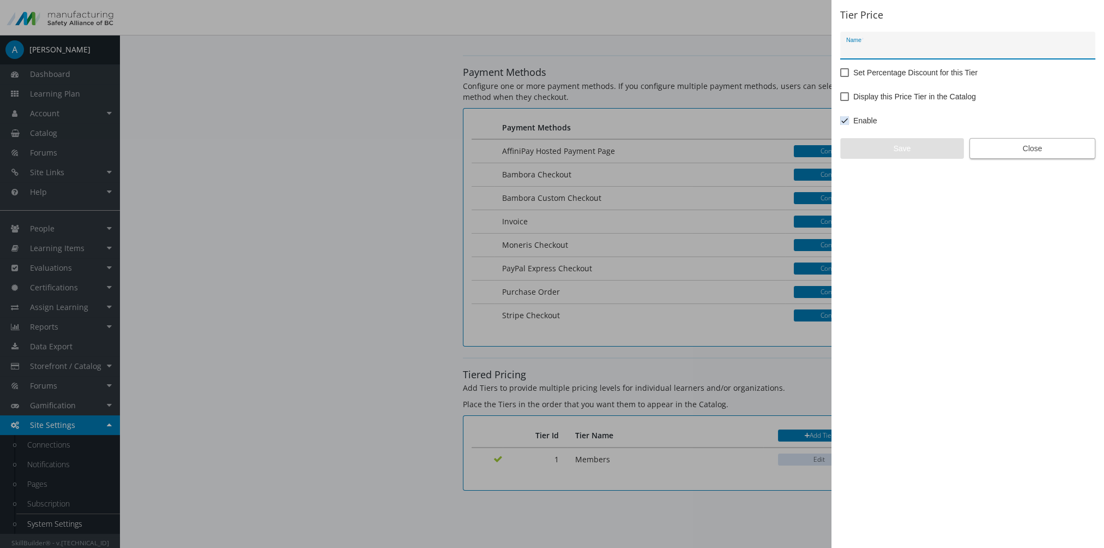
click at [1003, 151] on span "Close" at bounding box center [1032, 149] width 107 height 20
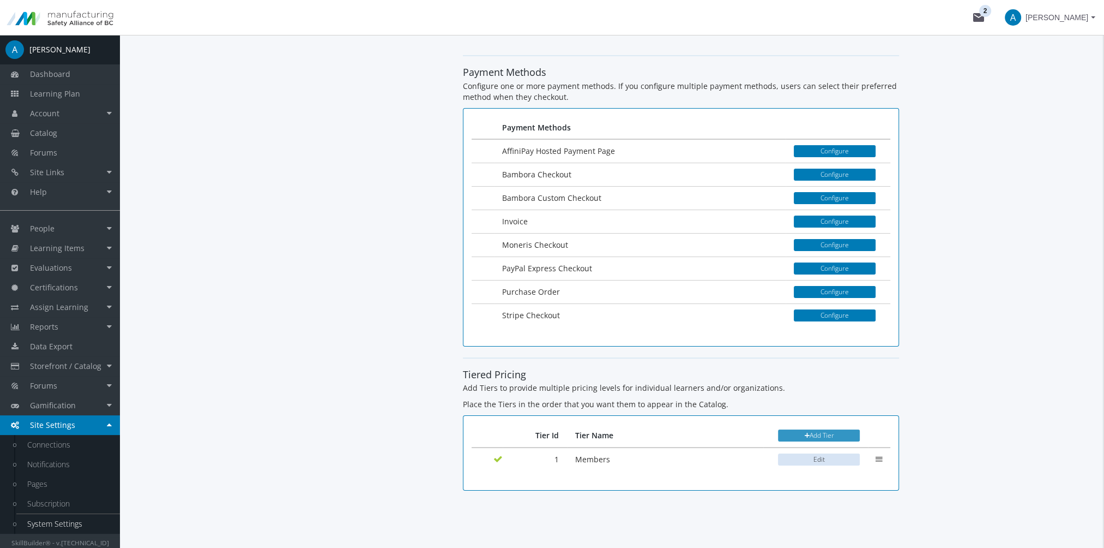
scroll to position [1568, 0]
click at [805, 454] on button "Edit" at bounding box center [819, 460] width 82 height 12
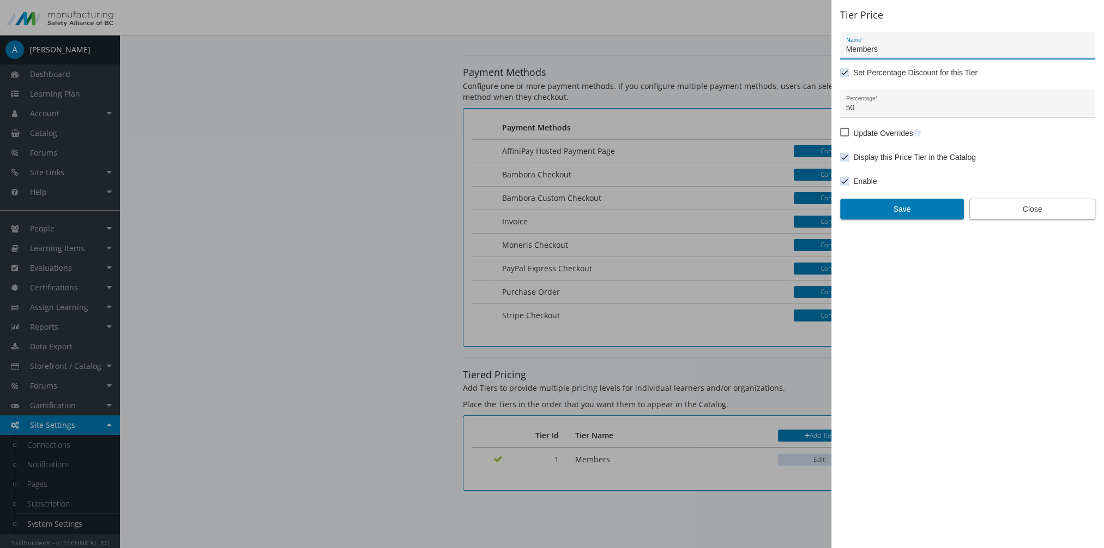
click at [1081, 199] on span "Close" at bounding box center [1032, 209] width 107 height 20
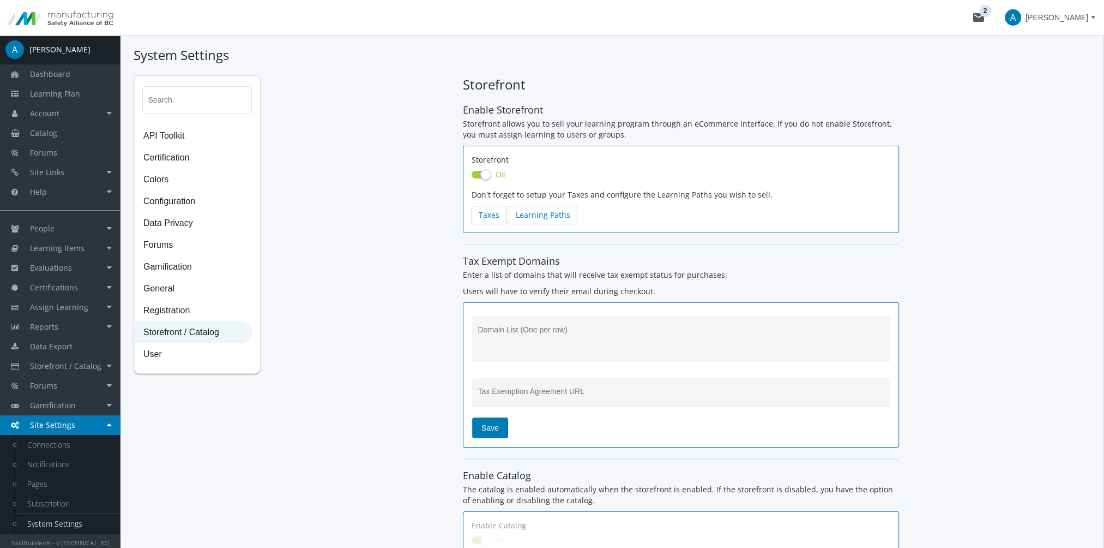
scroll to position [1568, 0]
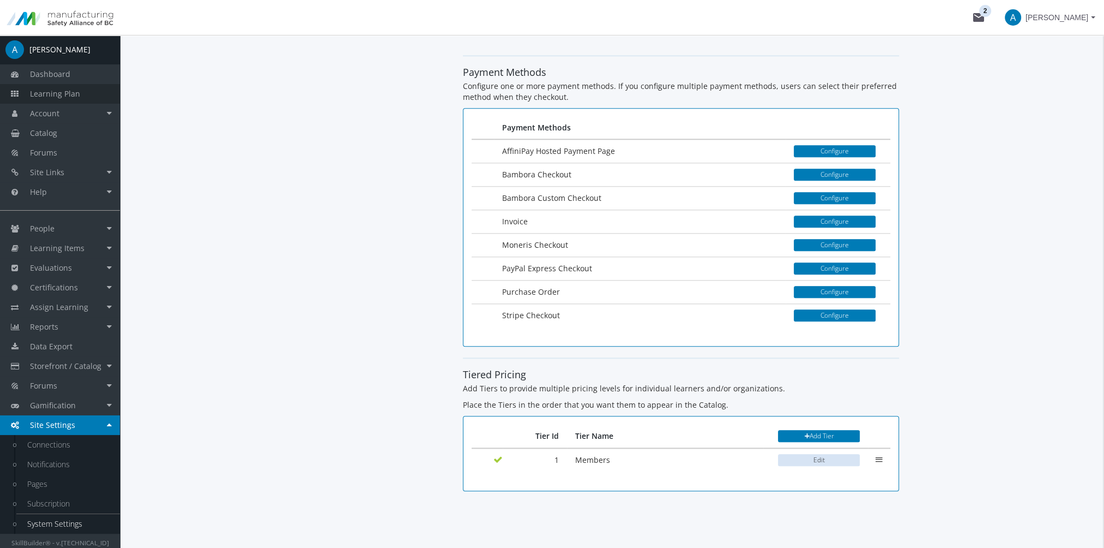
click at [74, 97] on span "Learning Plan" at bounding box center [55, 93] width 50 height 10
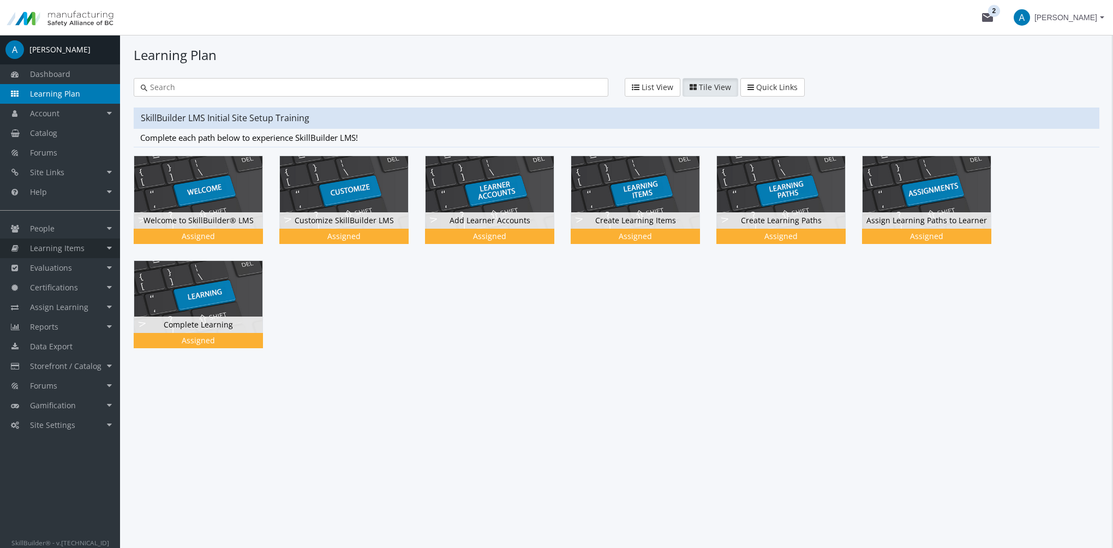
click at [65, 249] on span "Learning Items" at bounding box center [57, 248] width 55 height 10
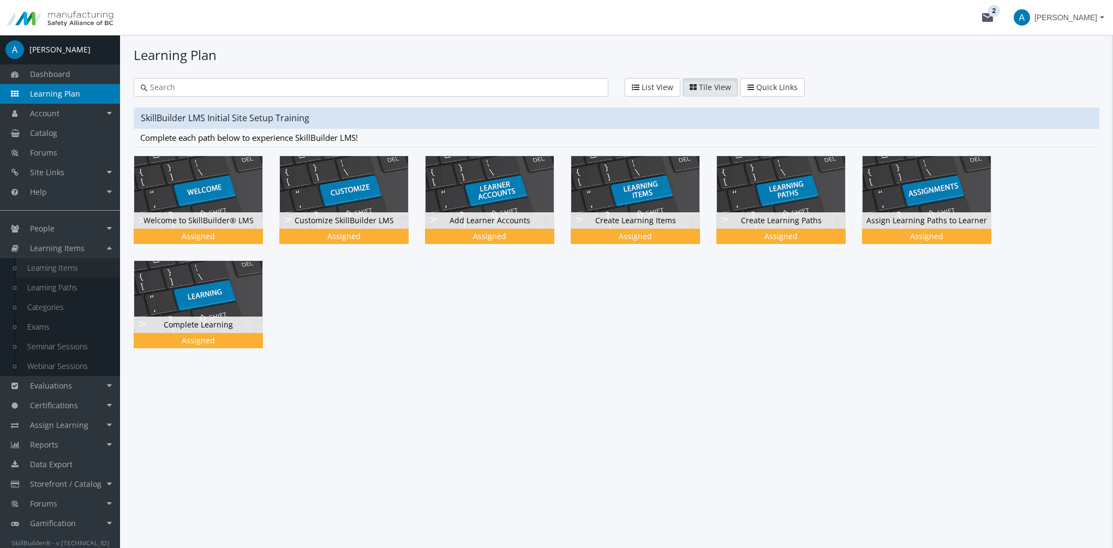
click at [76, 267] on link "Learning Items" at bounding box center [68, 268] width 104 height 20
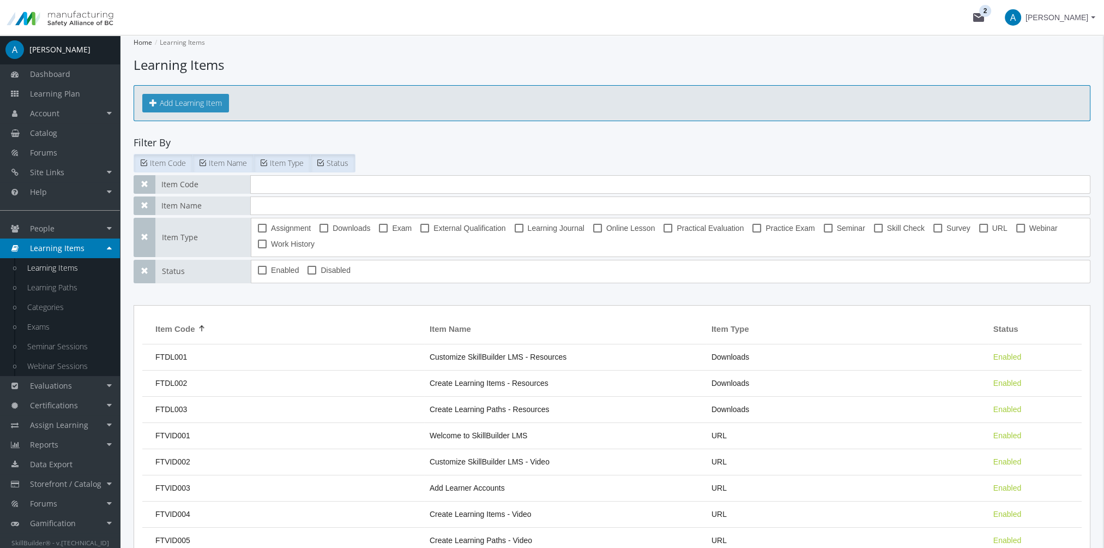
click at [203, 103] on button "Add Learning Item" at bounding box center [185, 103] width 87 height 19
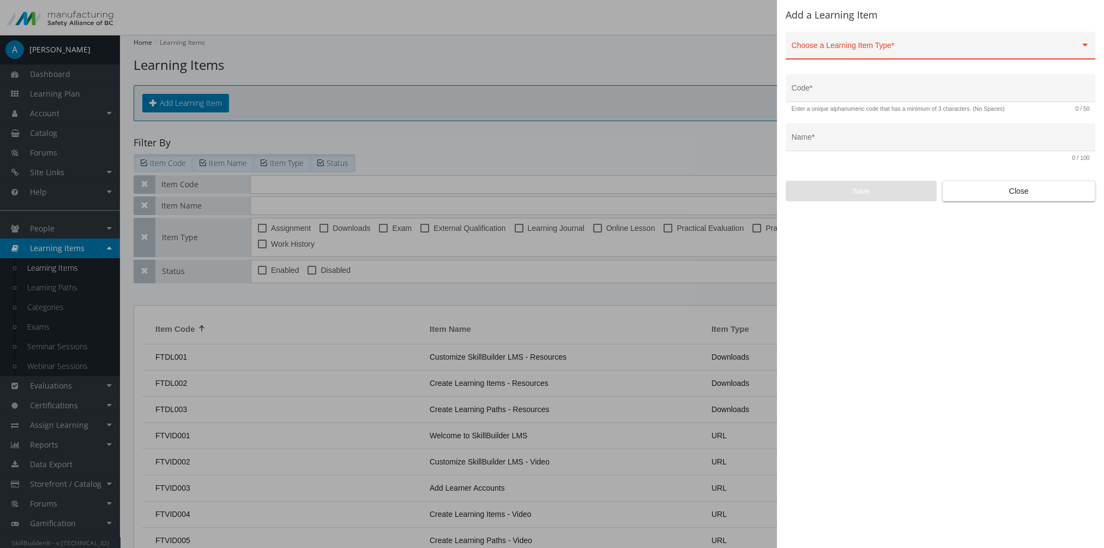
click at [852, 39] on div "Choose a Learning Item Type *" at bounding box center [941, 48] width 298 height 22
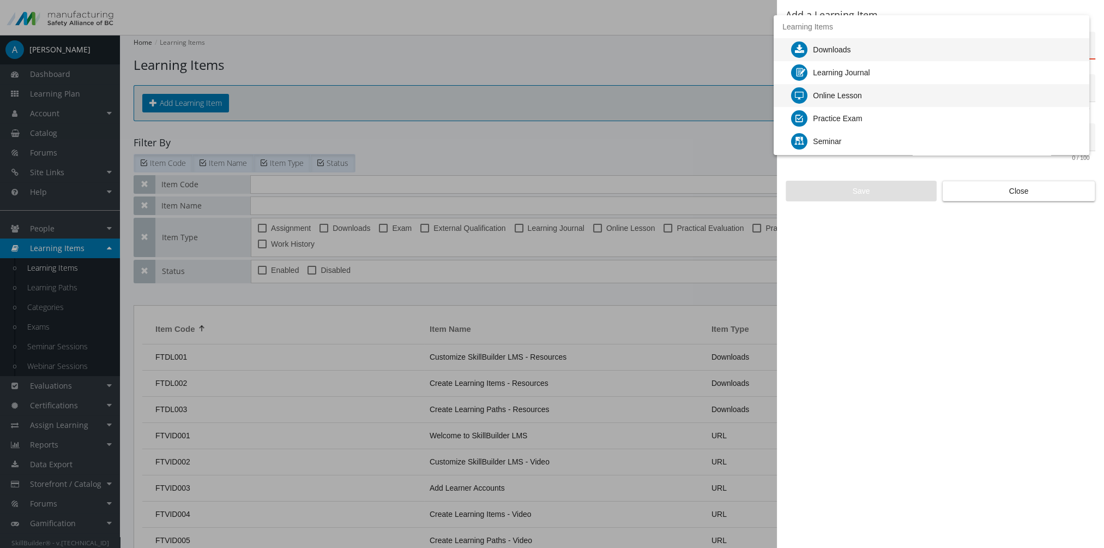
click at [868, 99] on div "Online Lesson" at bounding box center [936, 95] width 290 height 23
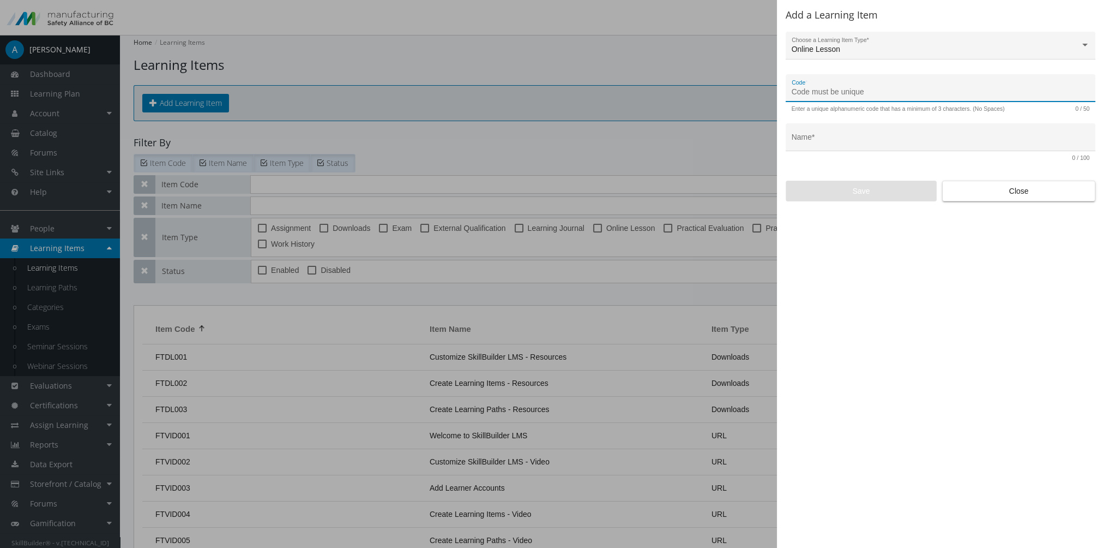
click at [851, 94] on input "Code *" at bounding box center [941, 92] width 298 height 9
type input "WAII-ONL-01"
click at [855, 145] on input "Name *" at bounding box center [941, 141] width 298 height 9
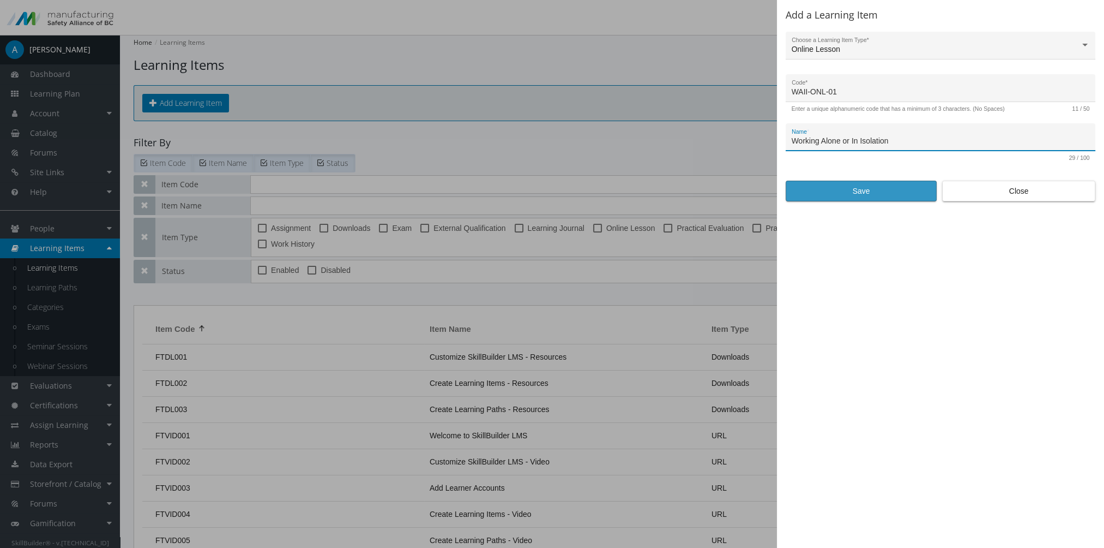
type input "Working Alone or In Isolation"
click at [882, 190] on span "Save" at bounding box center [861, 191] width 133 height 20
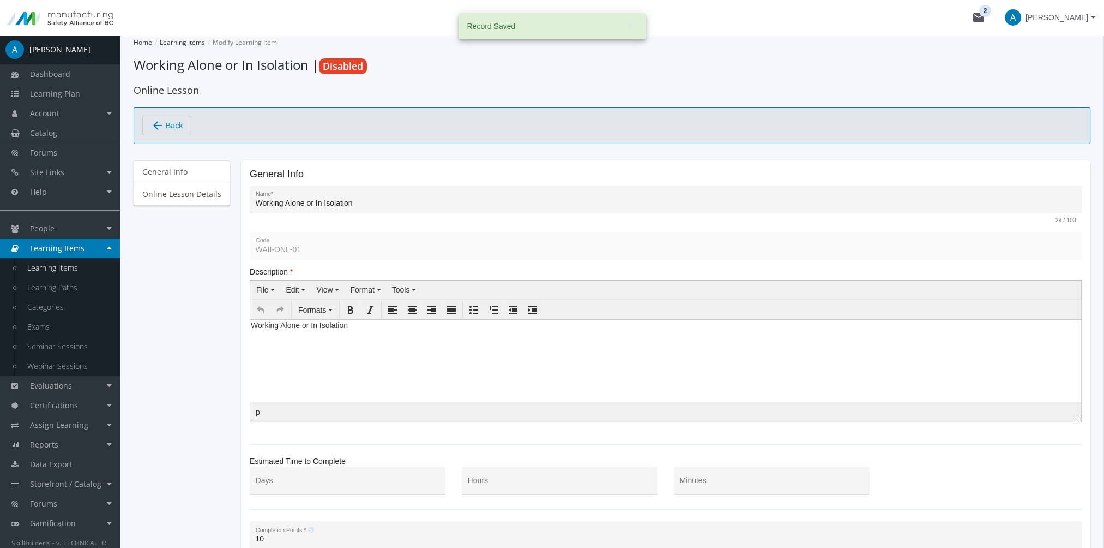
drag, startPoint x: 344, startPoint y: 332, endPoint x: 368, endPoint y: 331, distance: 23.5
click at [345, 331] on body "Working Alone or In Isolation" at bounding box center [665, 327] width 831 height 16
drag, startPoint x: 370, startPoint y: 331, endPoint x: 203, endPoint y: 317, distance: 168.0
click at [250, 319] on html "Working Alone or In Isolation" at bounding box center [665, 327] width 831 height 16
paste body
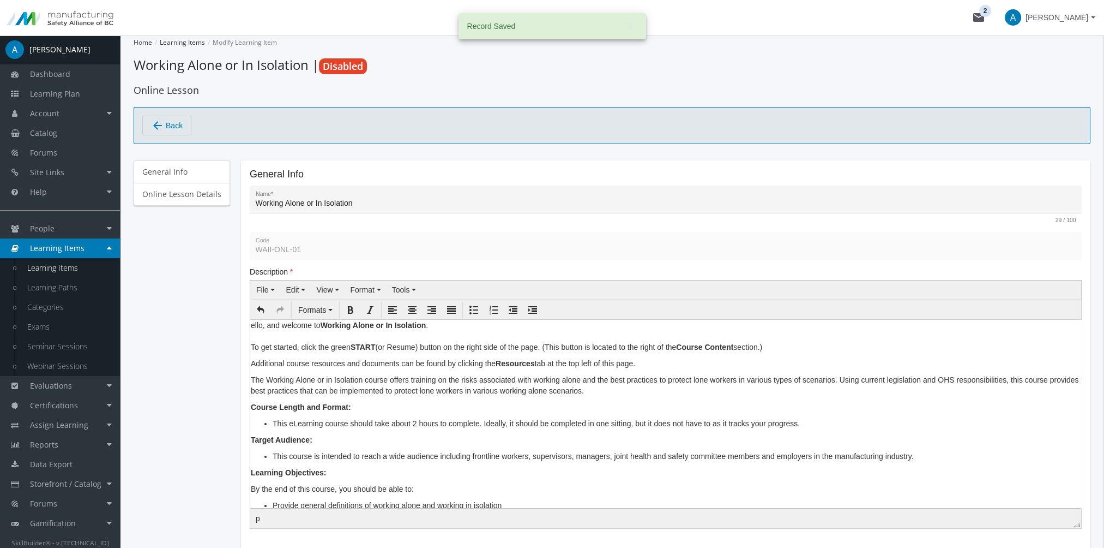
click at [252, 326] on p "ello, and welcome to Working Alone or In Isolation . To get started, click the …" at bounding box center [666, 335] width 830 height 33
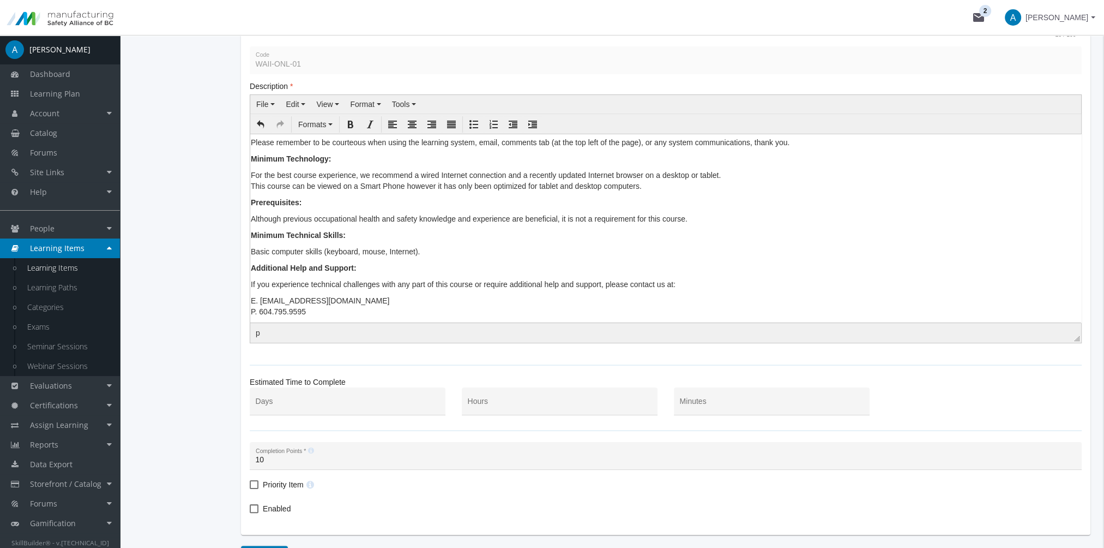
scroll to position [257, 0]
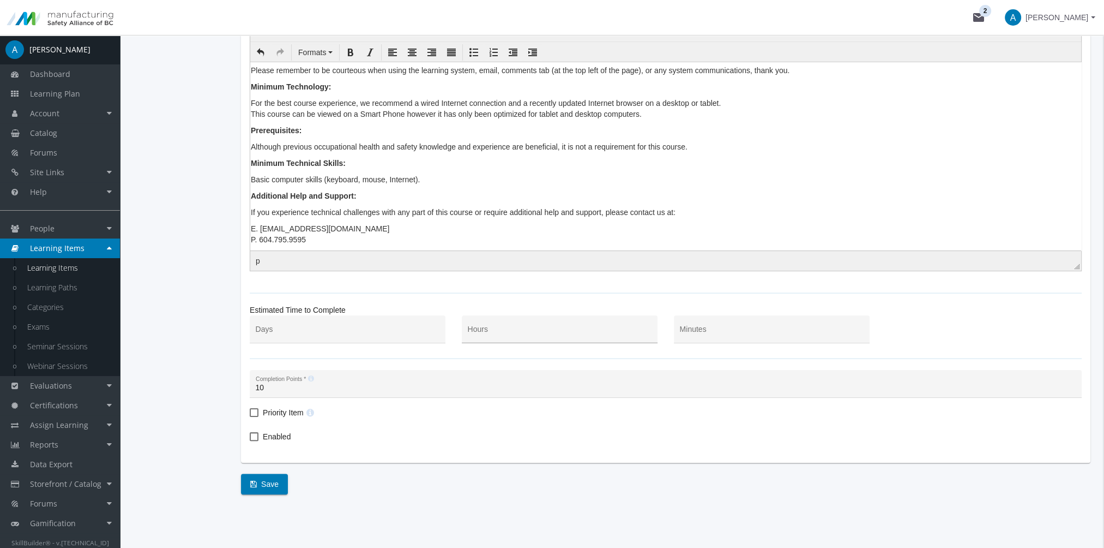
click at [504, 331] on input "Hours" at bounding box center [560, 333] width 184 height 9
type input "2"
click at [794, 330] on input "Minutes" at bounding box center [772, 333] width 184 height 9
type input "3"
click at [275, 436] on span "Enabled" at bounding box center [277, 436] width 28 height 13
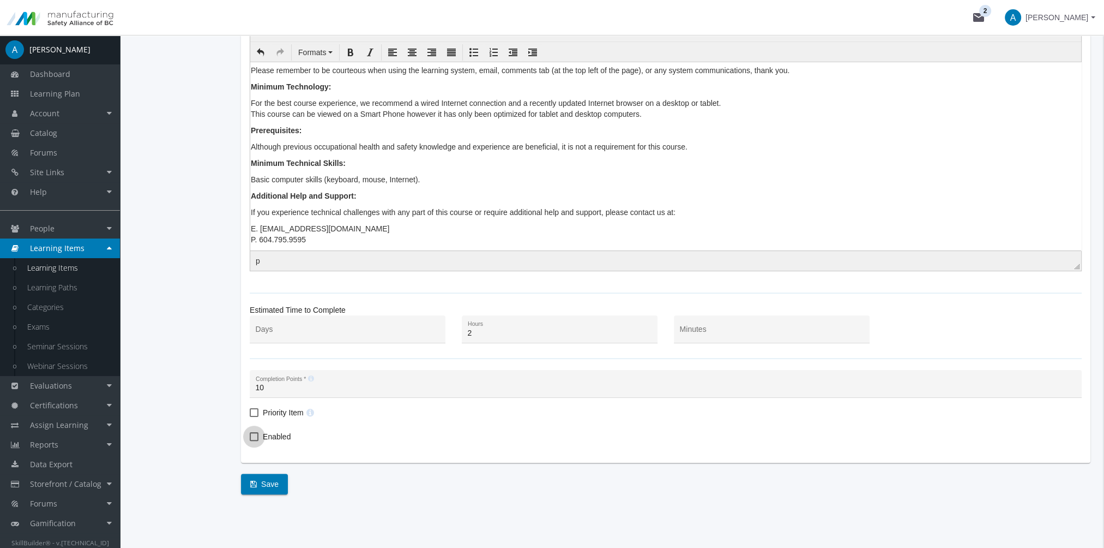
click at [250, 440] on input "Enabled" at bounding box center [250, 440] width 1 height 1
checkbox input "true"
click at [273, 487] on span "Save" at bounding box center [264, 484] width 28 height 20
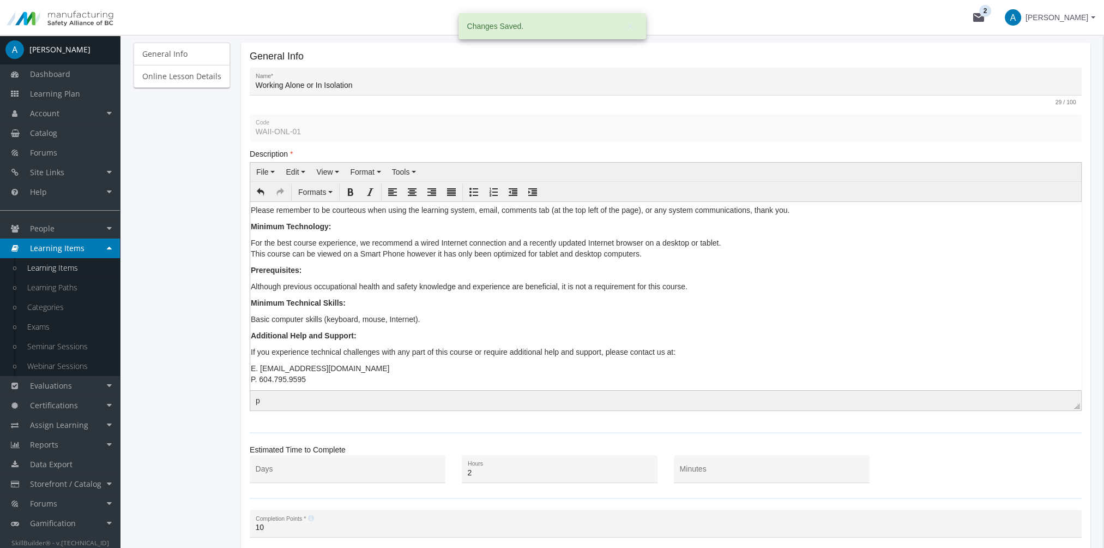
scroll to position [0, 0]
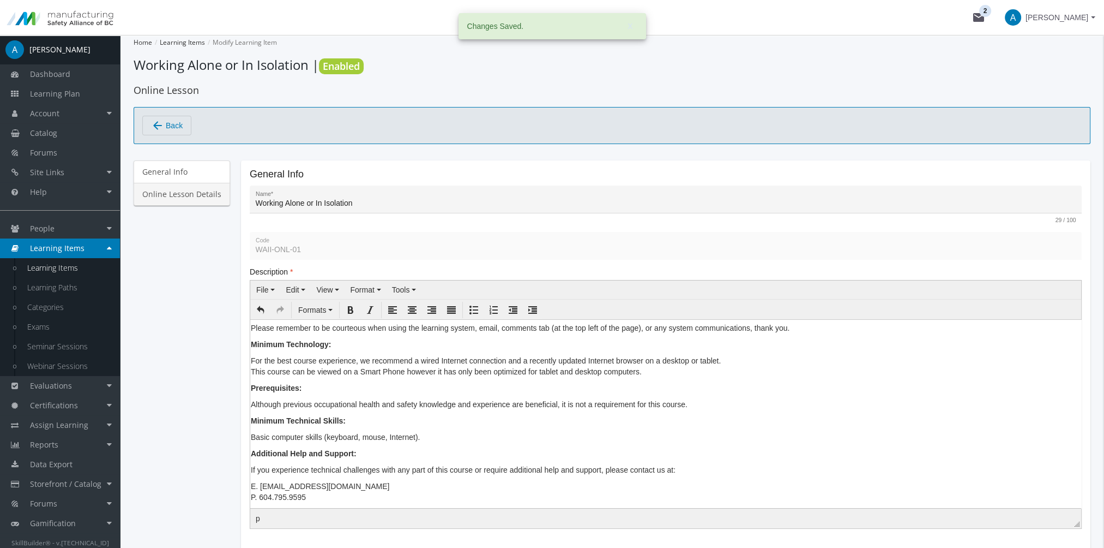
click at [195, 200] on link "Online Lesson Details" at bounding box center [182, 194] width 97 height 23
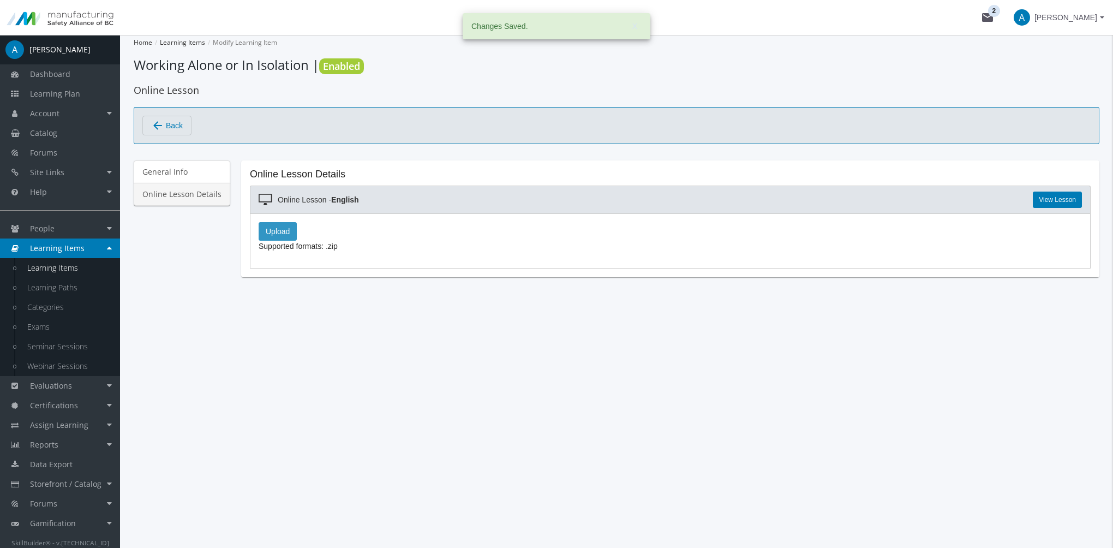
click at [286, 232] on label "Upload" at bounding box center [278, 231] width 38 height 19
click at [0, 0] on input "Upload" at bounding box center [0, 0] width 0 height 0
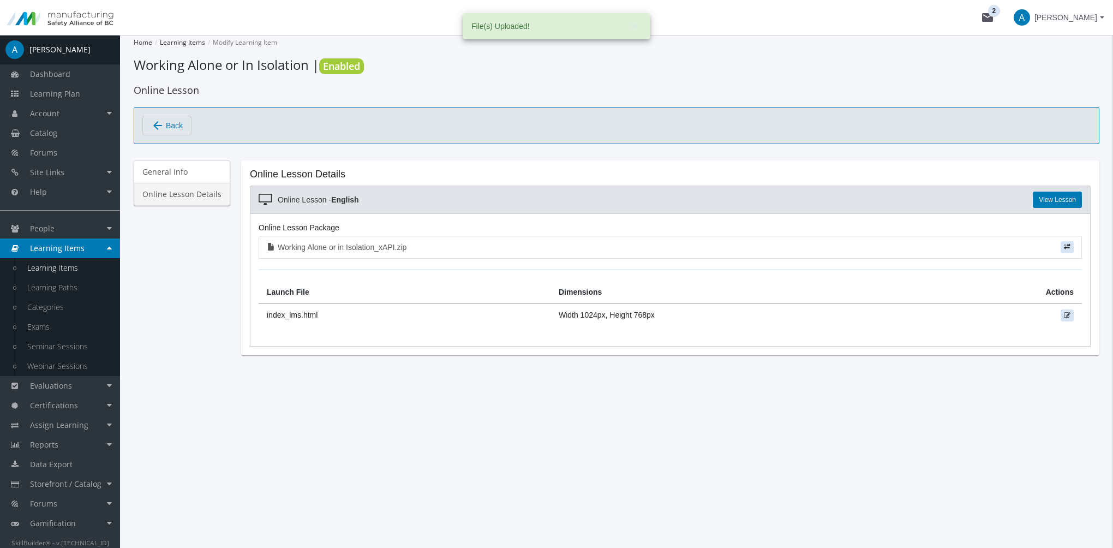
click at [177, 126] on span "Back" at bounding box center [174, 125] width 17 height 19
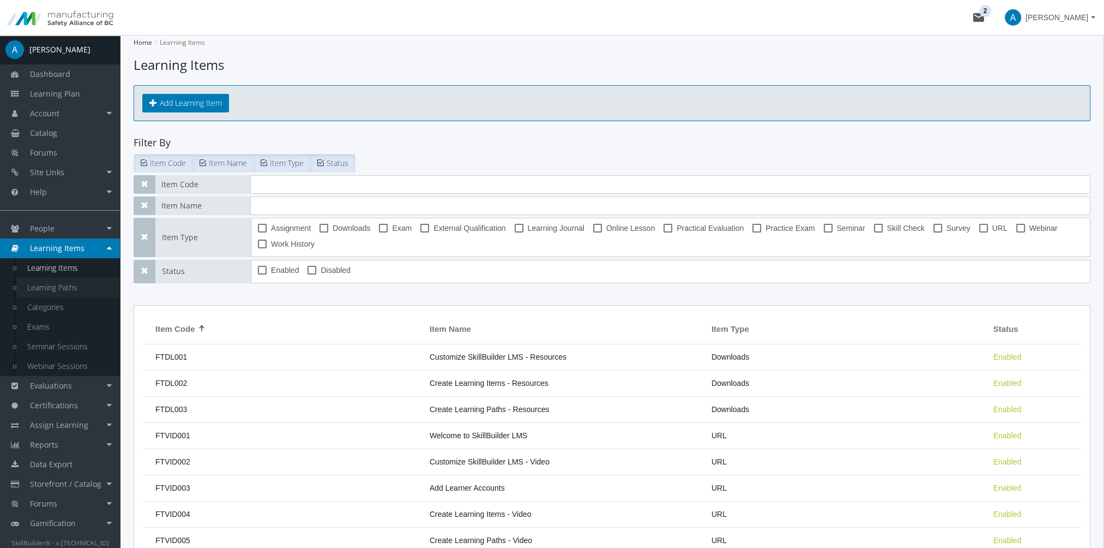
click at [73, 290] on link "Learning Paths" at bounding box center [68, 288] width 104 height 20
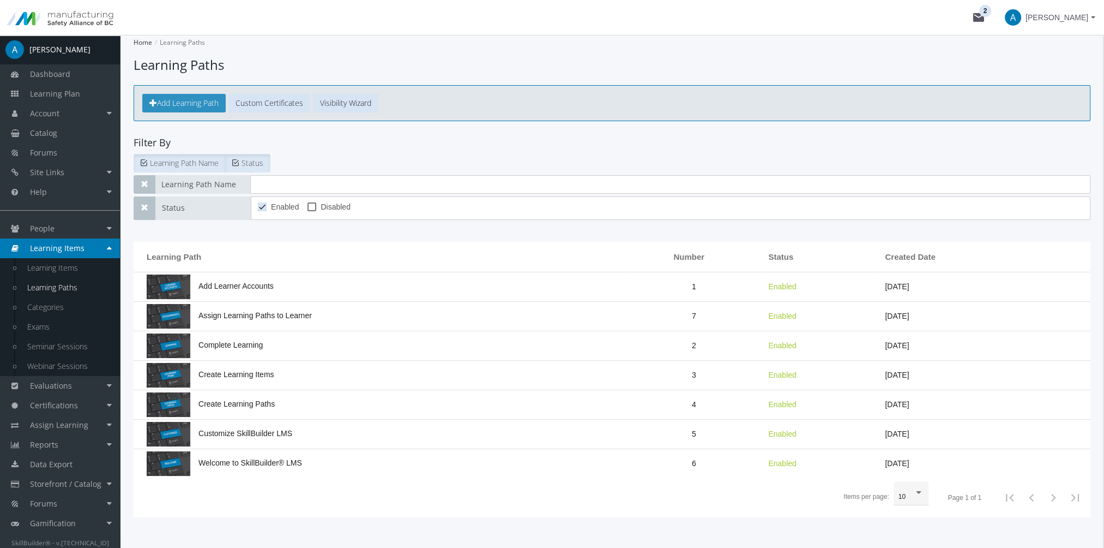
click at [191, 104] on span "Add Learning Path" at bounding box center [188, 103] width 62 height 10
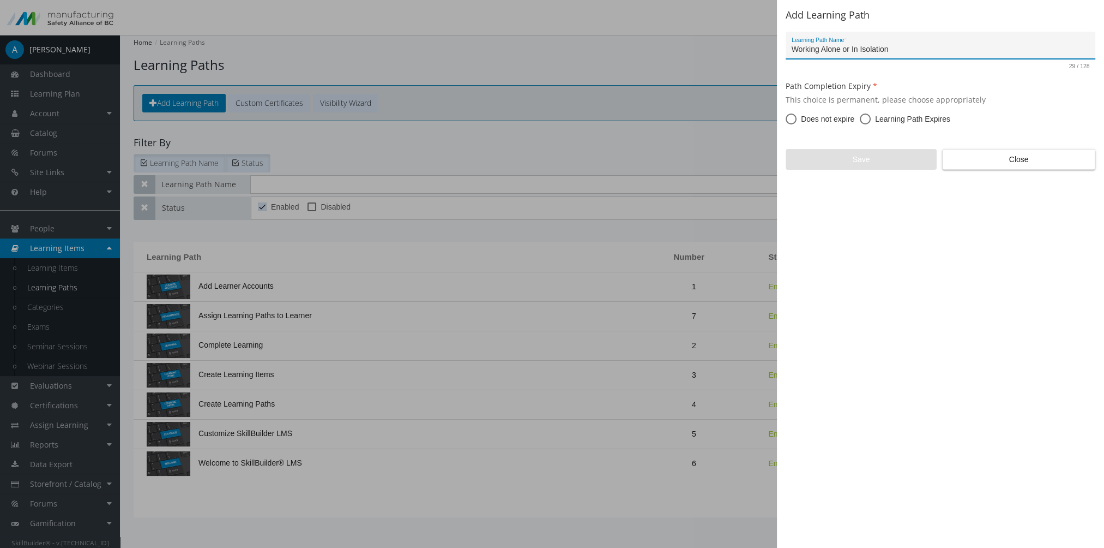
type input "Working Alone or In Isolation"
click at [817, 122] on span "Does not expire" at bounding box center [826, 118] width 58 height 11
click at [797, 122] on input "Does not expire" at bounding box center [791, 121] width 11 height 11
radio input "true"
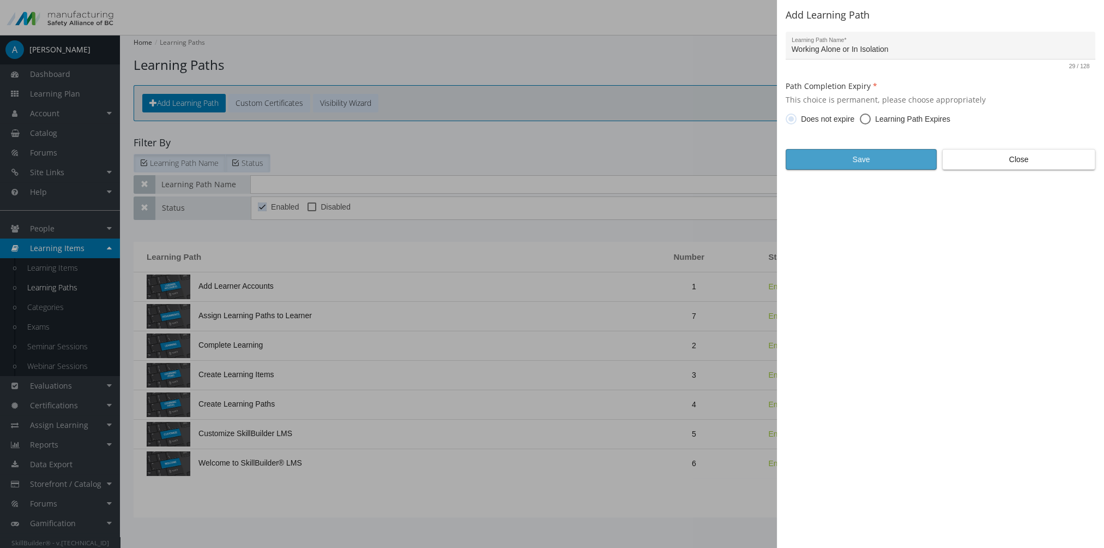
click at [829, 159] on span "Save" at bounding box center [861, 159] width 133 height 20
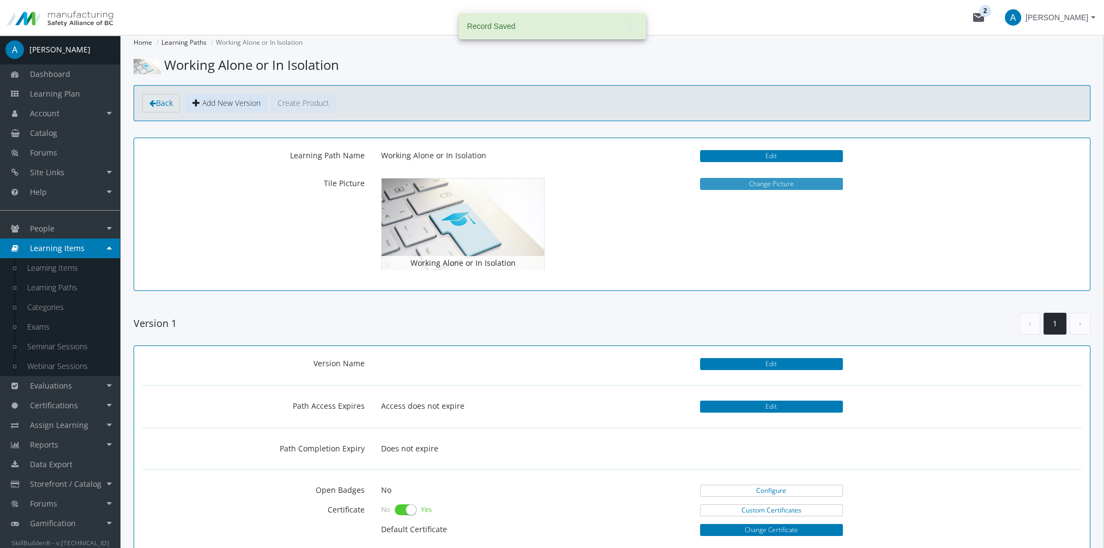
click at [729, 181] on button "Change Picture" at bounding box center [771, 184] width 143 height 12
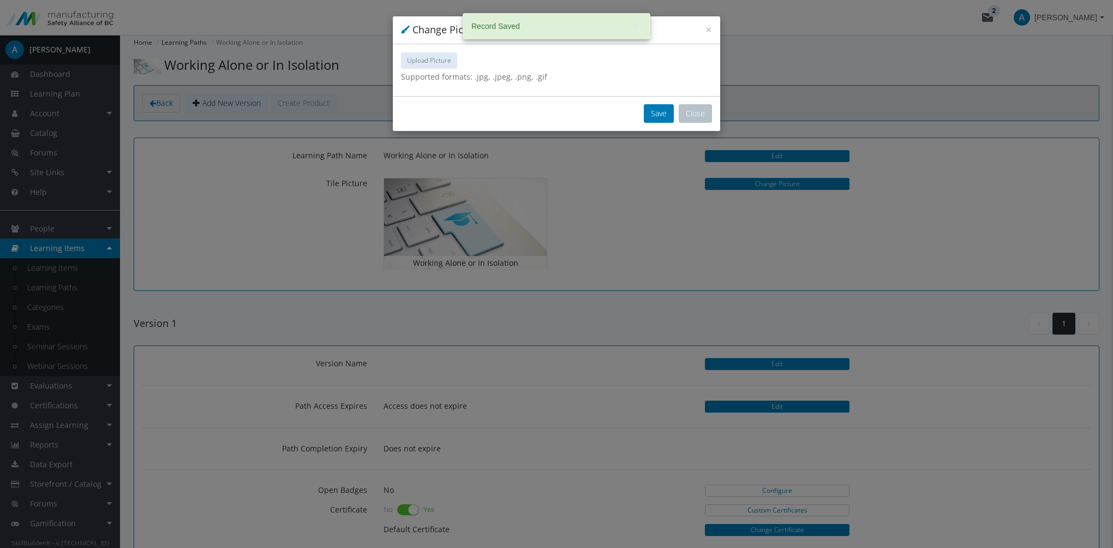
click at [456, 61] on button "Upload Picture" at bounding box center [429, 60] width 56 height 16
type input "C:\fakepath\Working Alone for SkillBuilder.png"
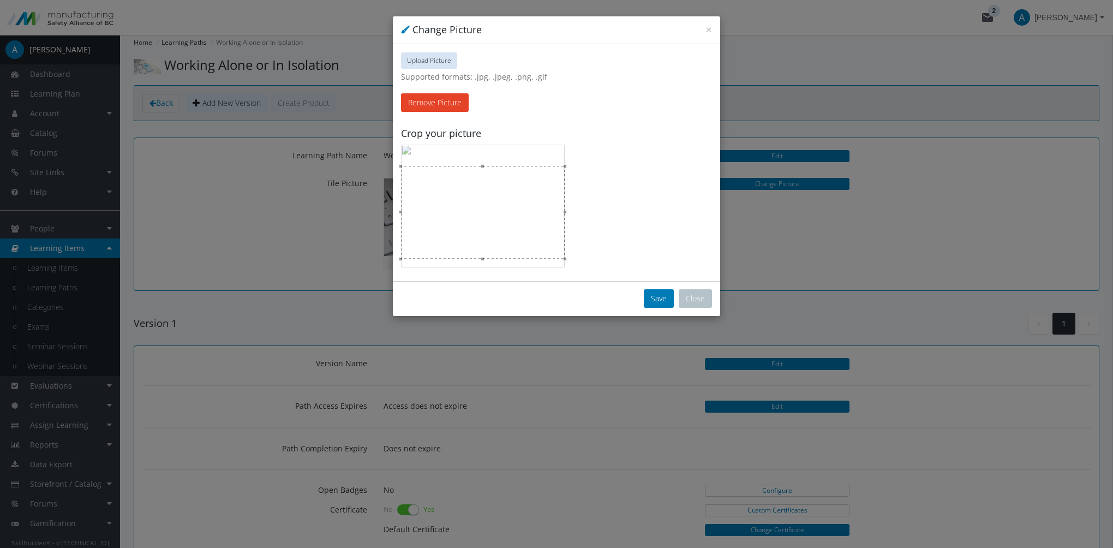
drag, startPoint x: 504, startPoint y: 231, endPoint x: 500, endPoint y: 262, distance: 30.9
click at [500, 262] on div at bounding box center [483, 206] width 164 height 123
click at [651, 294] on button "Save" at bounding box center [659, 298] width 30 height 19
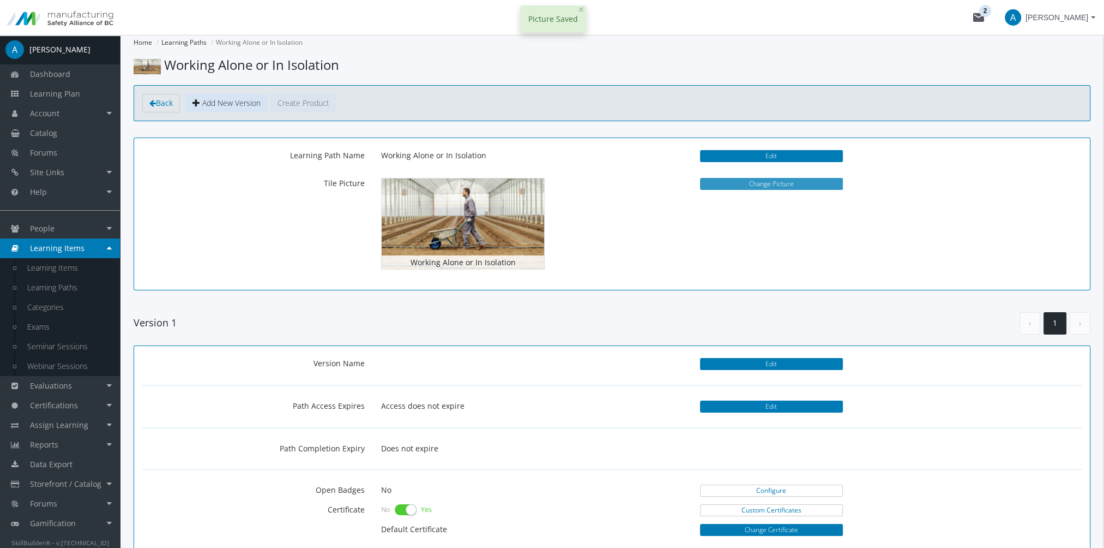
click at [748, 183] on button "Change Picture" at bounding box center [771, 184] width 143 height 12
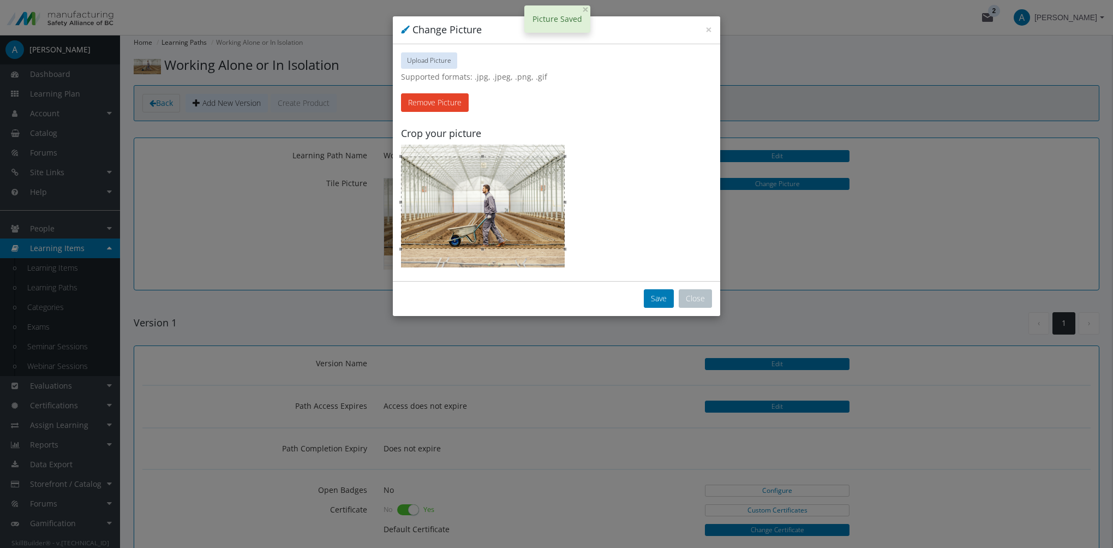
drag, startPoint x: 528, startPoint y: 196, endPoint x: 536, endPoint y: 183, distance: 14.4
click at [536, 183] on div at bounding box center [483, 203] width 164 height 92
click at [653, 293] on button "Save" at bounding box center [659, 298] width 30 height 19
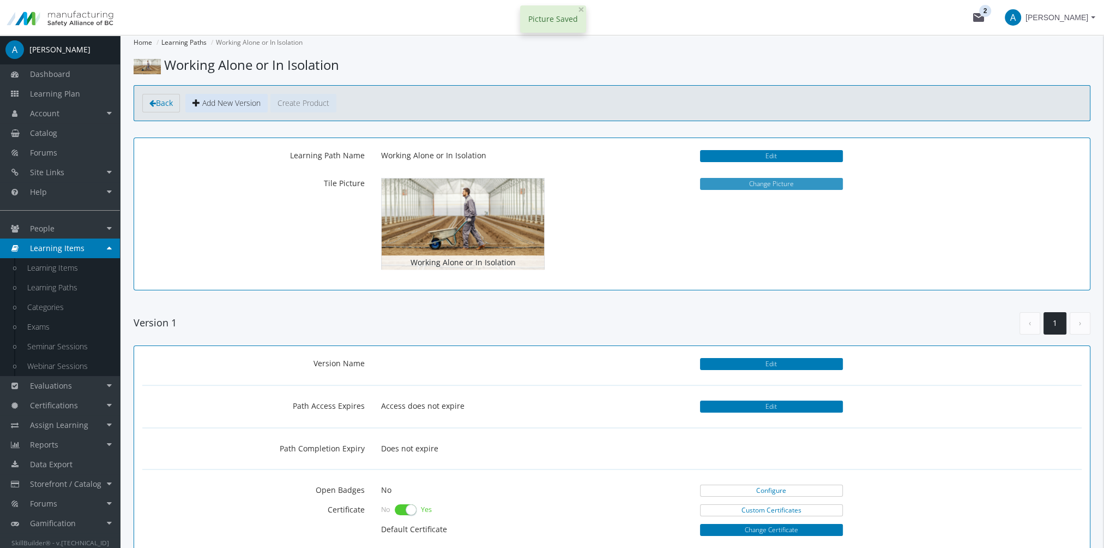
click at [755, 185] on button "Change Picture" at bounding box center [771, 184] width 143 height 12
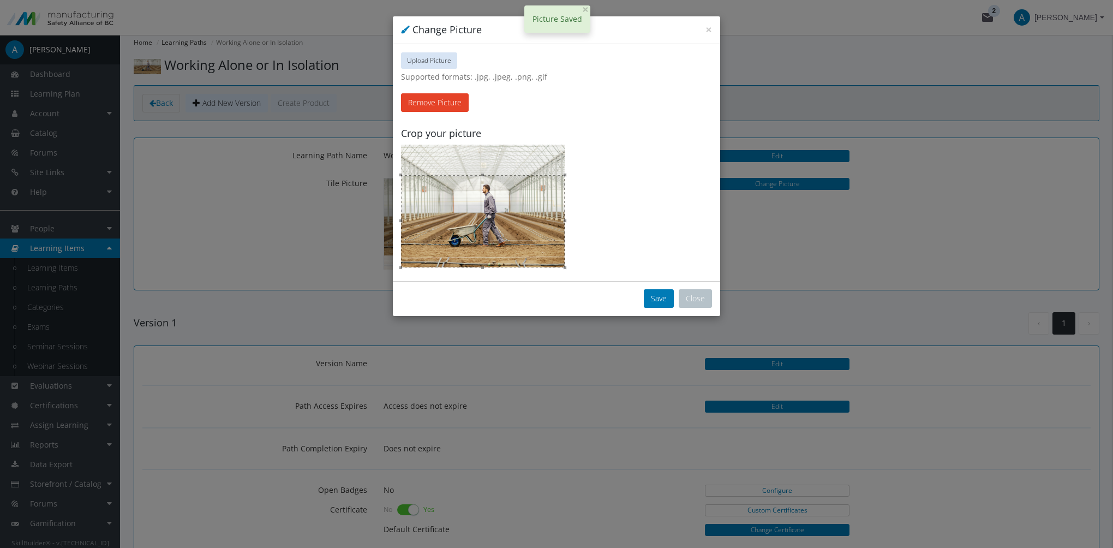
click at [503, 261] on div at bounding box center [483, 221] width 164 height 92
click at [656, 292] on button "Save" at bounding box center [659, 298] width 30 height 19
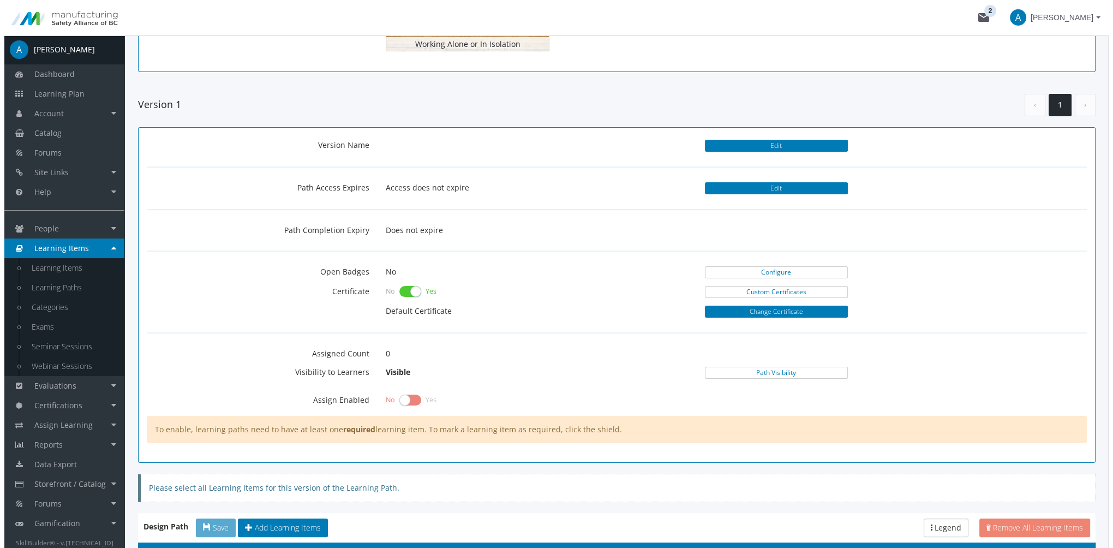
scroll to position [426, 0]
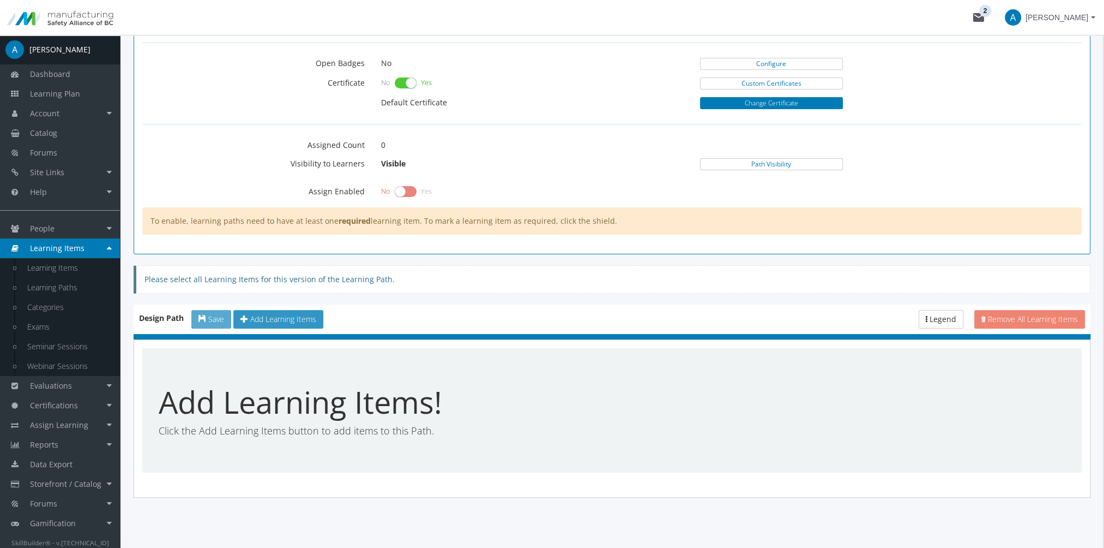
click at [292, 316] on span "Add Learning Items" at bounding box center [283, 319] width 66 height 10
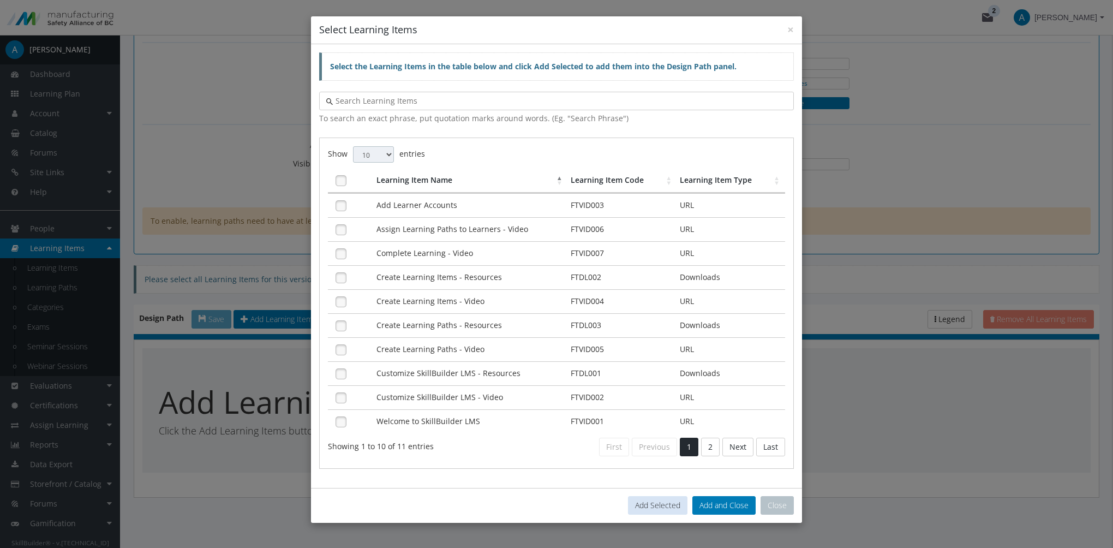
click at [369, 154] on select "10 25 50 100" at bounding box center [373, 154] width 41 height 16
select select "100"
click at [353, 146] on select "10 25 50 100" at bounding box center [373, 154] width 41 height 16
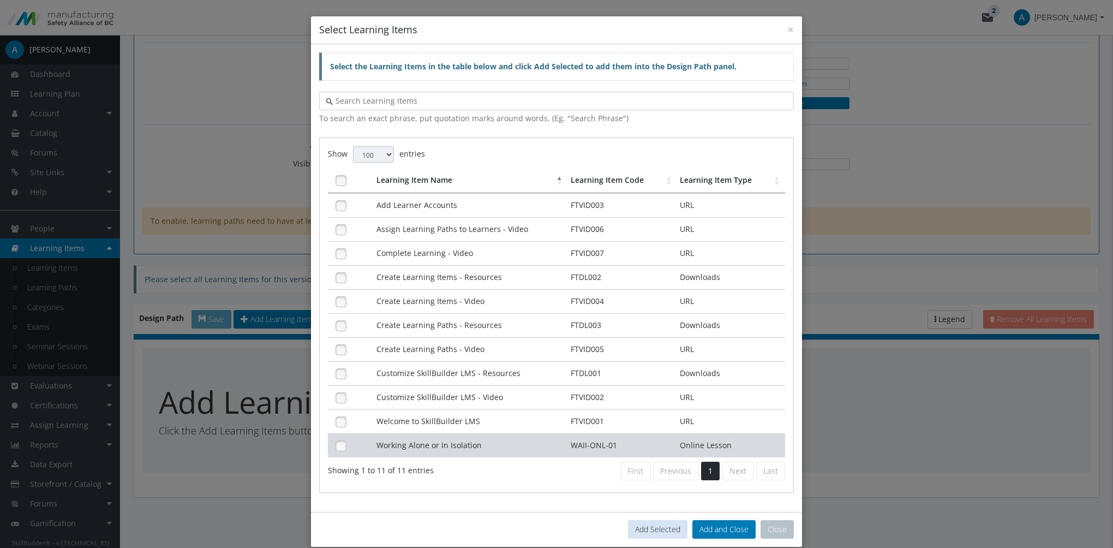
click at [486, 438] on td "Working Alone or In Isolation" at bounding box center [471, 445] width 194 height 24
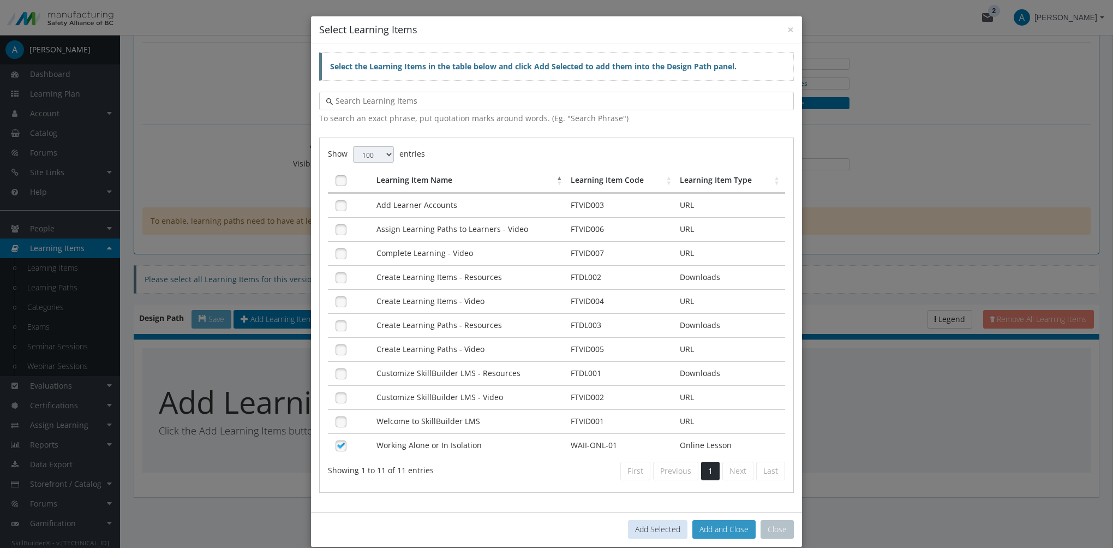
click at [711, 526] on button "Add and Close" at bounding box center [723, 529] width 63 height 19
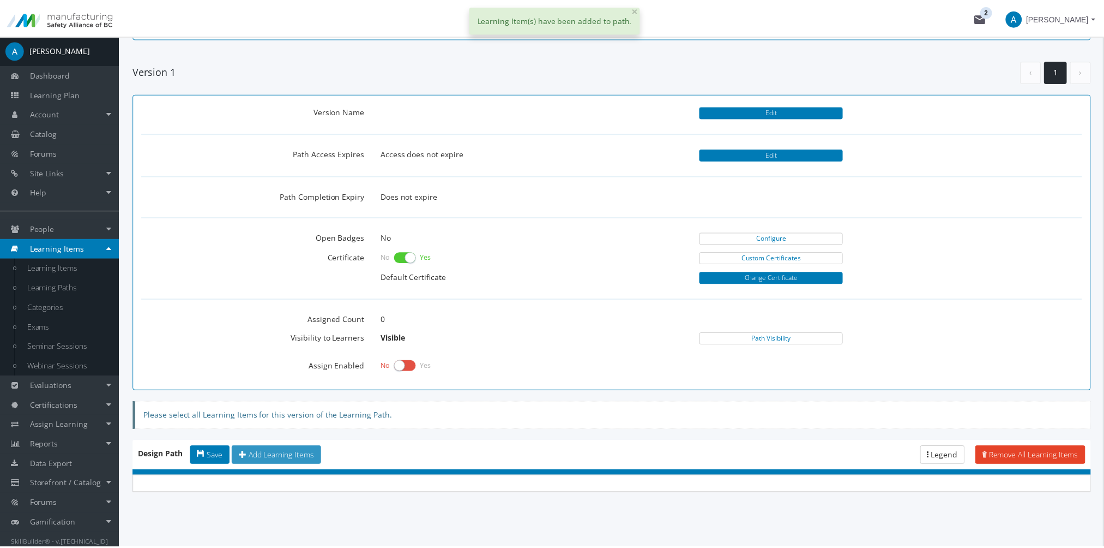
scroll to position [359, 0]
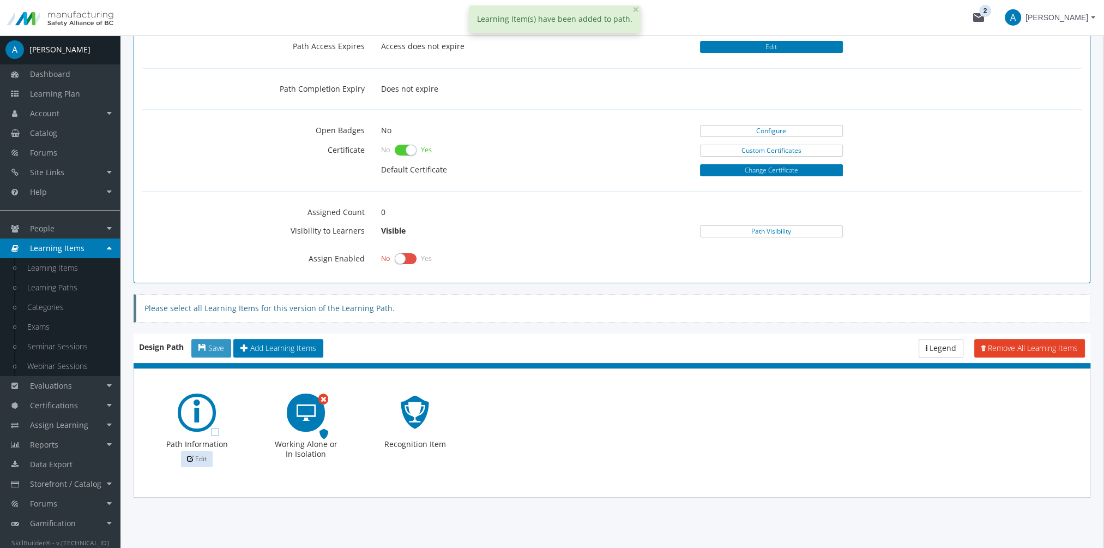
click at [213, 346] on span "Save" at bounding box center [216, 347] width 16 height 10
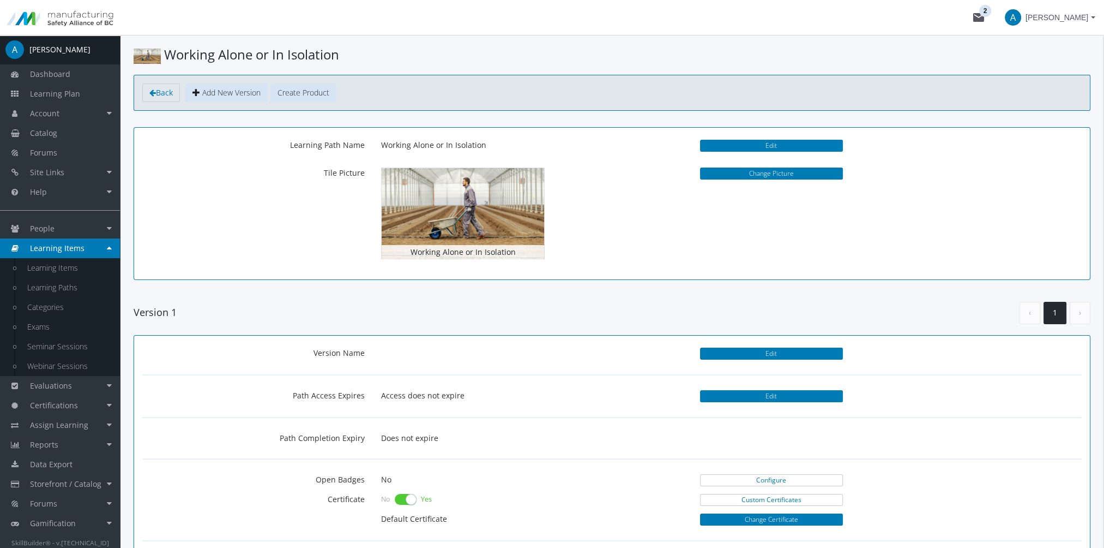
scroll to position [0, 0]
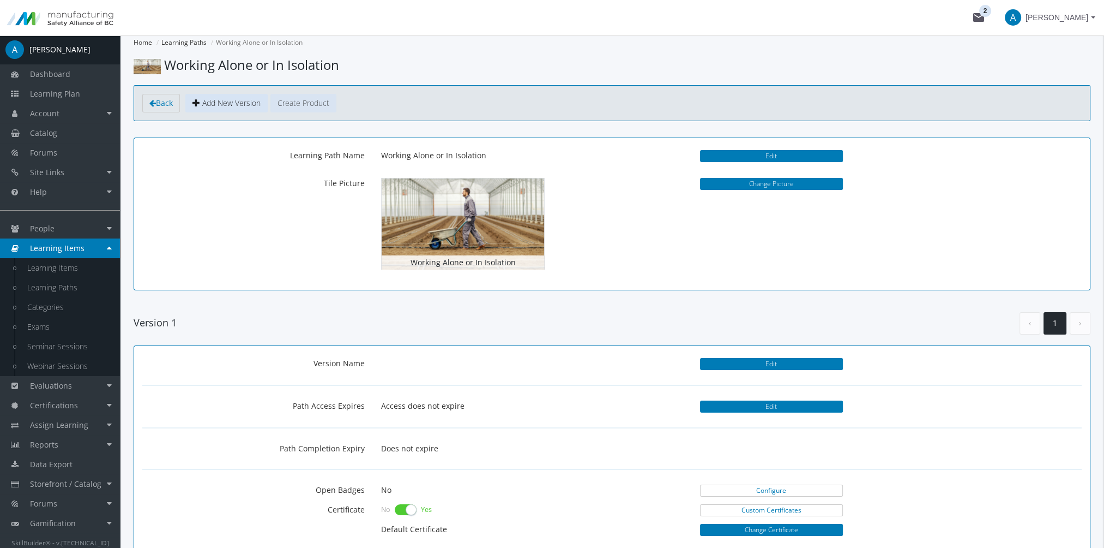
click at [315, 102] on button "Create Product" at bounding box center [303, 103] width 66 height 19
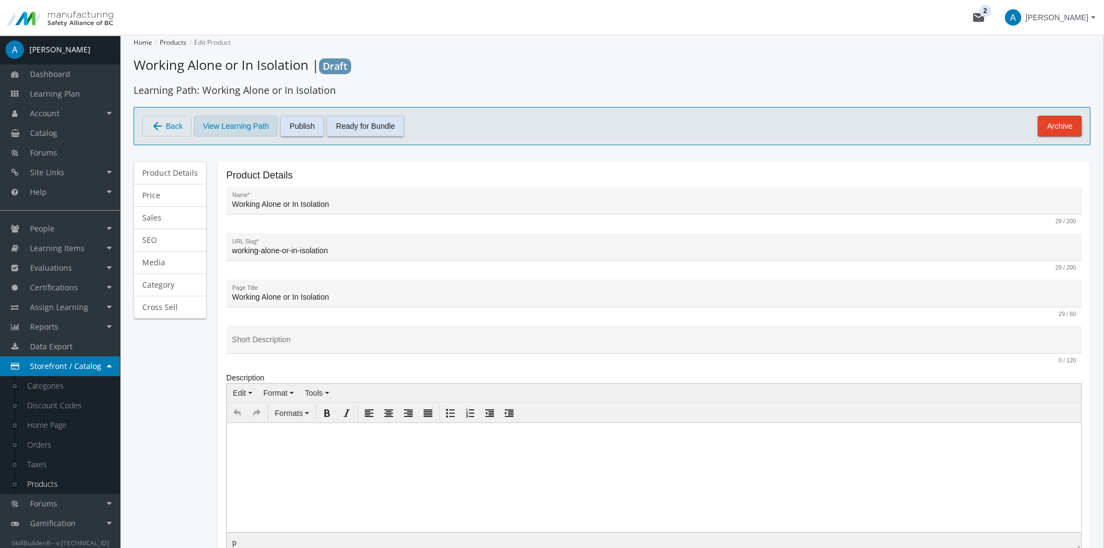
click at [248, 130] on span "View Learning Path" at bounding box center [236, 126] width 66 height 19
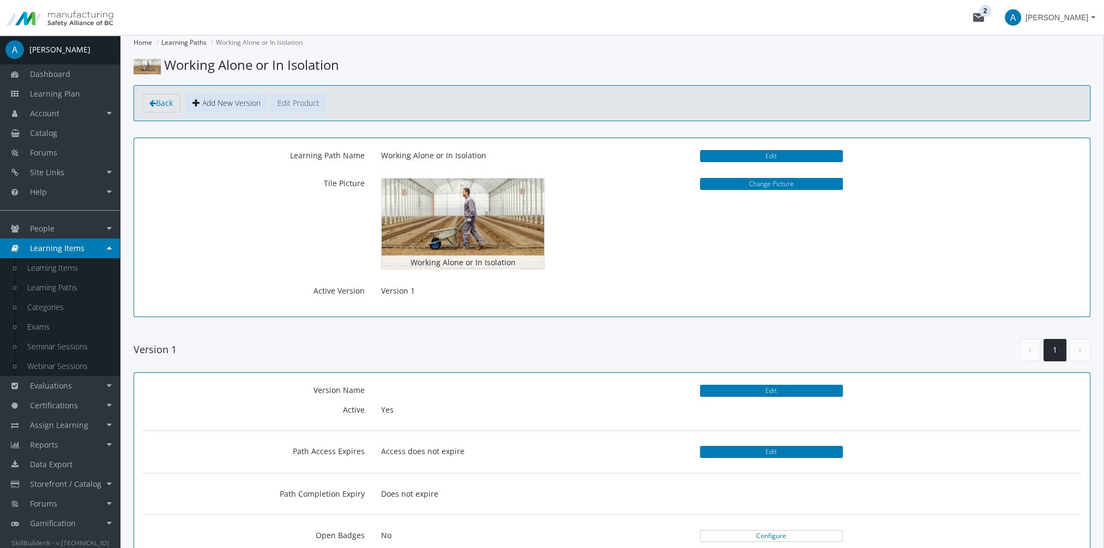
click at [308, 100] on button "Edit Product" at bounding box center [298, 103] width 56 height 19
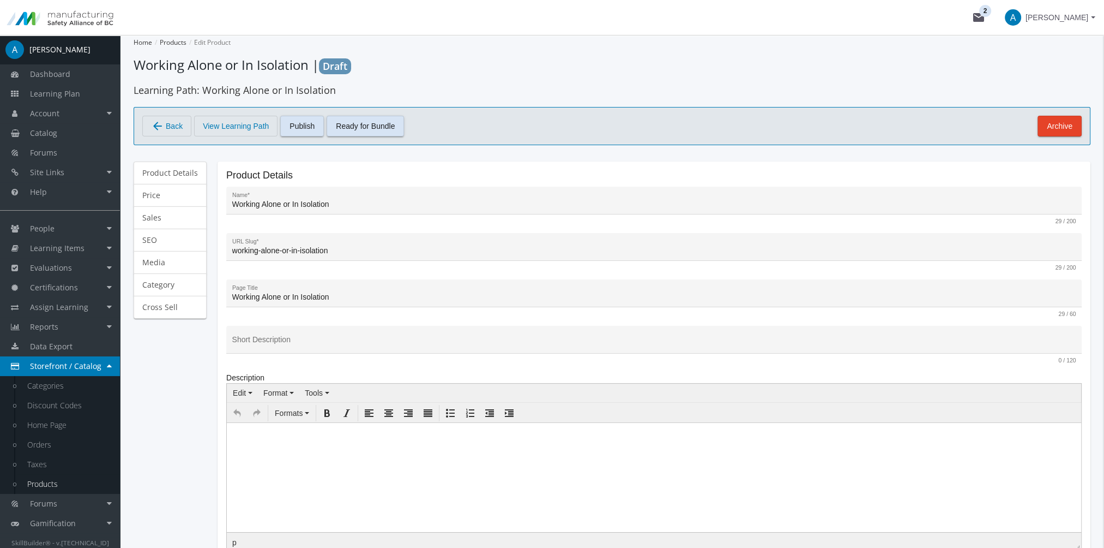
click at [279, 444] on html at bounding box center [654, 433] width 855 height 22
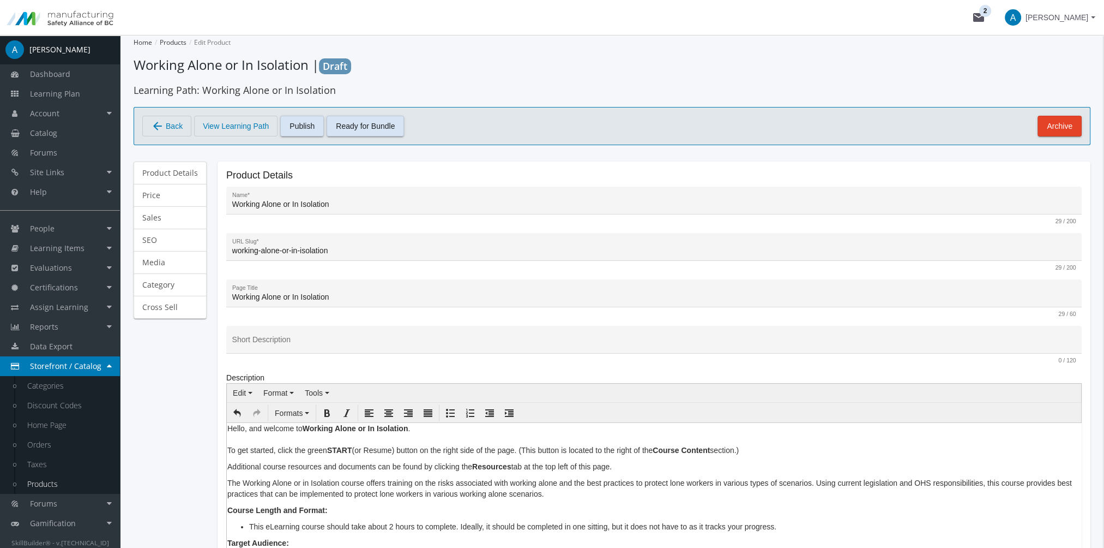
drag, startPoint x: 626, startPoint y: 466, endPoint x: 190, endPoint y: 419, distance: 438.3
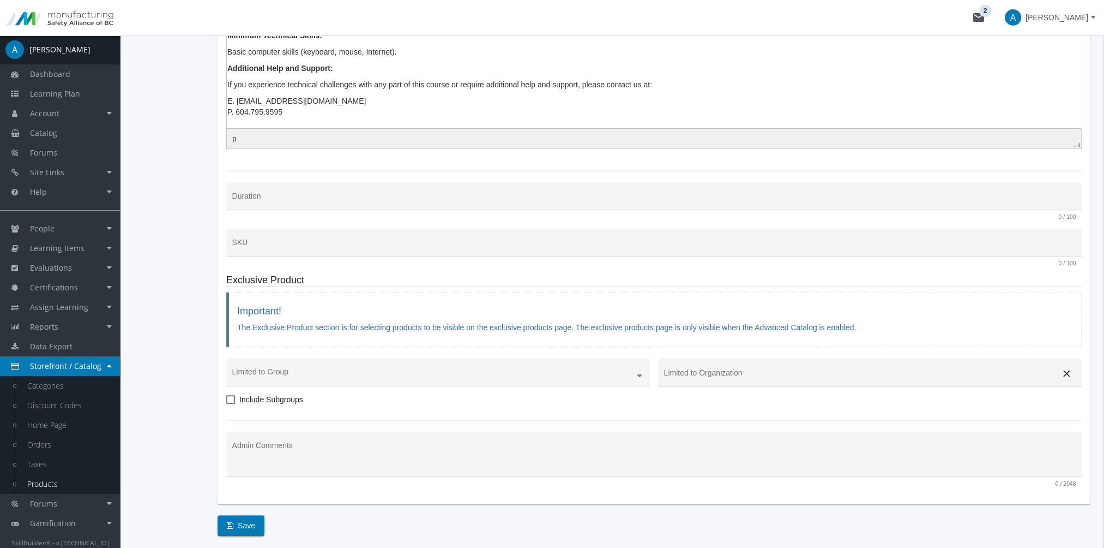
scroll to position [587, 0]
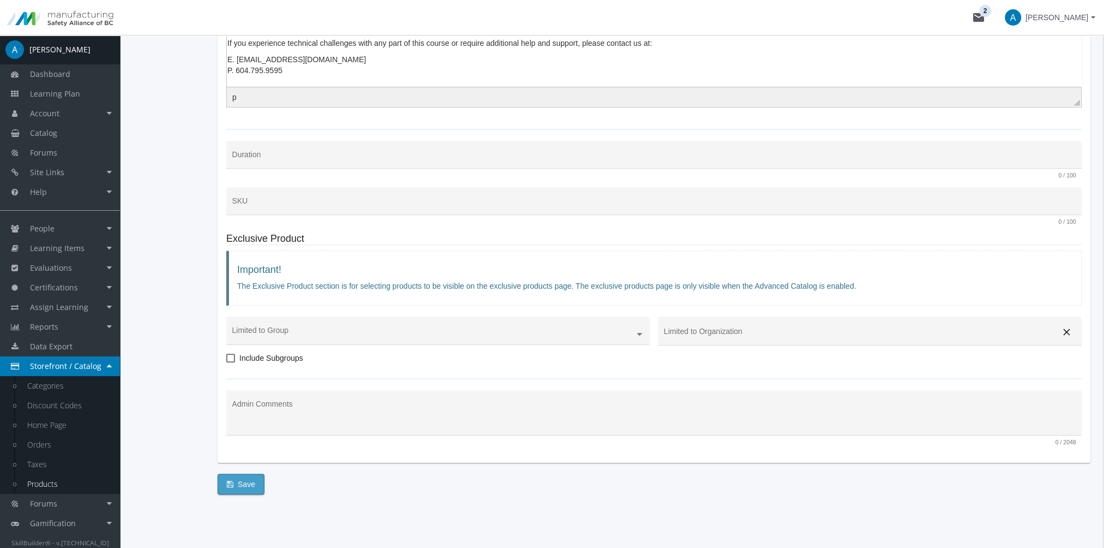
click at [242, 474] on span "Save" at bounding box center [241, 484] width 28 height 20
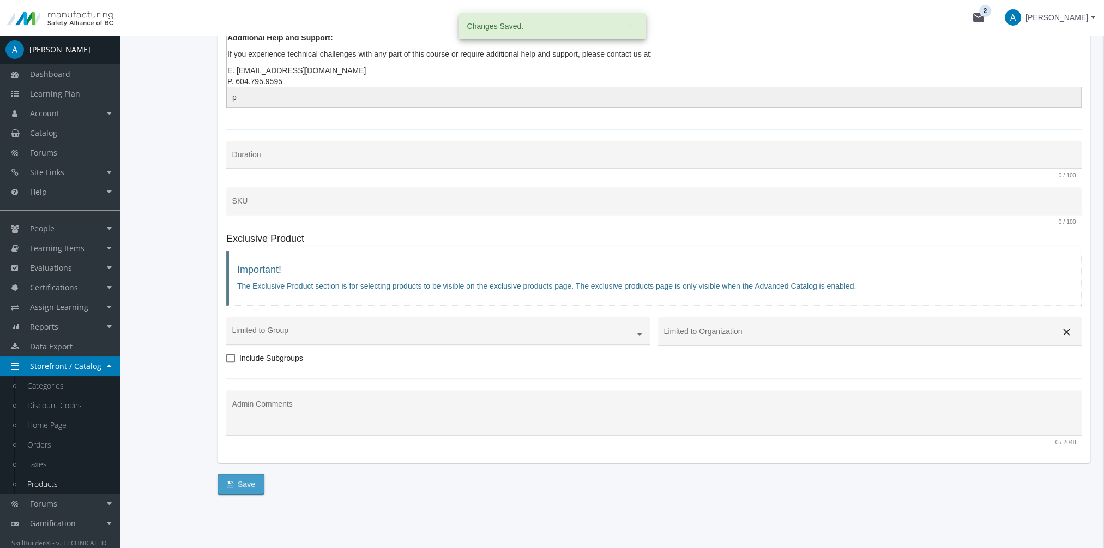
click at [247, 476] on span "Save" at bounding box center [241, 484] width 28 height 20
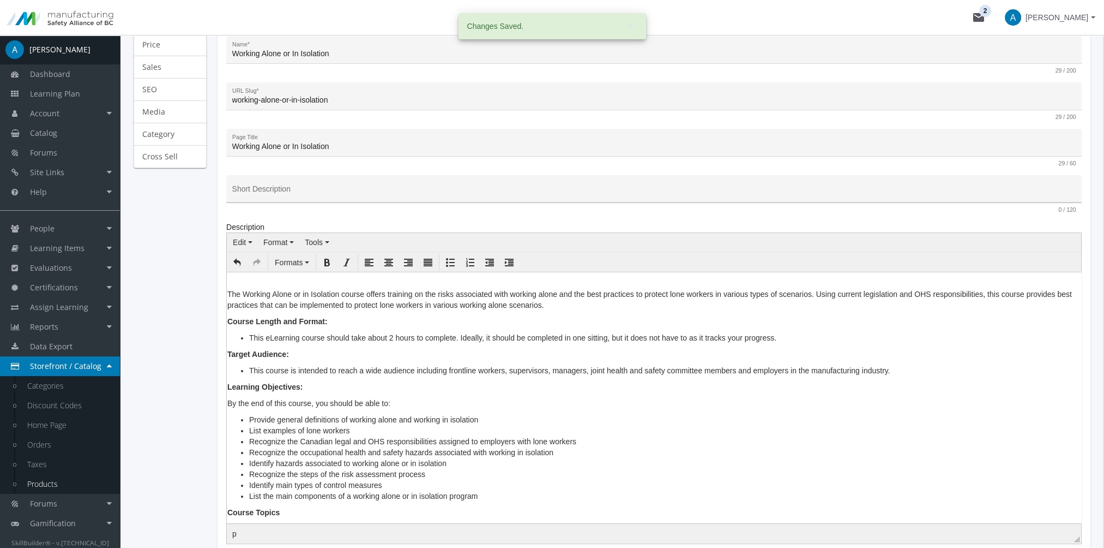
scroll to position [0, 0]
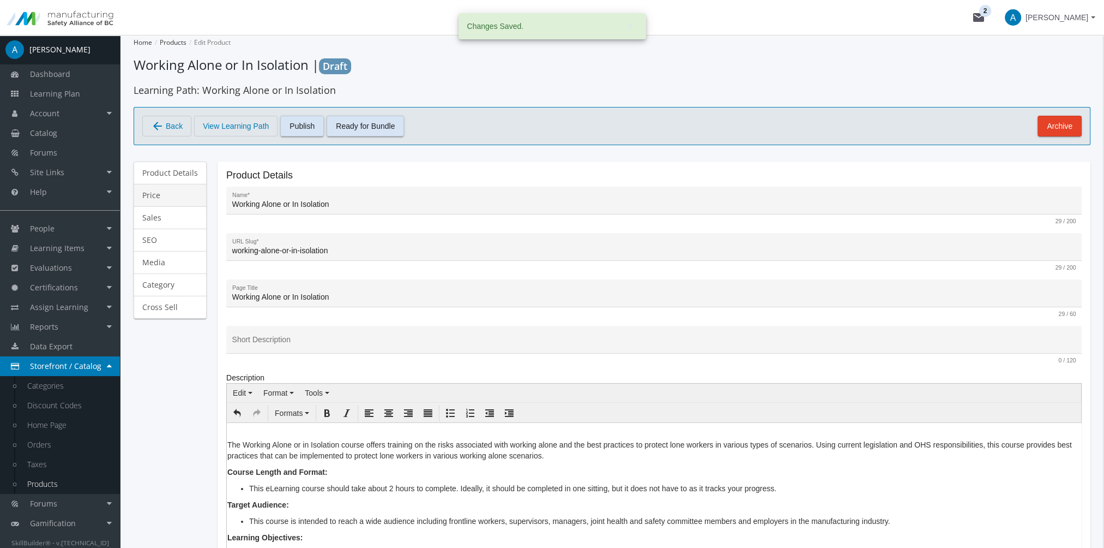
click at [179, 196] on link "Price" at bounding box center [170, 195] width 73 height 23
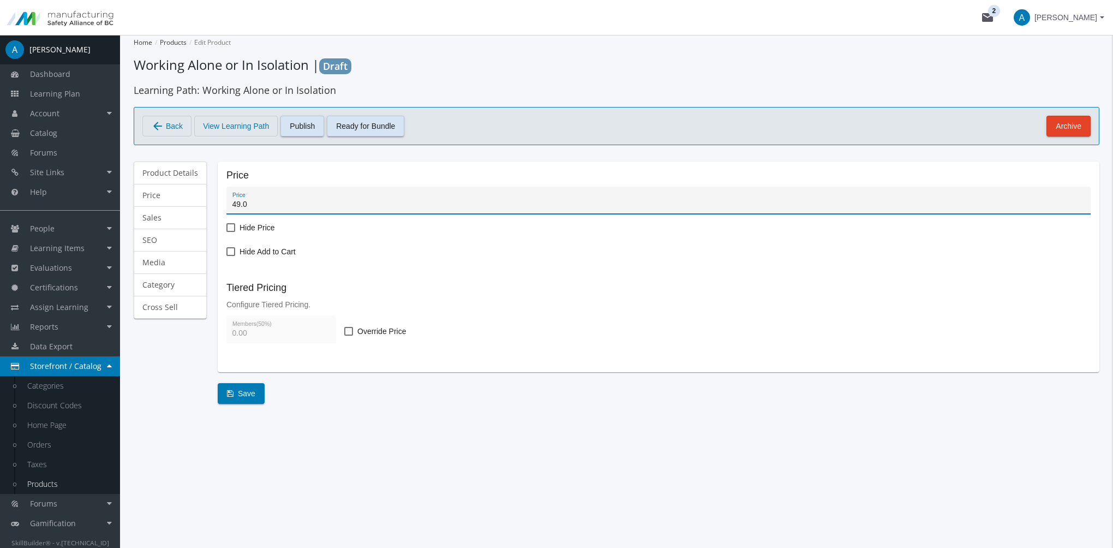
type input "49.00"
type input "24.5"
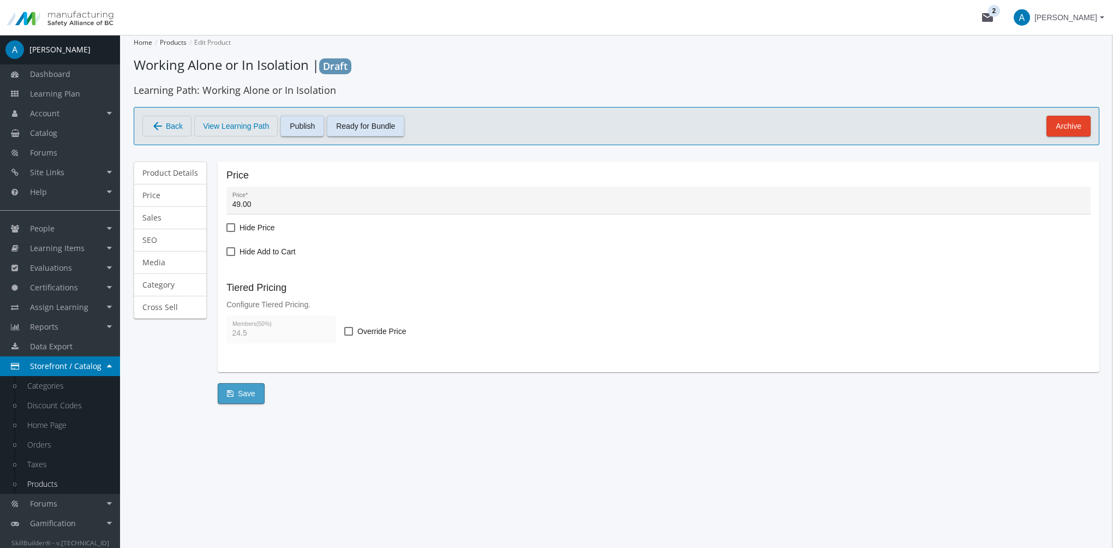
click at [252, 388] on span "Save" at bounding box center [241, 393] width 28 height 20
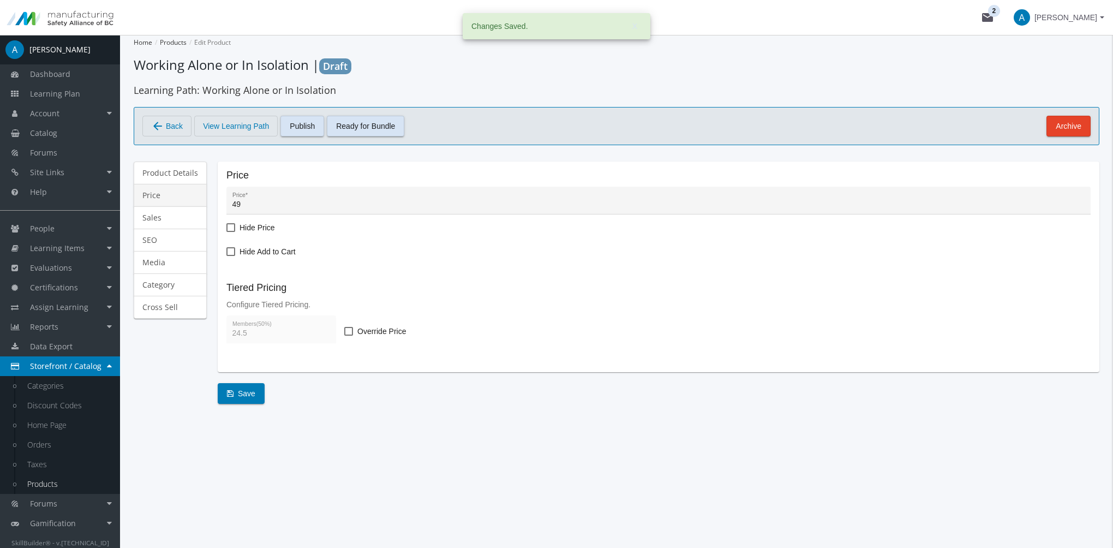
click at [166, 197] on link "Price" at bounding box center [170, 195] width 73 height 23
click at [278, 207] on input "49" at bounding box center [658, 204] width 852 height 9
click at [253, 392] on button "Save" at bounding box center [241, 393] width 47 height 21
type input "49"
click at [168, 221] on link "Sales" at bounding box center [170, 217] width 73 height 23
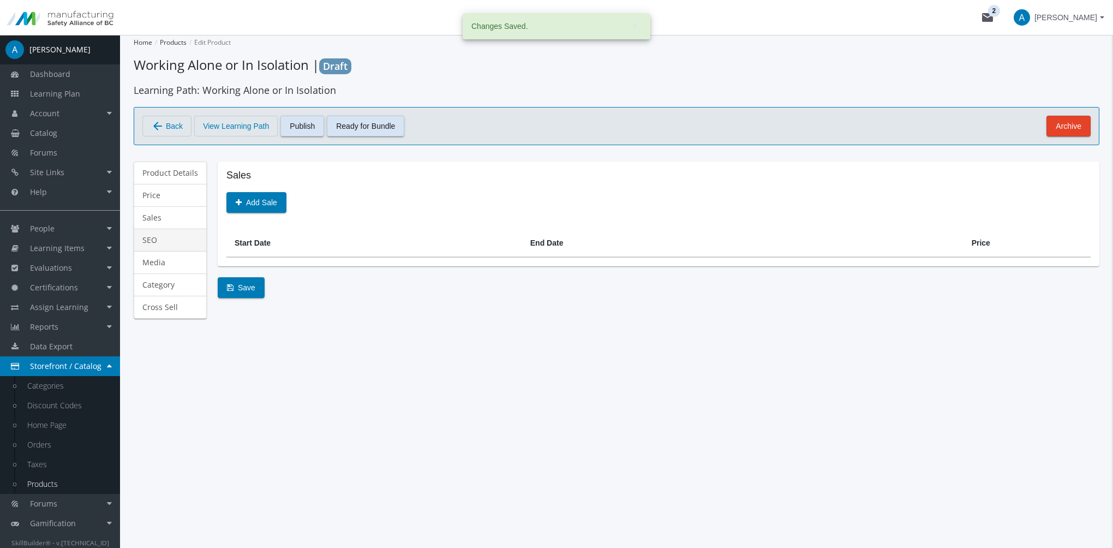
click at [172, 237] on link "SEO" at bounding box center [170, 240] width 73 height 23
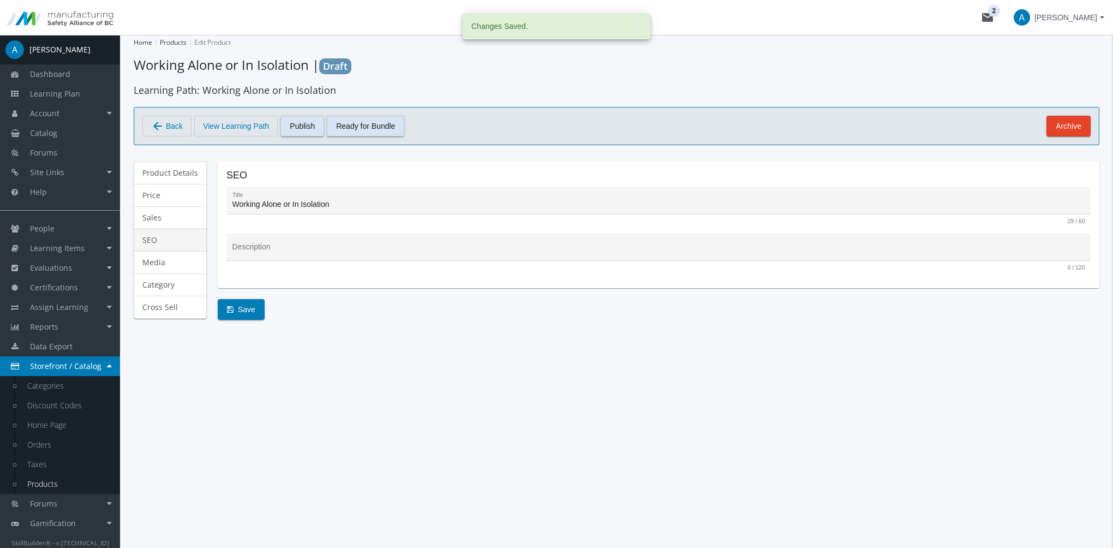
click at [172, 237] on link "SEO" at bounding box center [170, 240] width 73 height 23
click at [168, 259] on link "Media" at bounding box center [170, 262] width 73 height 23
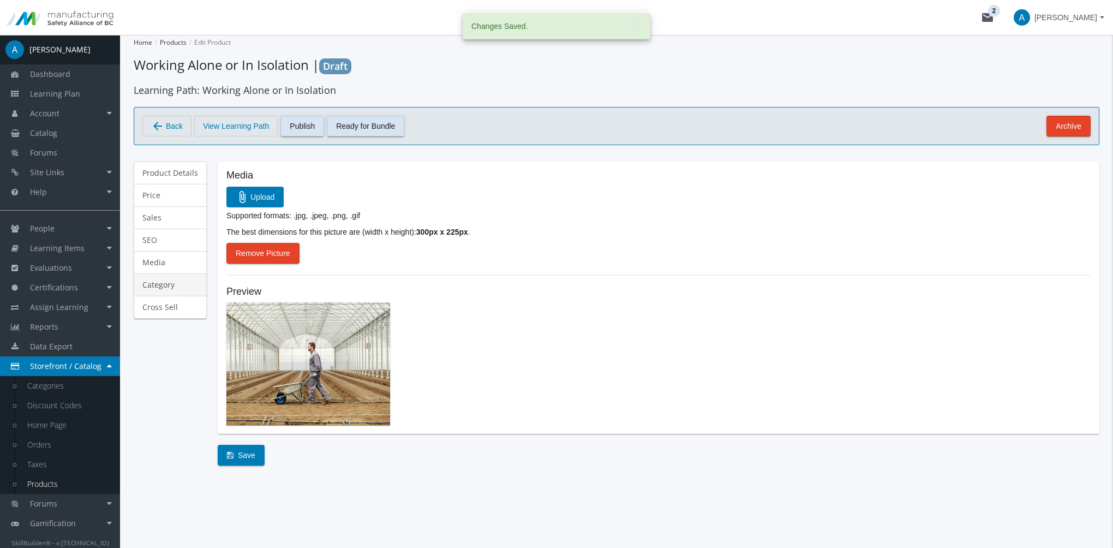
click at [168, 284] on link "Category" at bounding box center [170, 284] width 73 height 23
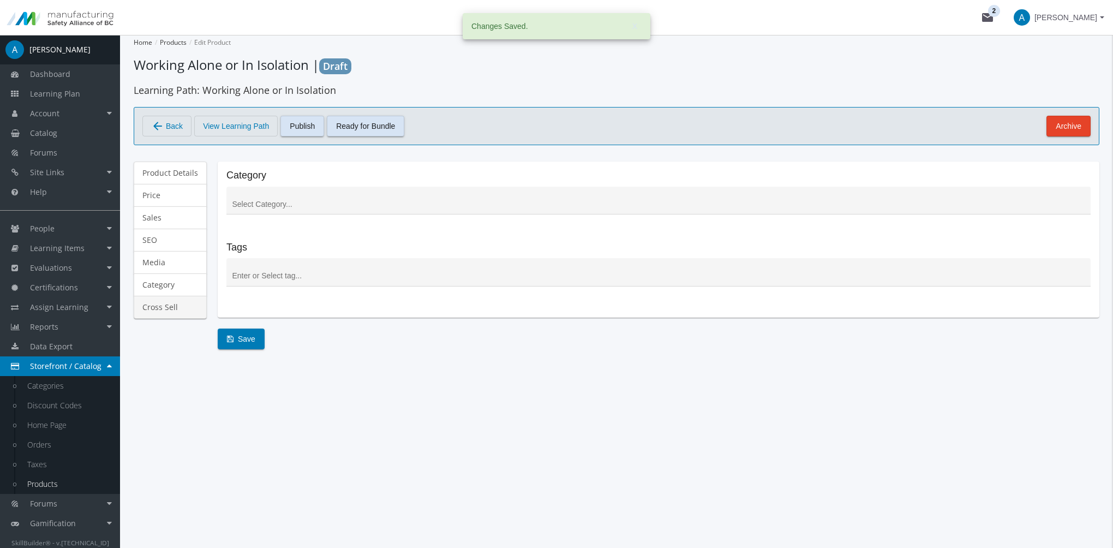
click at [172, 307] on link "Cross Sell" at bounding box center [170, 307] width 73 height 23
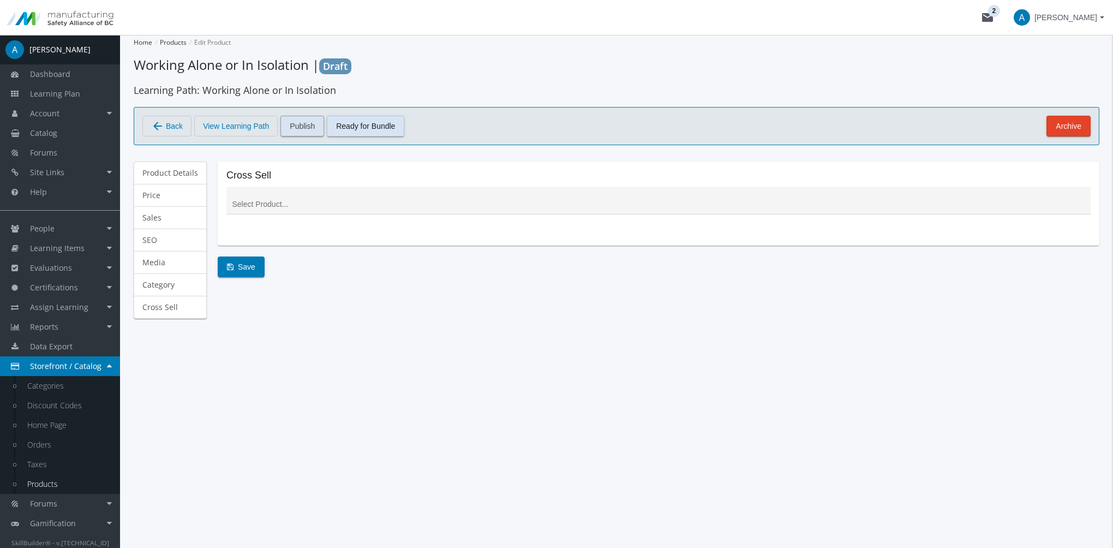
click at [297, 127] on span "Publish" at bounding box center [302, 126] width 25 height 20
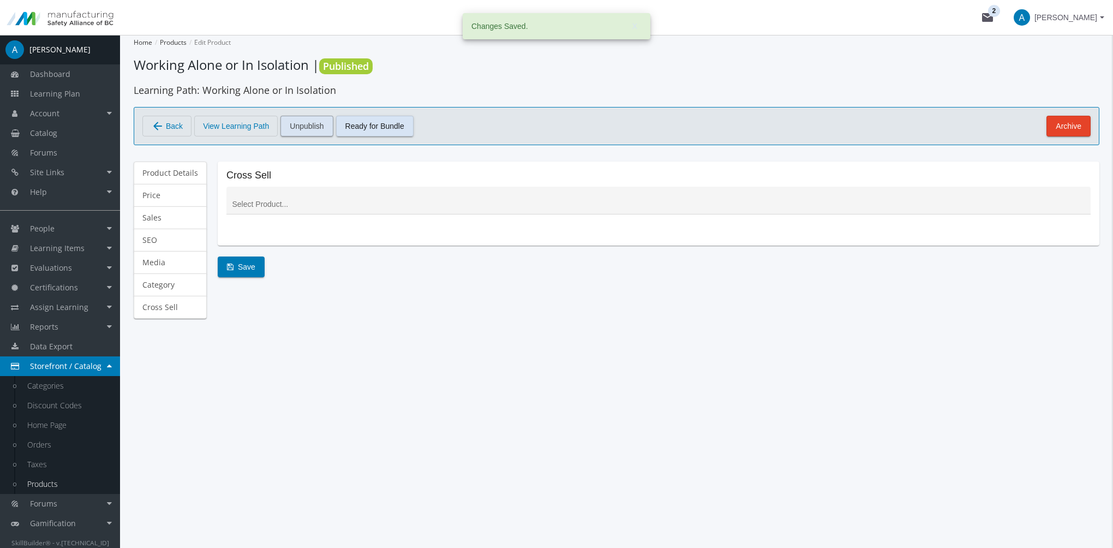
click at [310, 130] on span "Unpublish" at bounding box center [307, 126] width 34 height 20
click at [165, 129] on span "arrow_back Back" at bounding box center [167, 126] width 32 height 19
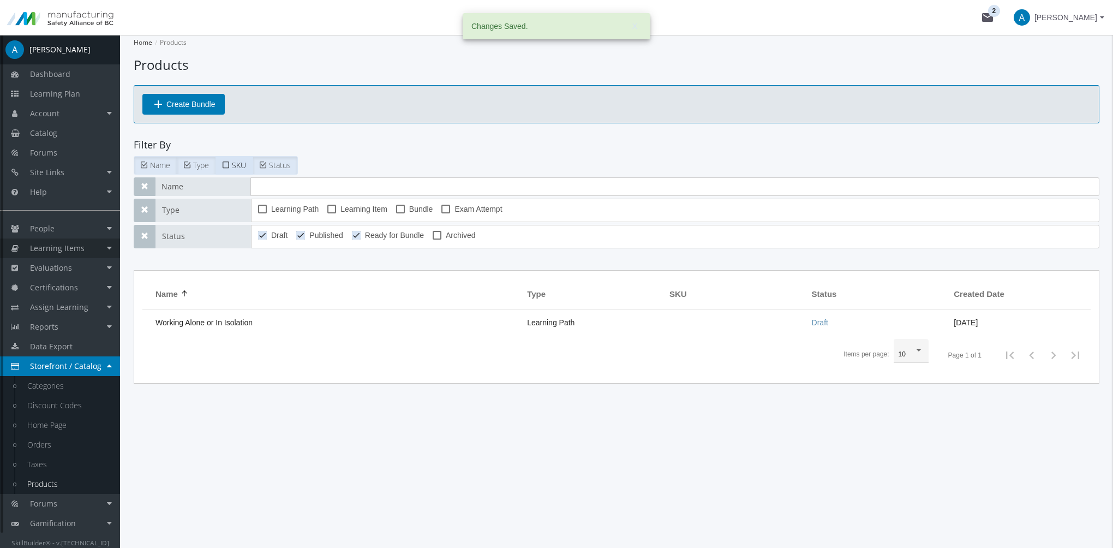
click at [68, 251] on span "Learning Items" at bounding box center [57, 248] width 55 height 10
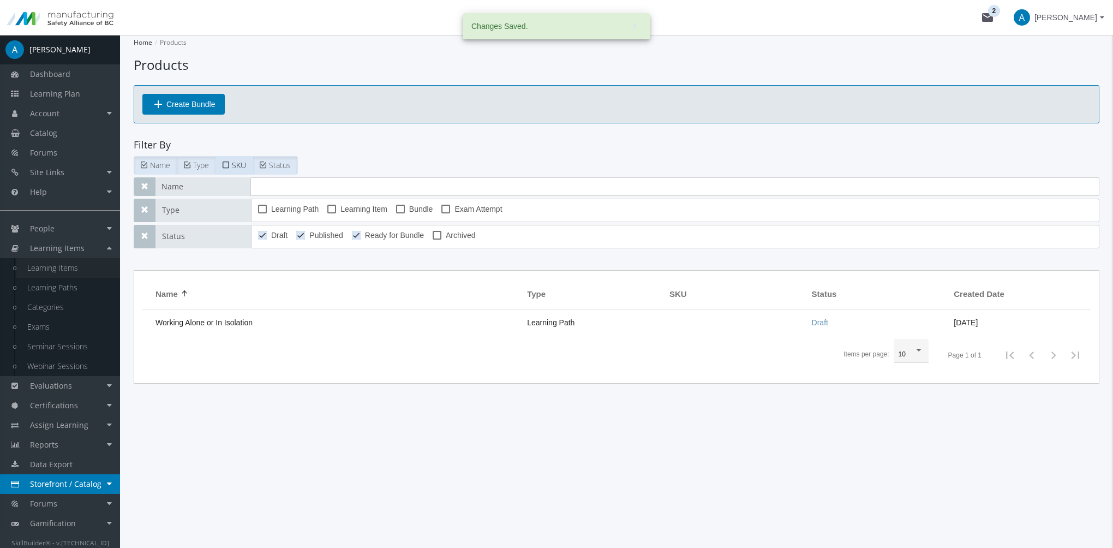
click at [69, 270] on link "Learning Items" at bounding box center [68, 268] width 104 height 20
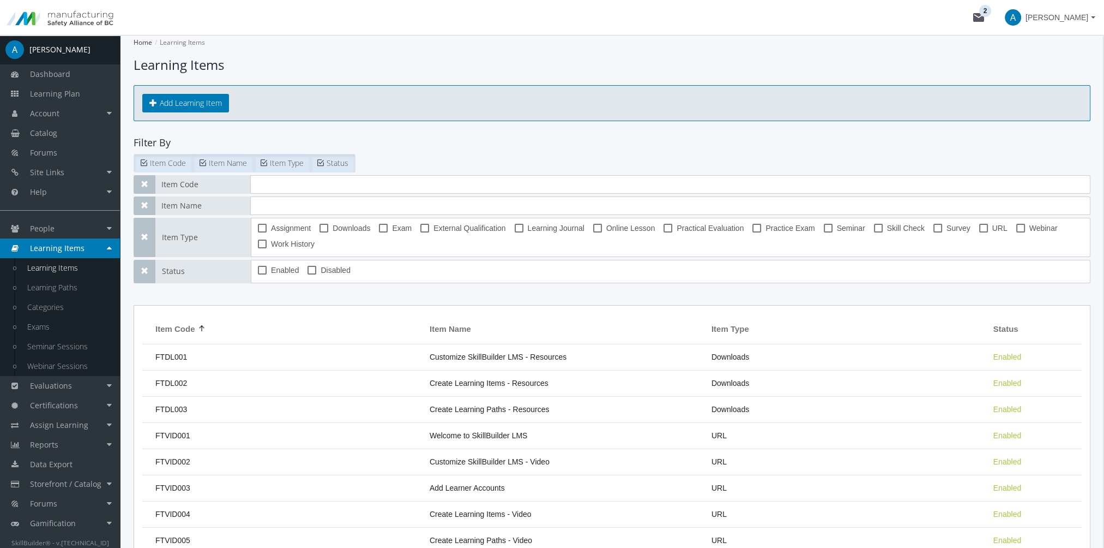
click at [627, 229] on span "Online Lesson" at bounding box center [630, 227] width 49 height 13
click at [594, 232] on input "Online Lesson" at bounding box center [593, 232] width 1 height 1
checkbox input "true"
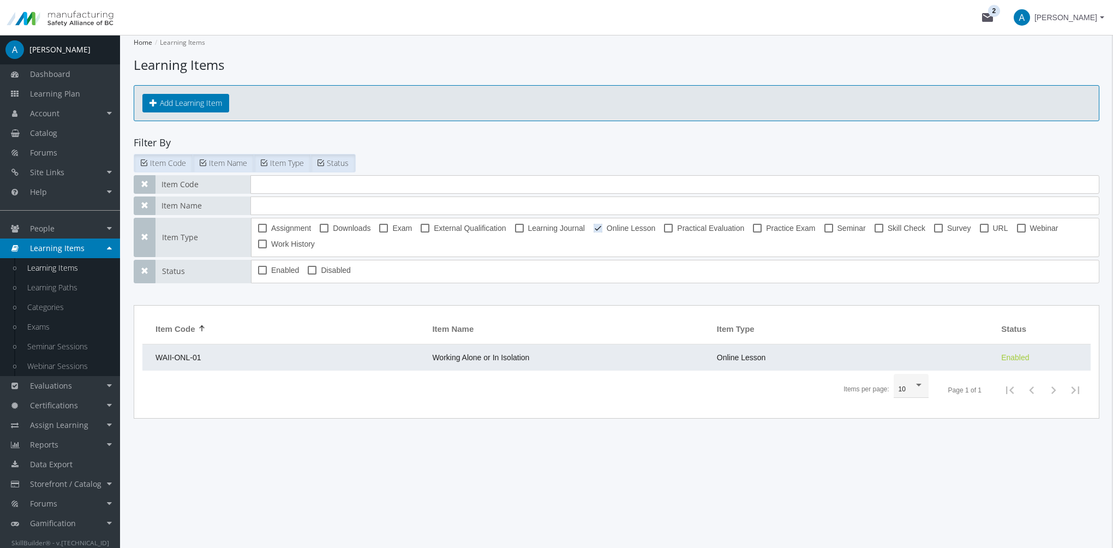
click at [515, 353] on span "Working Alone or In Isolation" at bounding box center [480, 357] width 97 height 9
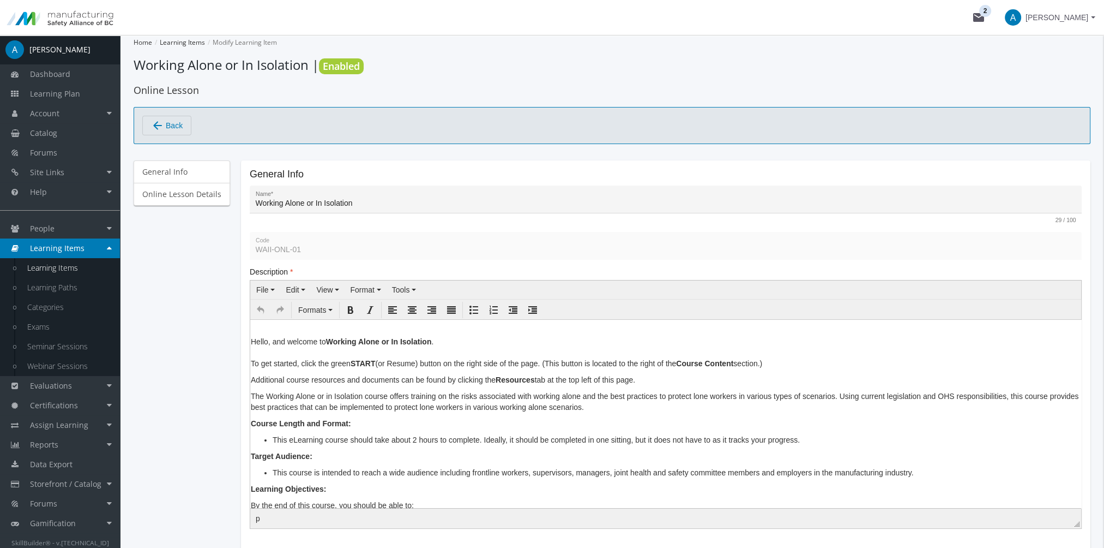
drag, startPoint x: 776, startPoint y: 360, endPoint x: 241, endPoint y: 362, distance: 534.5
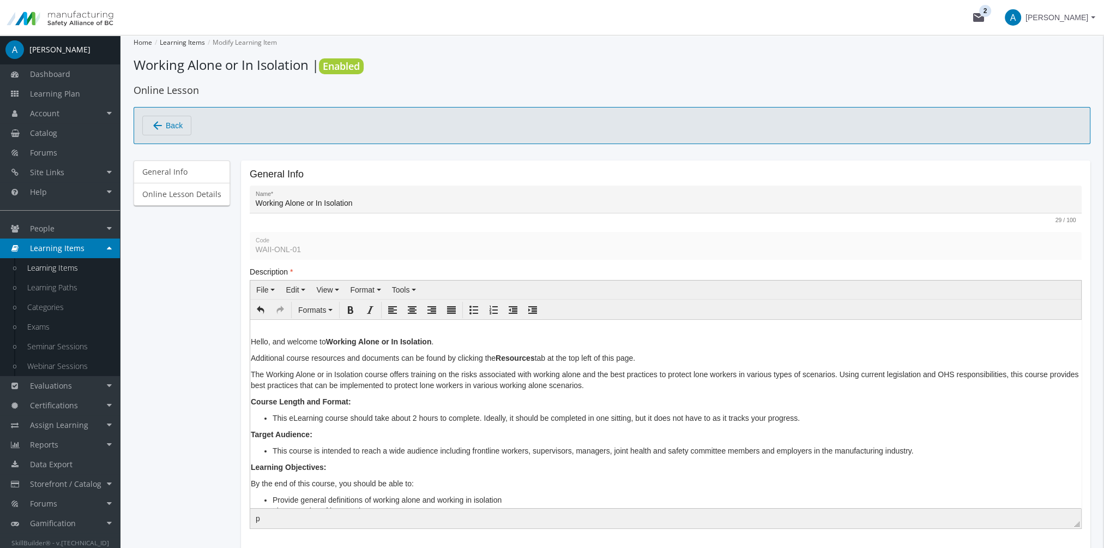
drag, startPoint x: 647, startPoint y: 356, endPoint x: 240, endPoint y: 356, distance: 406.8
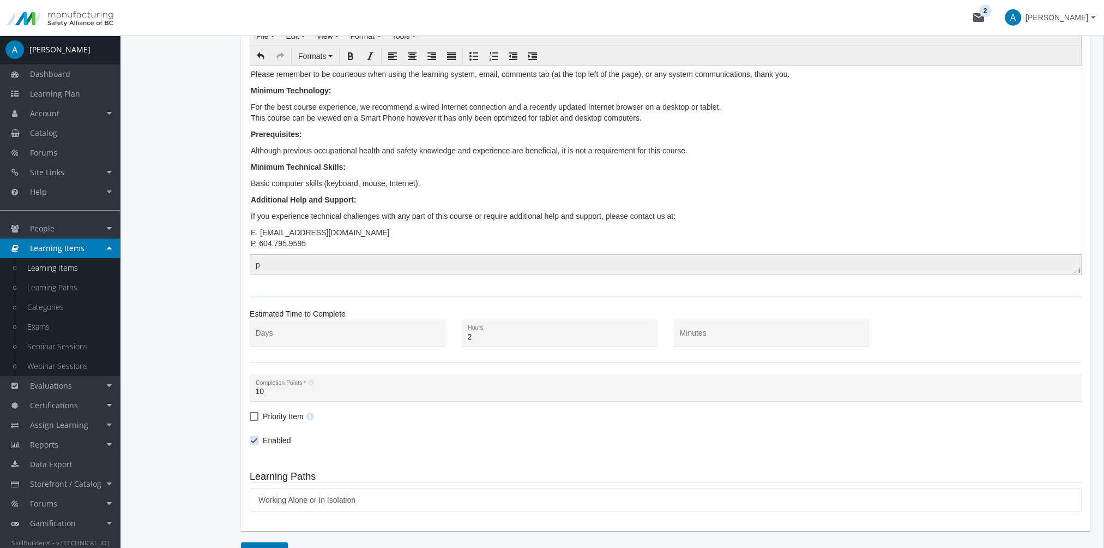
scroll to position [273, 0]
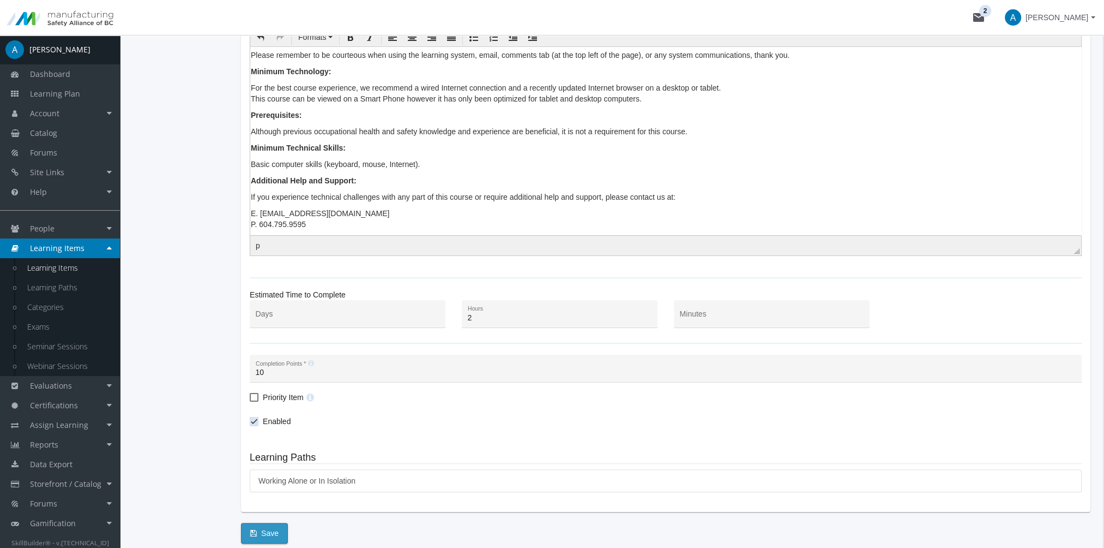
click at [276, 537] on button "Save" at bounding box center [264, 532] width 47 height 21
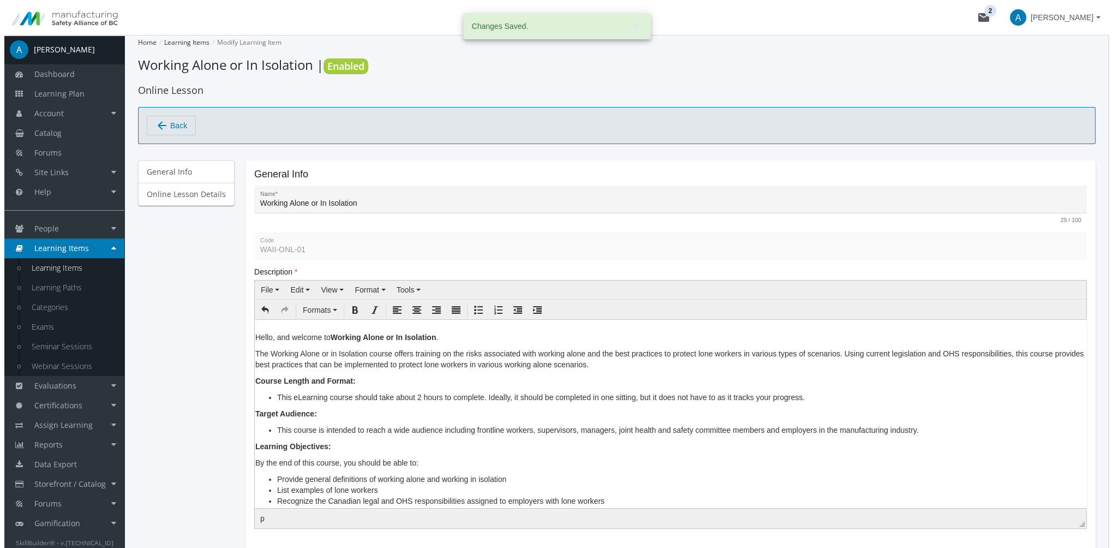
scroll to position [0, 0]
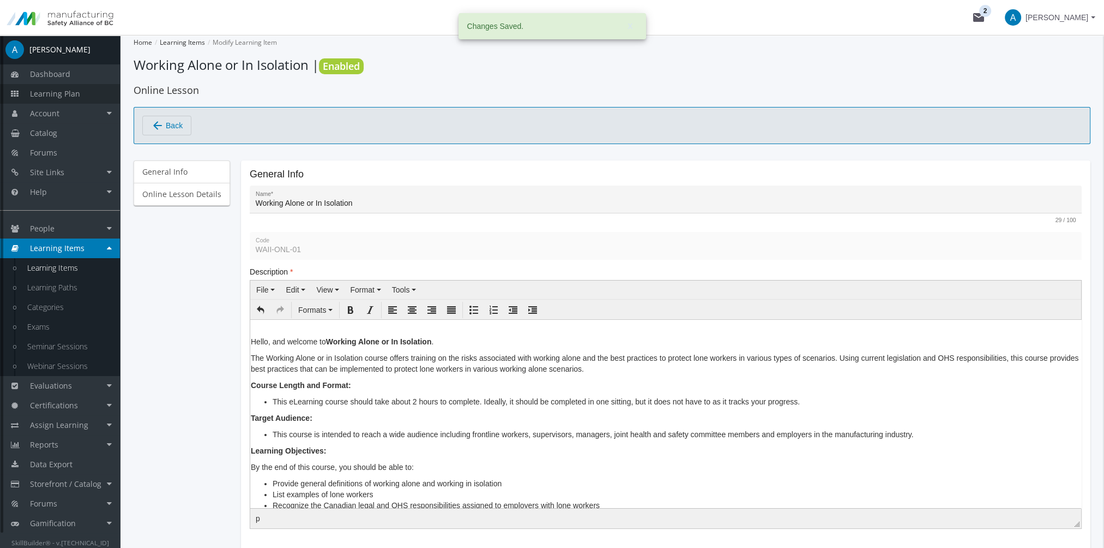
click at [77, 90] on span "Learning Plan" at bounding box center [55, 93] width 50 height 10
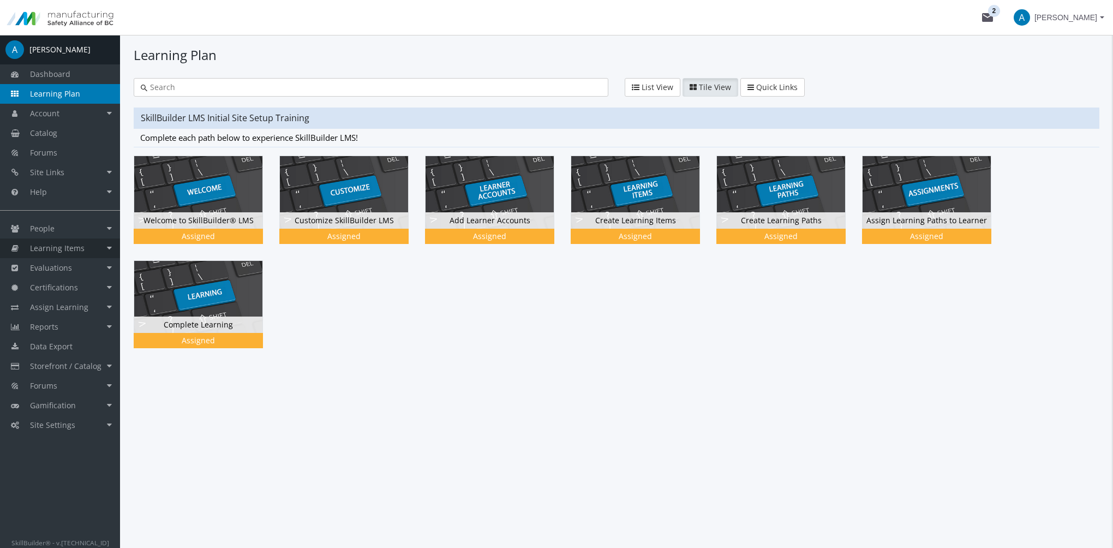
click at [70, 244] on span "Learning Items" at bounding box center [57, 248] width 55 height 10
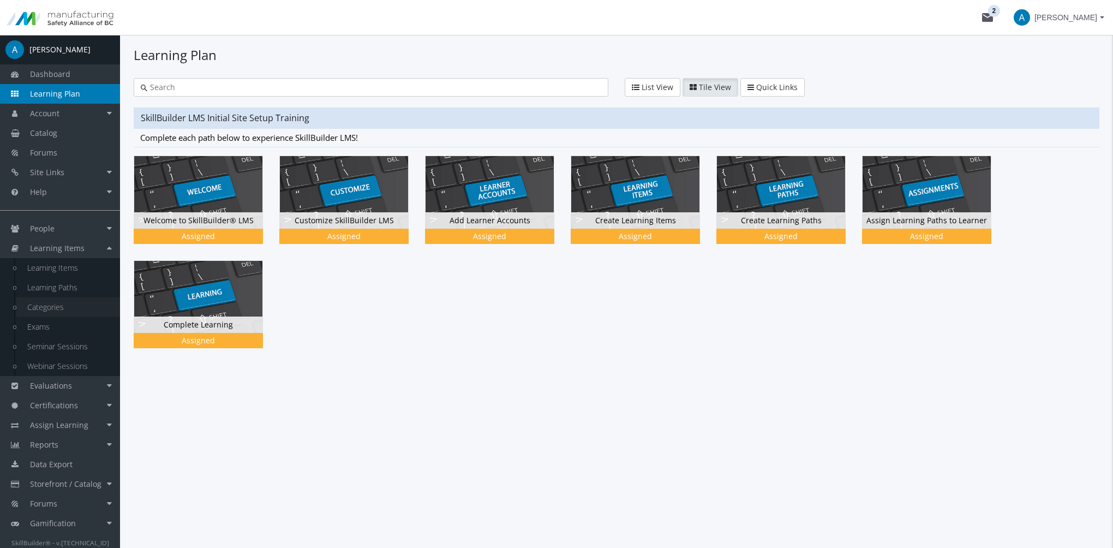
click at [48, 312] on link "Categories" at bounding box center [68, 307] width 104 height 20
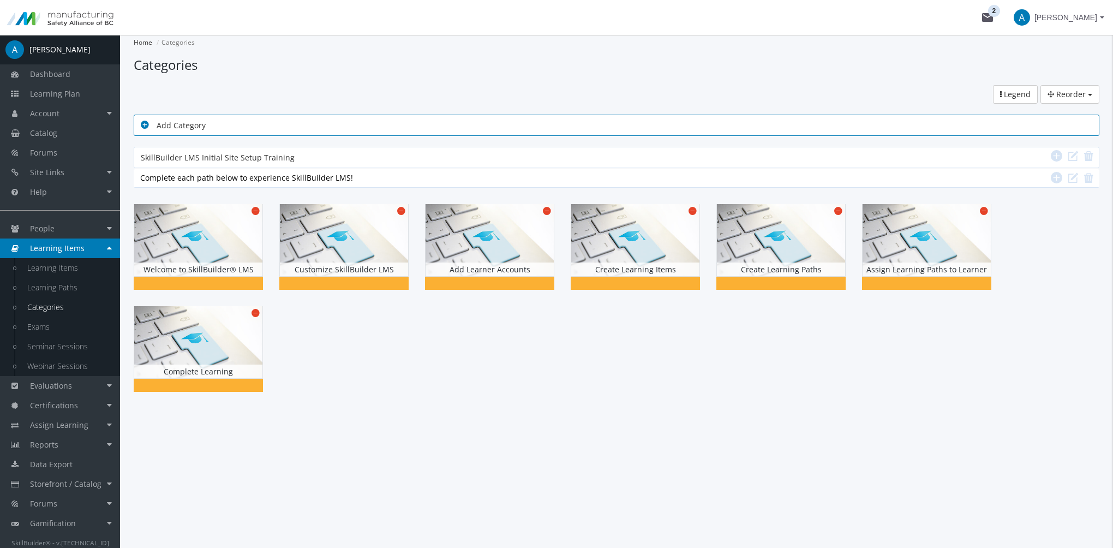
click at [142, 125] on icon at bounding box center [145, 124] width 8 height 10
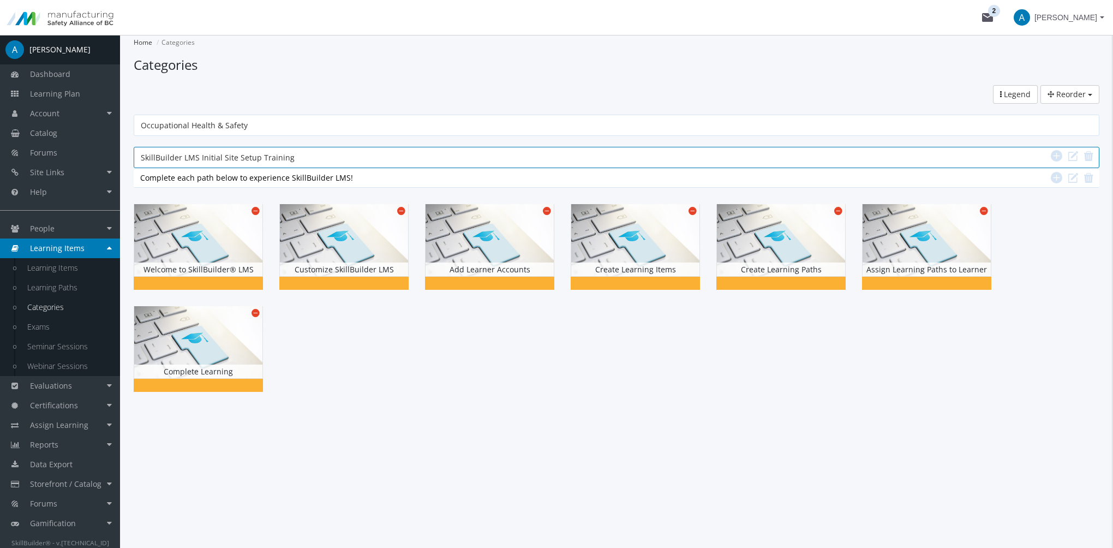
type input "Occupational Health & Safety"
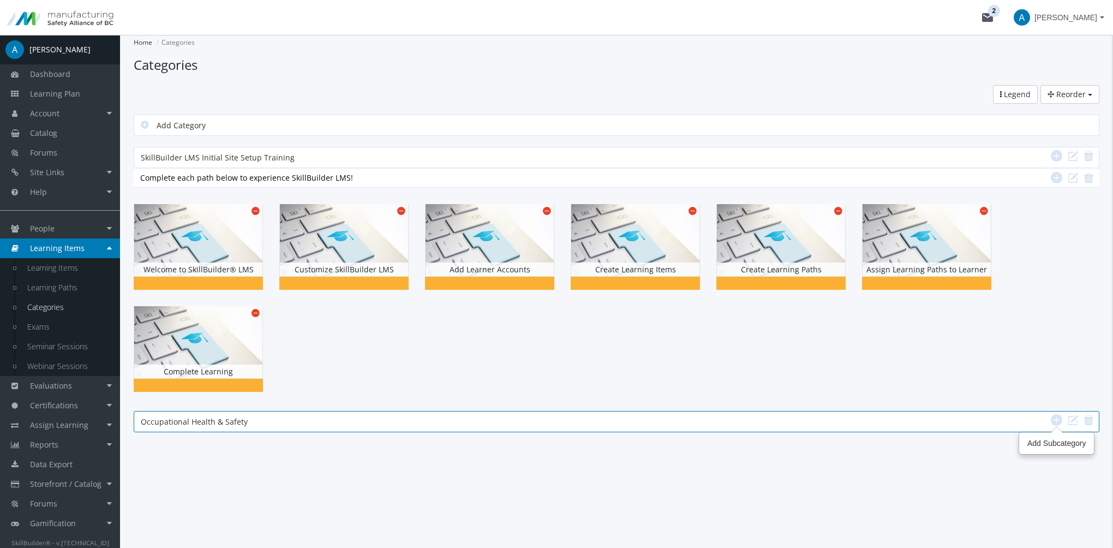
click at [1054, 420] on icon at bounding box center [1055, 419] width 11 height 13
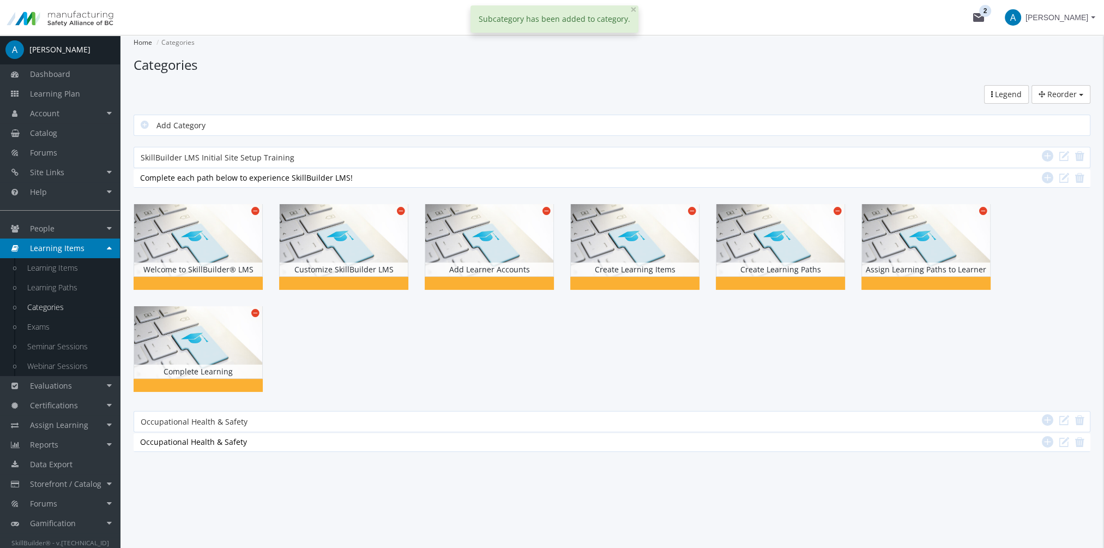
click at [334, 441] on div "Occupational Health & Safety Occupational Health & Safety" at bounding box center [612, 441] width 944 height 11
type input "Personal Safety at Work"
click at [324, 363] on div at bounding box center [612, 298] width 957 height 204
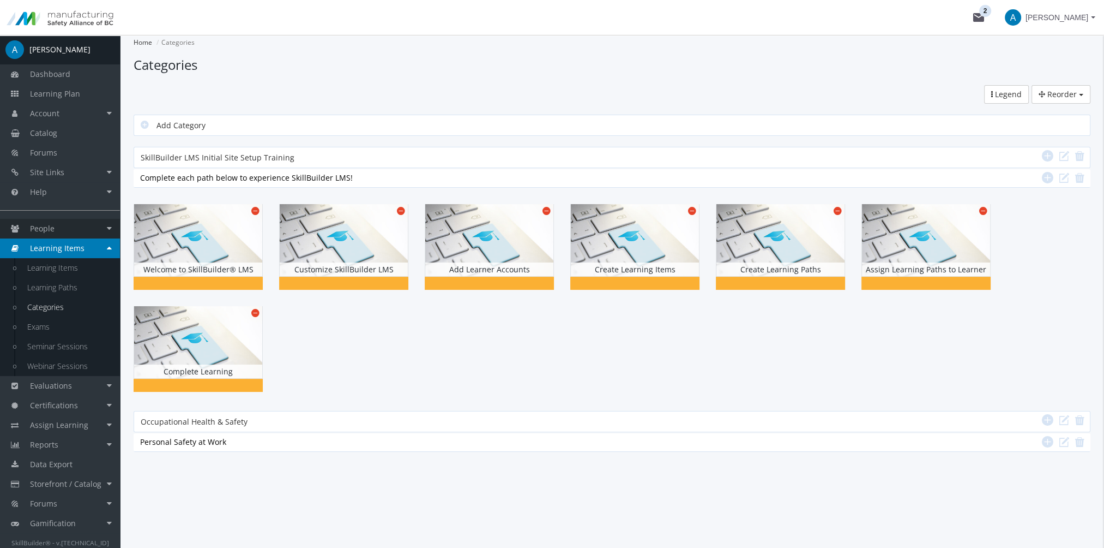
click at [63, 230] on link "People" at bounding box center [60, 229] width 120 height 20
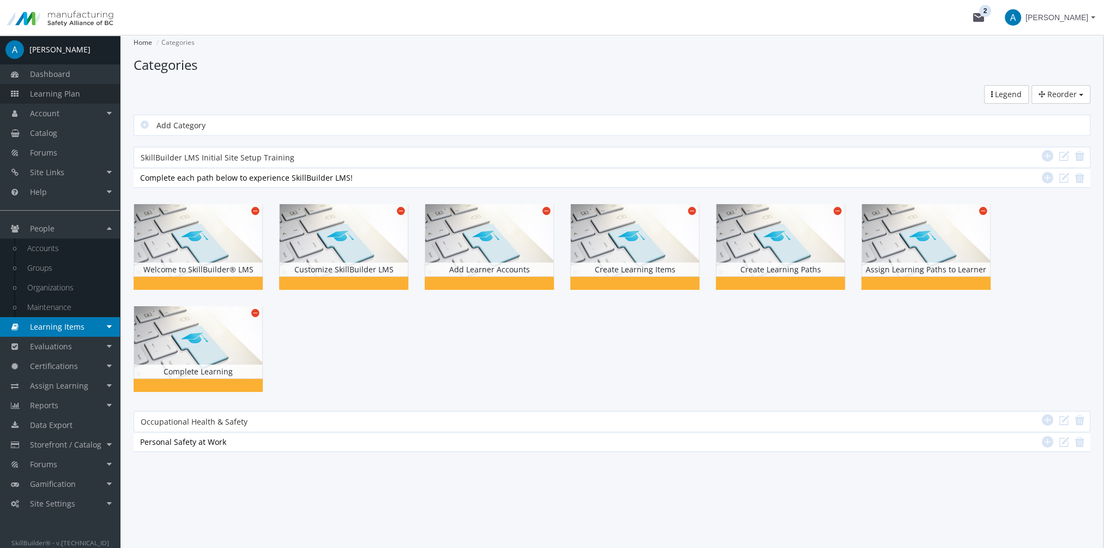
click at [75, 92] on span "Learning Plan" at bounding box center [55, 93] width 50 height 10
